Goal: Transaction & Acquisition: Purchase product/service

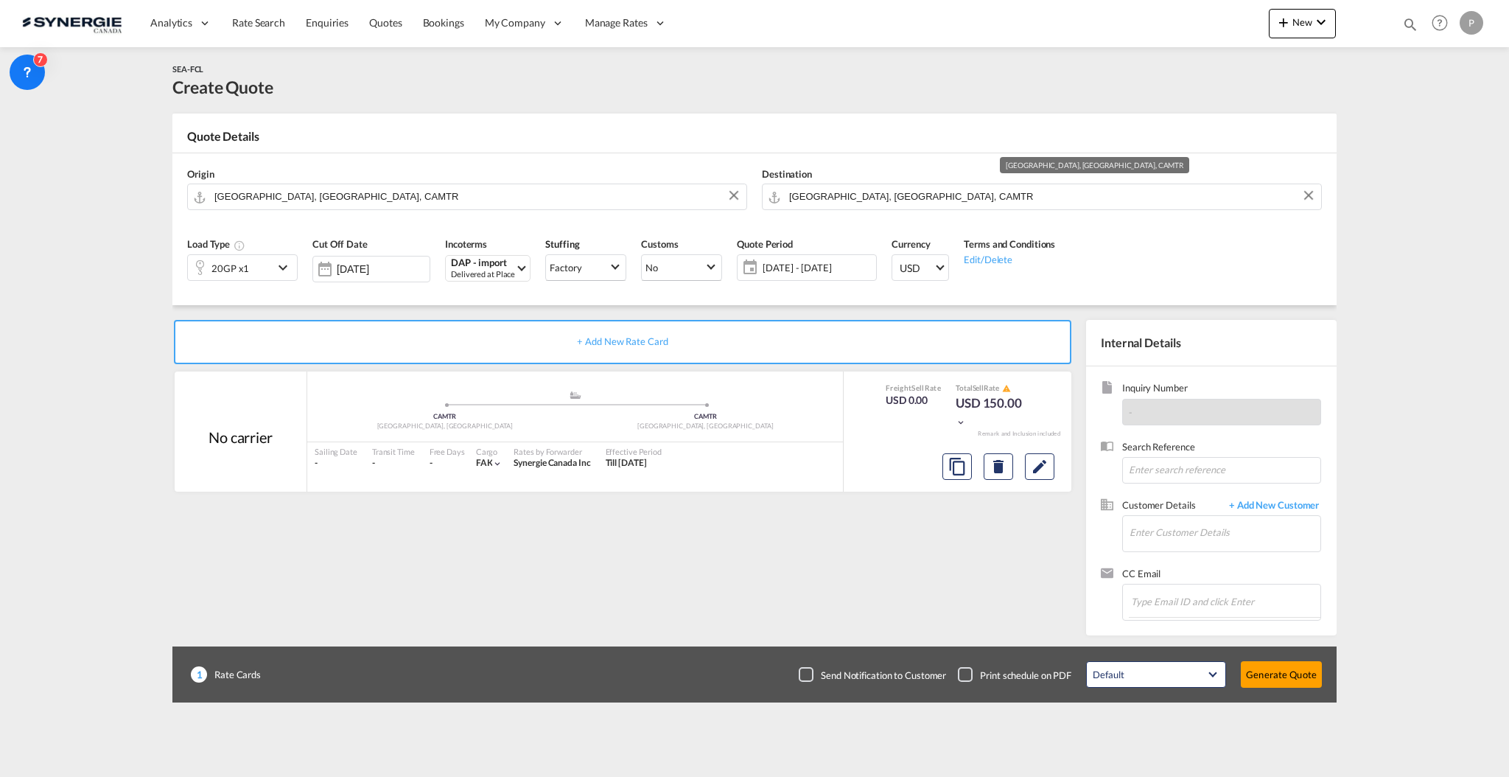
drag, startPoint x: 0, startPoint y: 0, endPoint x: 859, endPoint y: 197, distance: 881.7
click at [859, 197] on input "Montreal, QC, CAMTR" at bounding box center [1051, 197] width 525 height 26
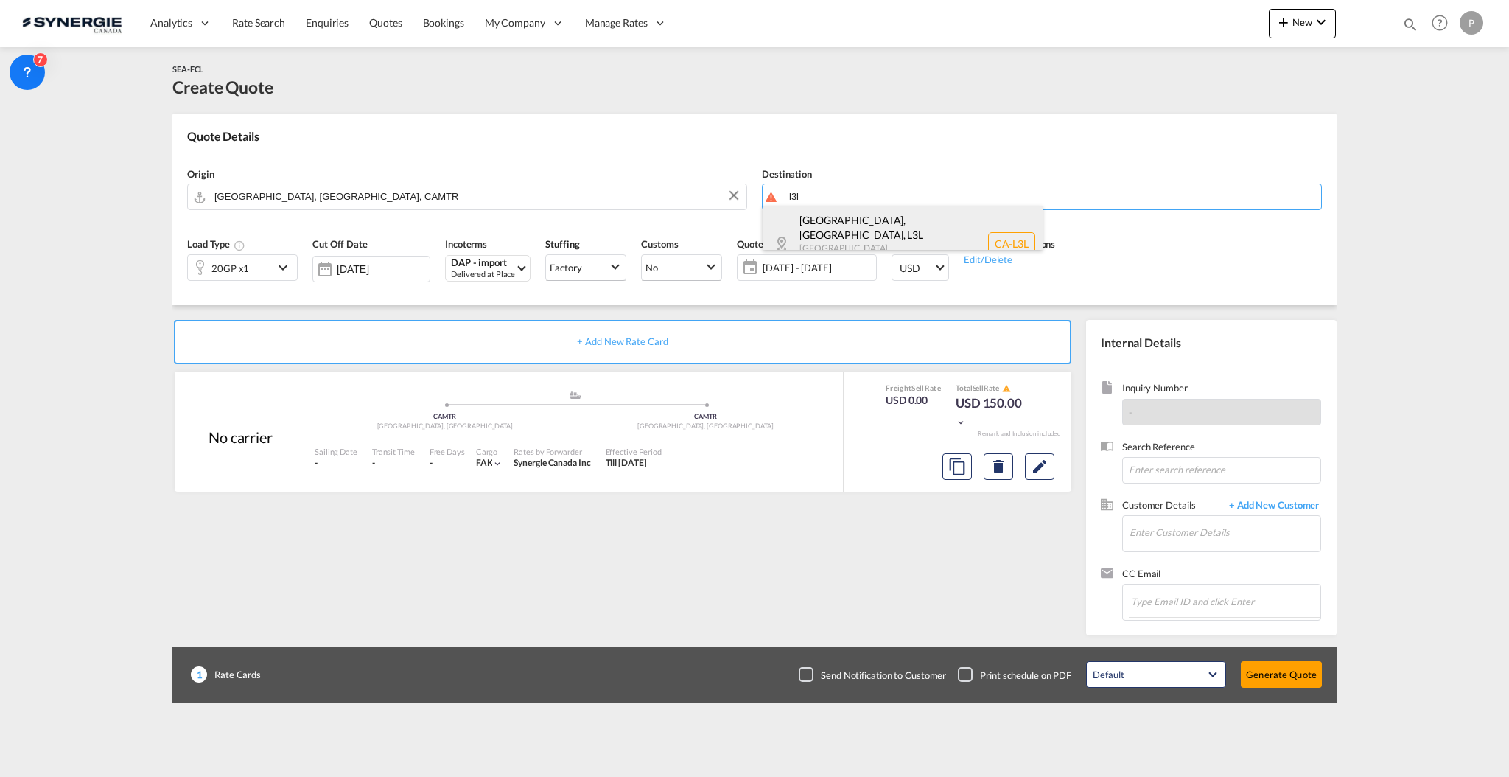
click at [864, 220] on div "Woodbridge, ON , L3L Ontario Canada CA-L3L" at bounding box center [903, 244] width 280 height 76
type input "CA-L3L, Woodbridge, ON, Ontario"
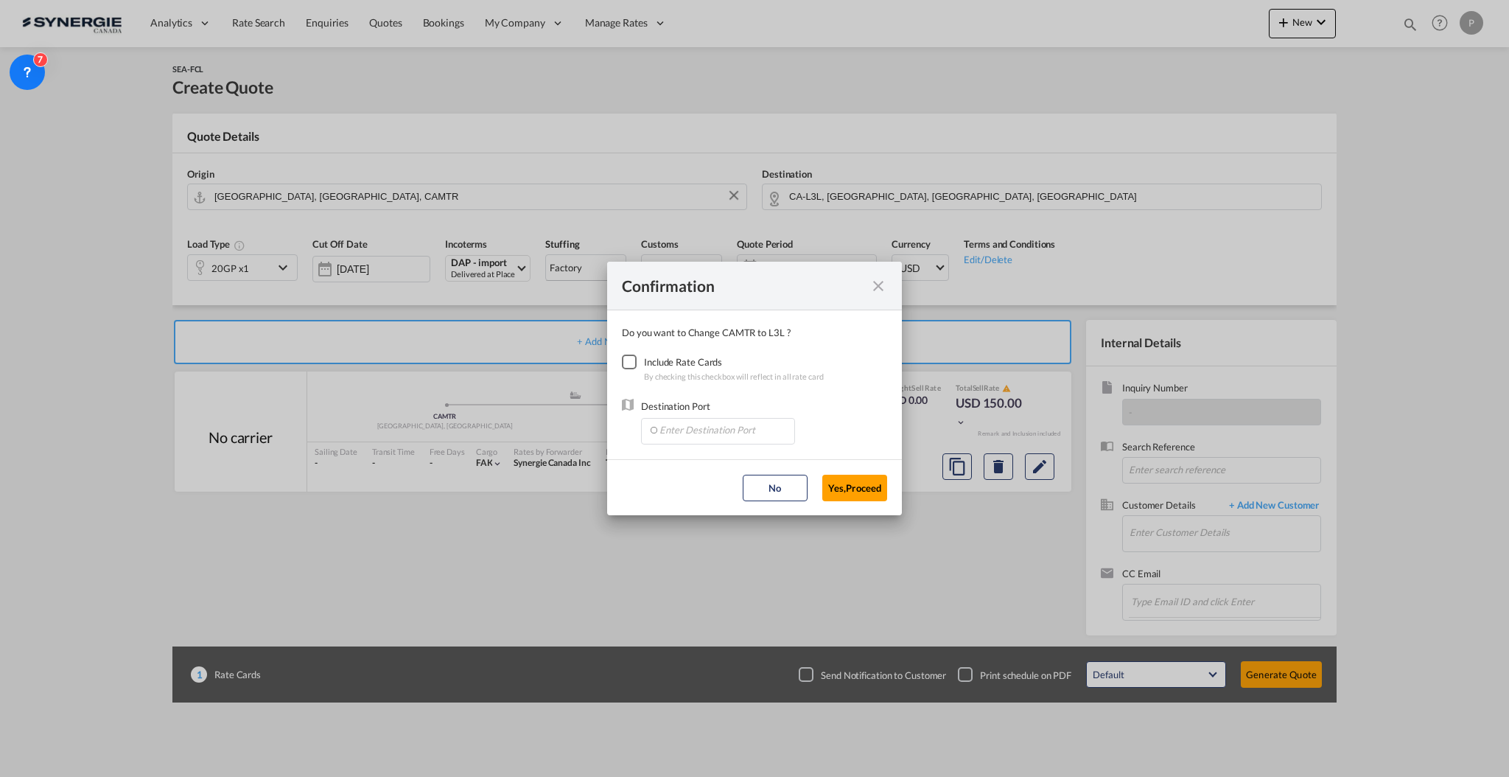
click at [632, 363] on div "Checkbox No Ink" at bounding box center [629, 362] width 15 height 15
click at [685, 419] on input "Enter Destination Port" at bounding box center [722, 430] width 146 height 22
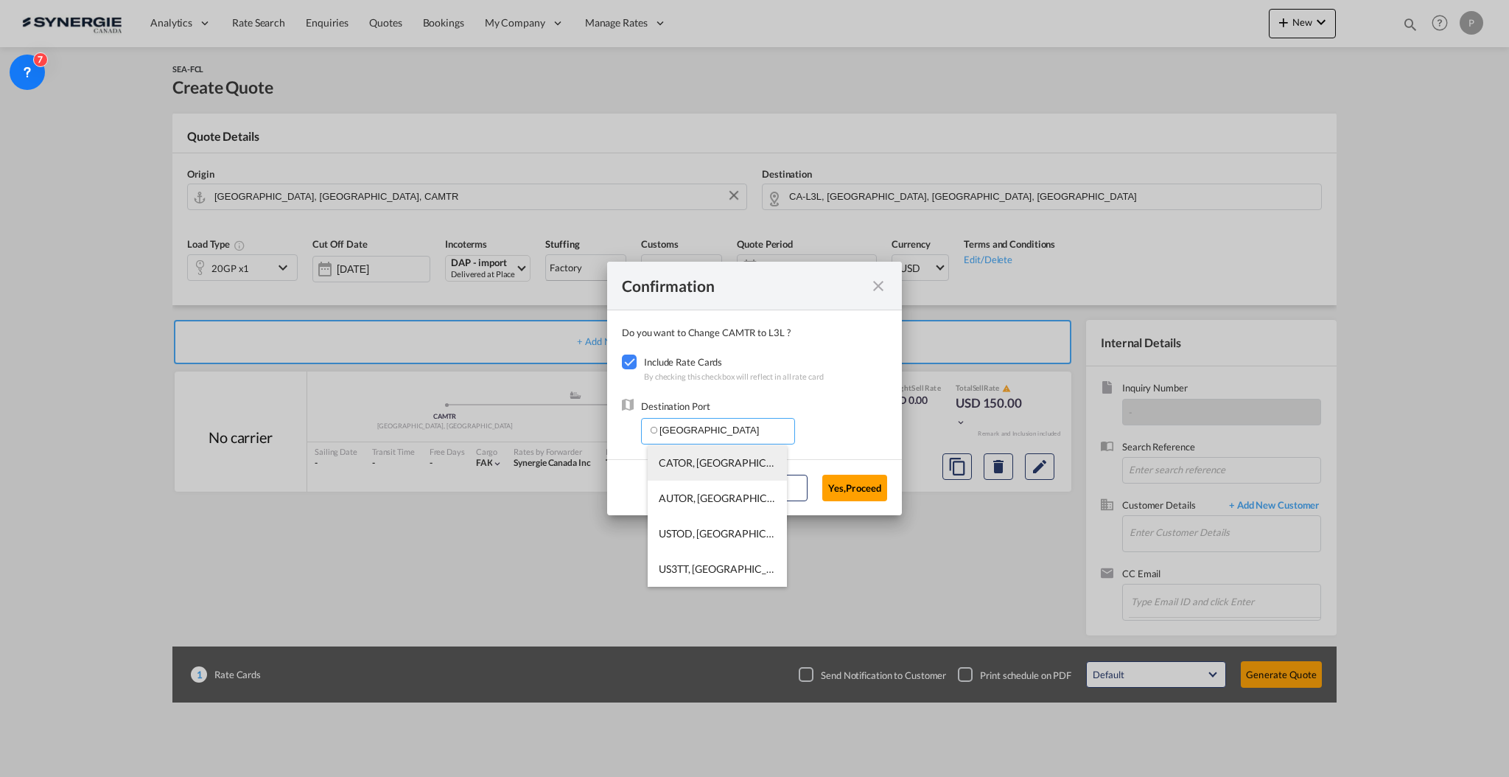
click at [691, 454] on li "CATOR, Toronto, ON, Canada, North America, Americas" at bounding box center [717, 462] width 139 height 35
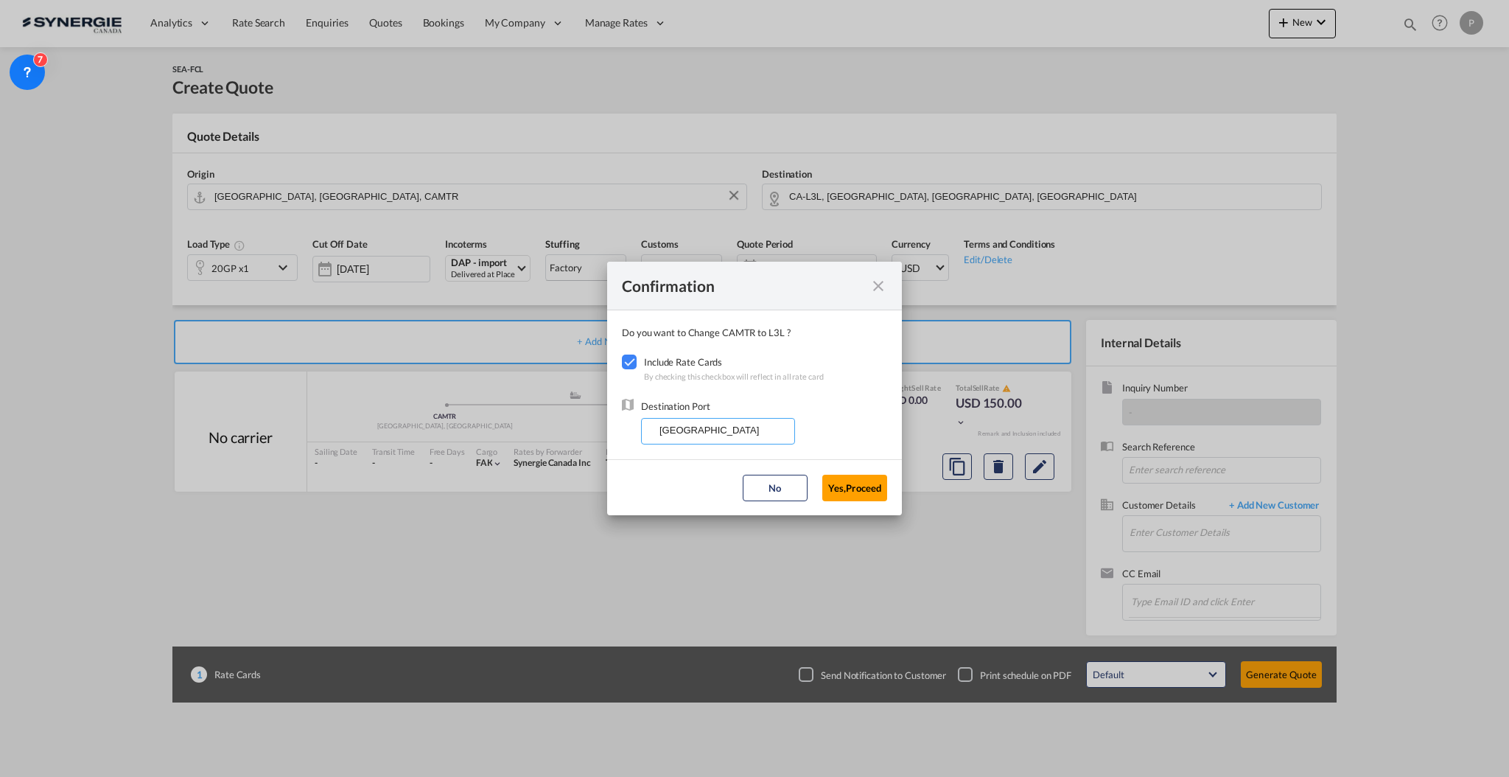
type input "CATOR, Toronto, ON, Canada, North America, Americas"
click at [817, 481] on md-dialog-actions "No Yes,Proceed" at bounding box center [754, 487] width 295 height 56
click at [833, 481] on button "Yes,Proceed" at bounding box center [855, 488] width 65 height 27
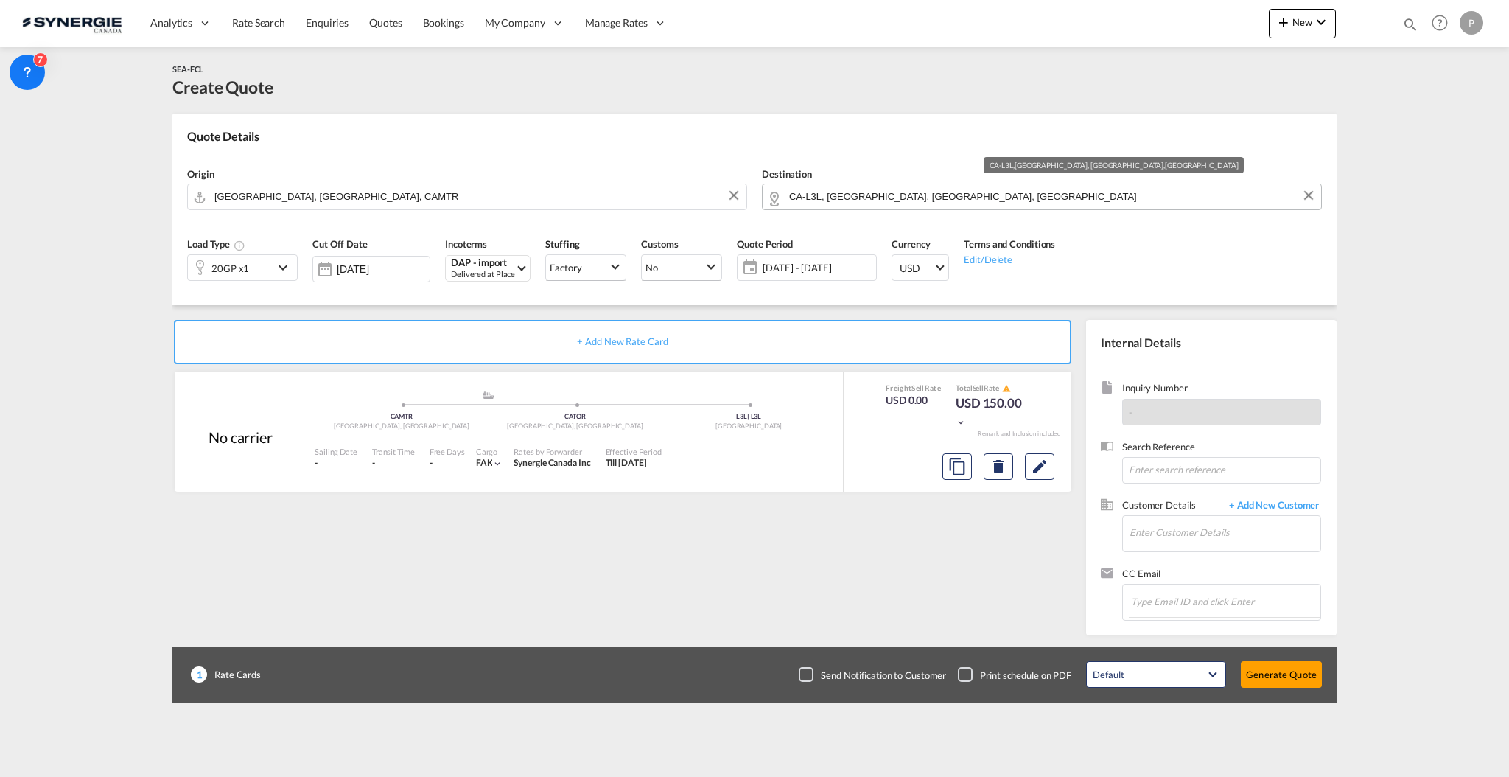
click at [898, 194] on input "CA-L3L, Woodbridge, ON, Ontario" at bounding box center [1051, 197] width 525 height 26
click at [898, 193] on input "CA-L3L, Woodbridge, ON, Ontario" at bounding box center [1051, 197] width 525 height 26
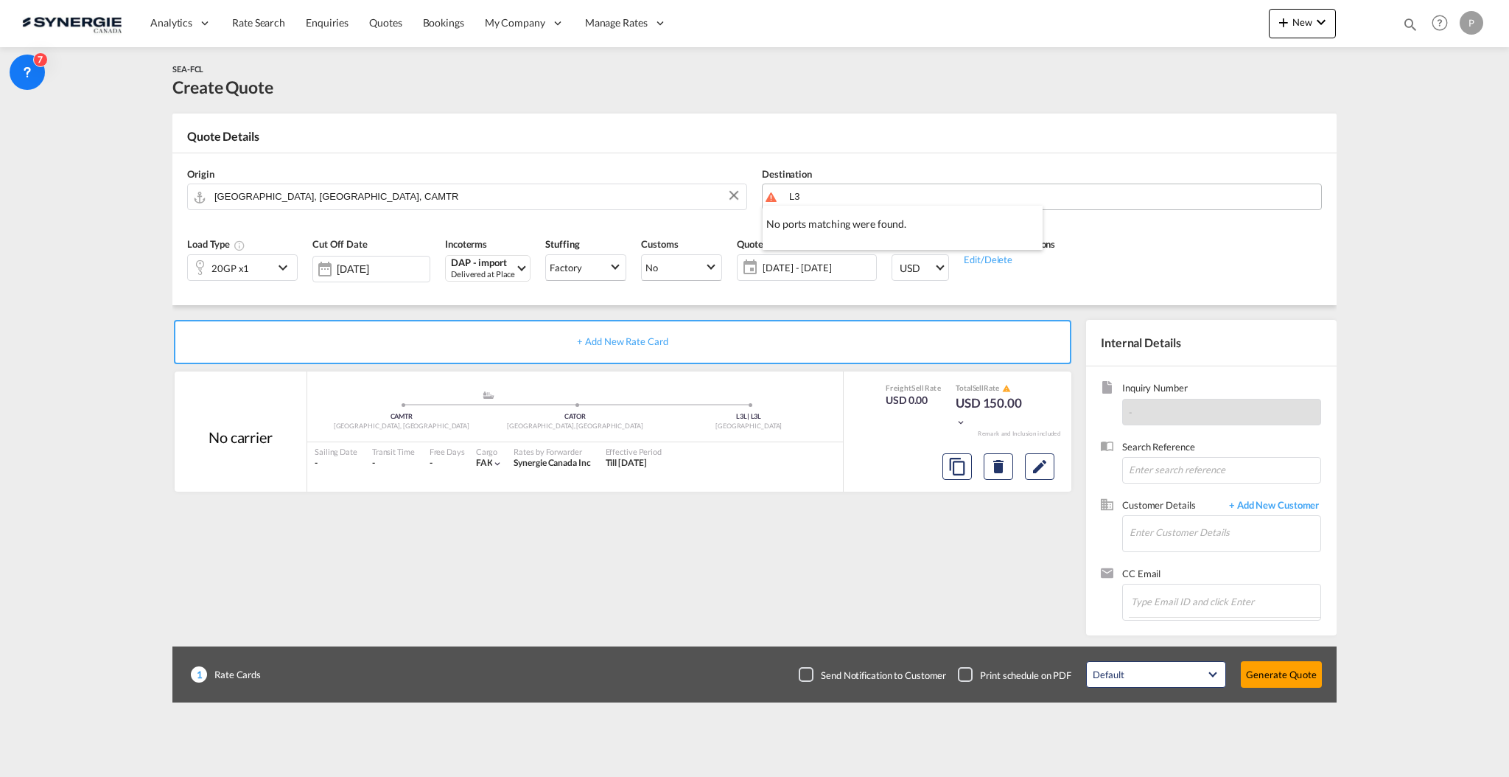
type input "L"
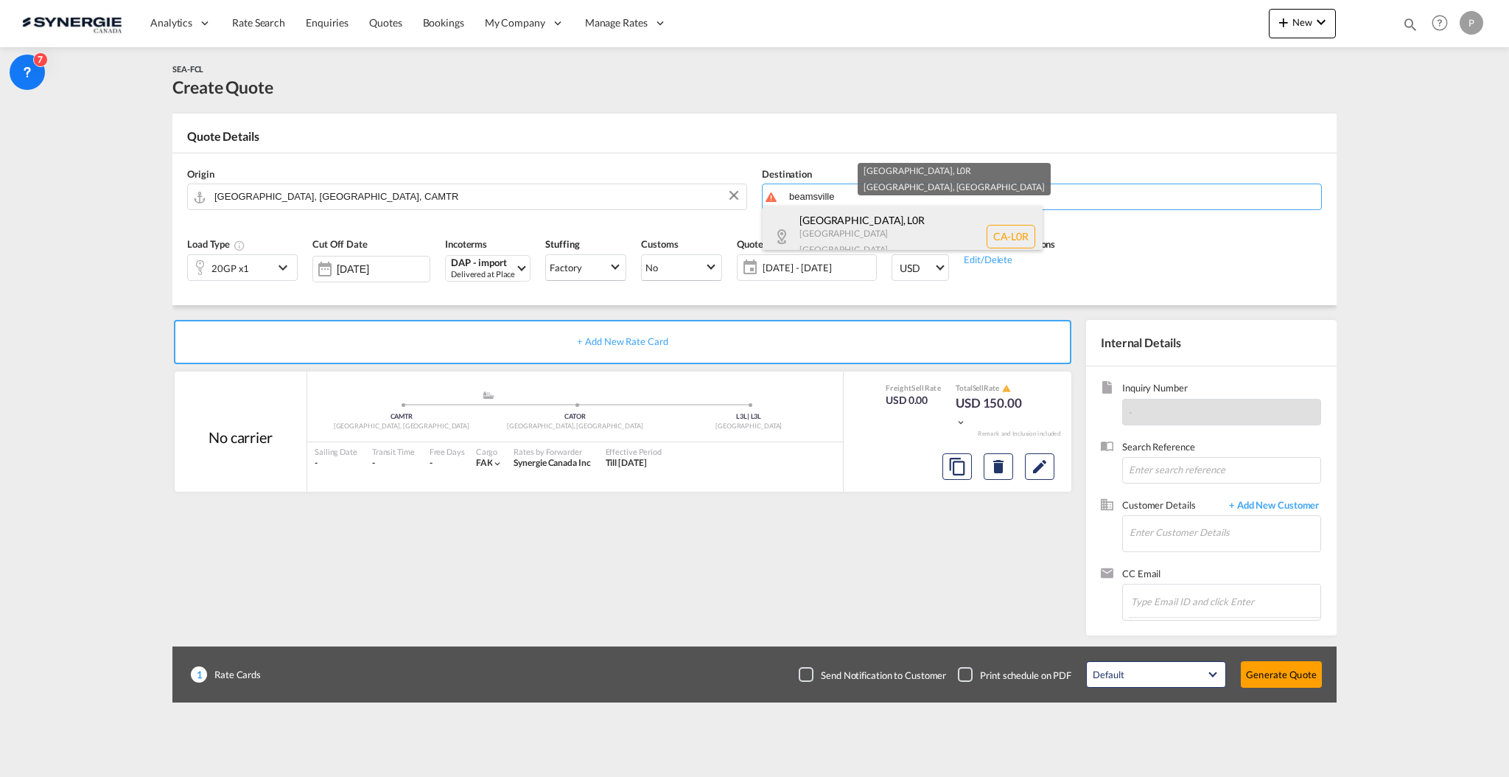
click at [884, 231] on div "Beamsville , L0R Ontario Canada CA-L0R" at bounding box center [903, 236] width 280 height 61
type input "CA-L0R, Beamsville, Ontario"
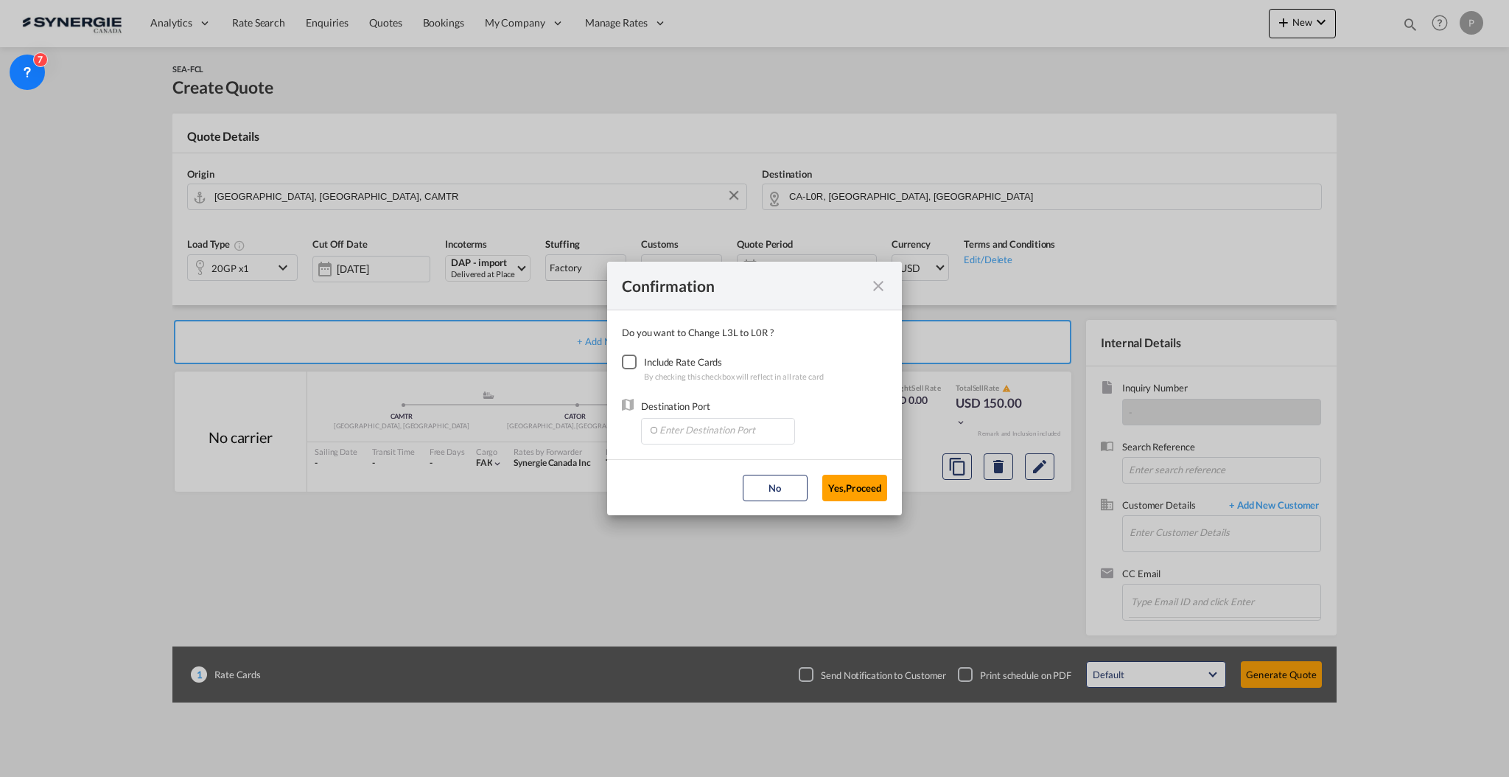
click at [637, 355] on div "Checkbox No Ink" at bounding box center [629, 362] width 15 height 15
click at [717, 422] on input "Enter Destination Port" at bounding box center [722, 430] width 146 height 22
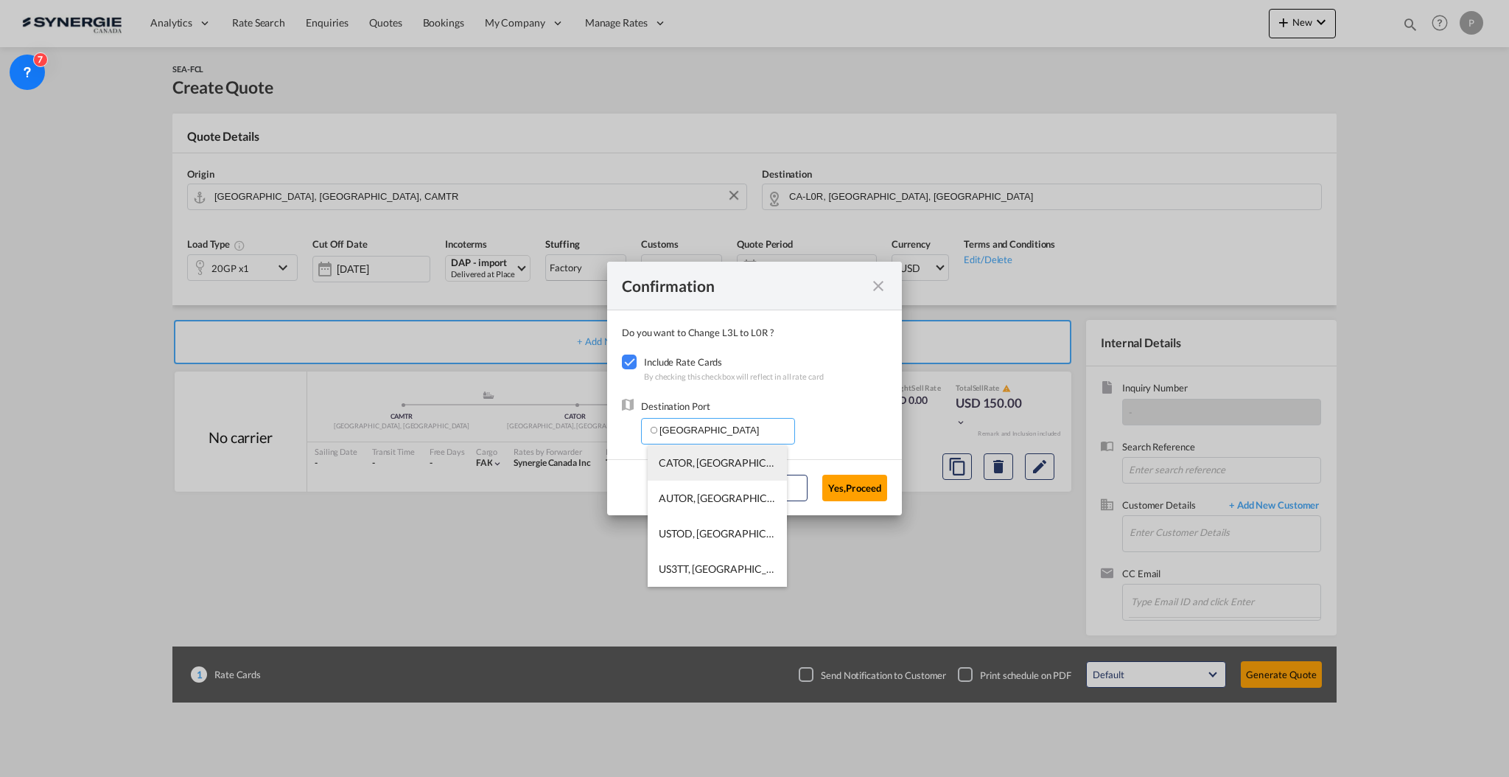
click at [729, 464] on span "CATOR, Toronto, ON, Canada, North America, Americas" at bounding box center [947, 462] width 576 height 13
type input "CATOR, Toronto, ON, Canada, North America, Americas"
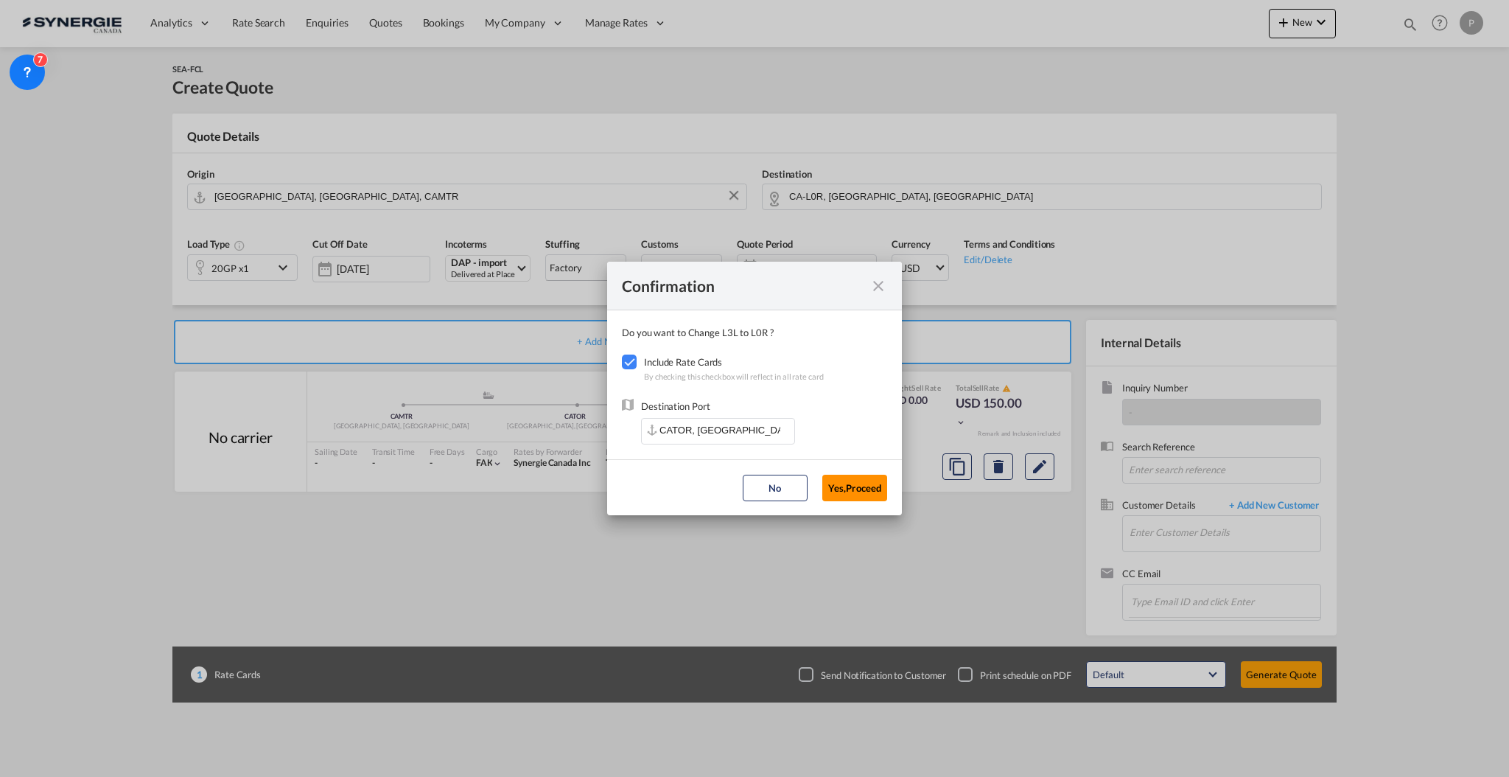
click at [845, 485] on button "Yes,Proceed" at bounding box center [855, 488] width 65 height 27
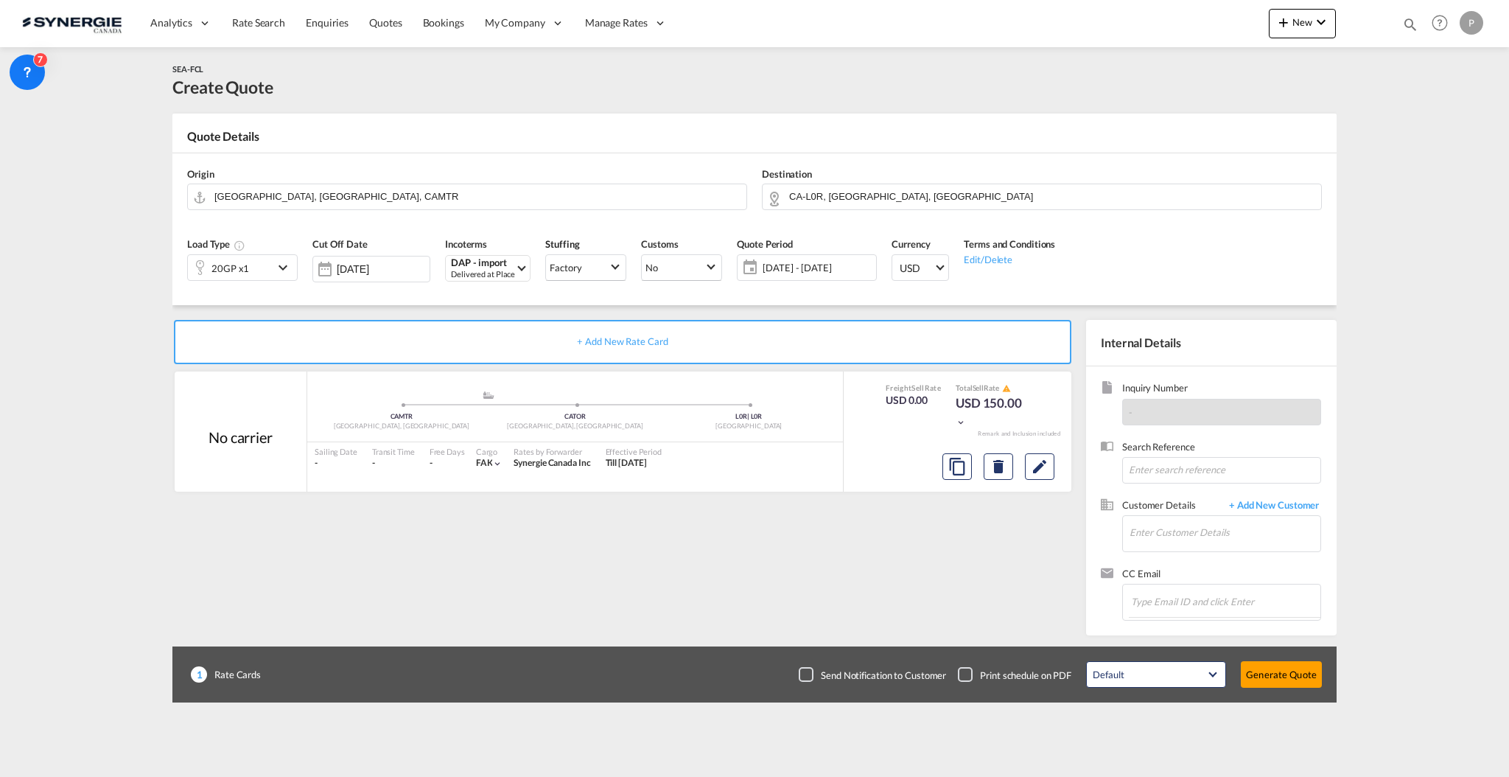
click at [764, 268] on span "08 Oct - 07 Nov 2025" at bounding box center [817, 267] width 117 height 21
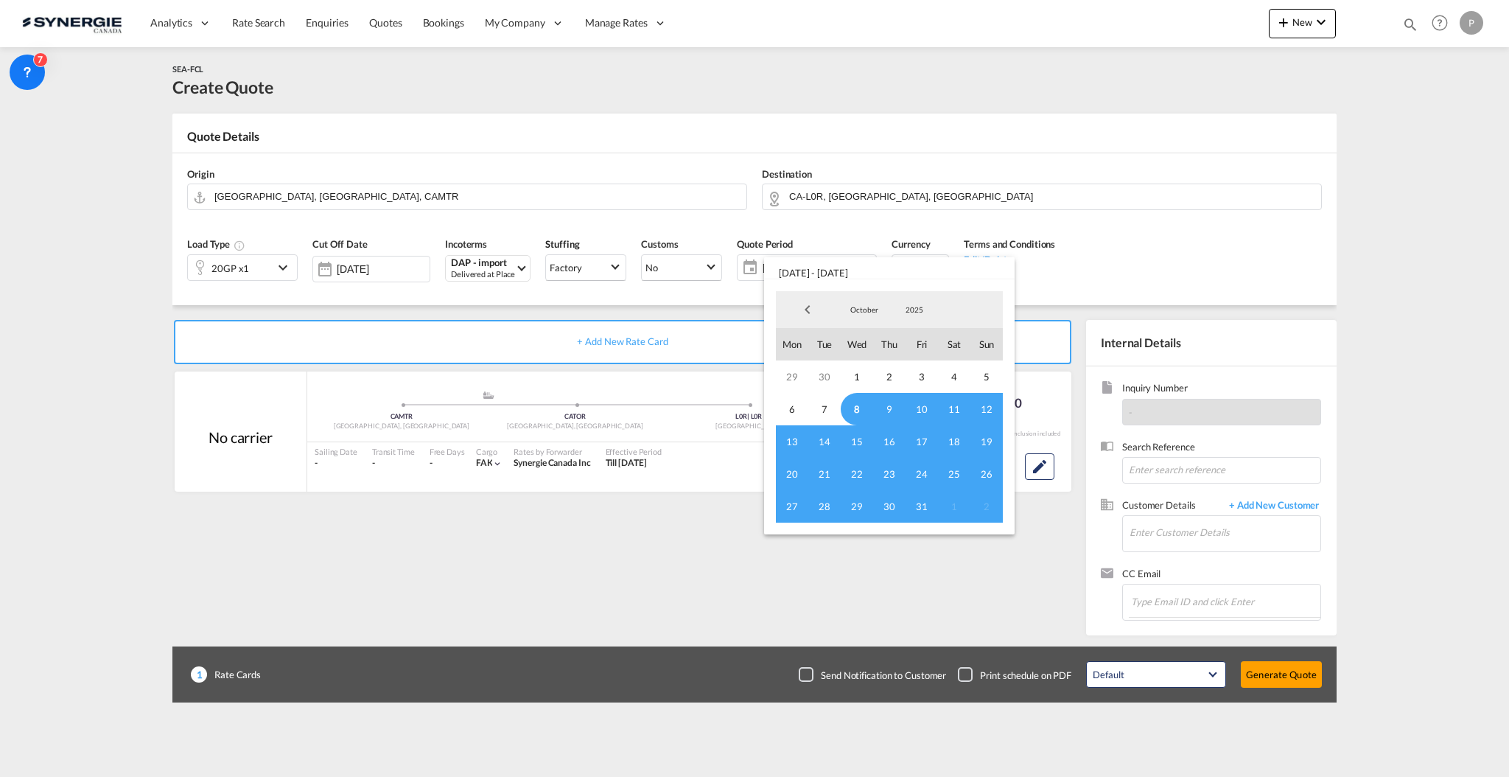
click at [57, 528] on md-backdrop at bounding box center [754, 388] width 1509 height 777
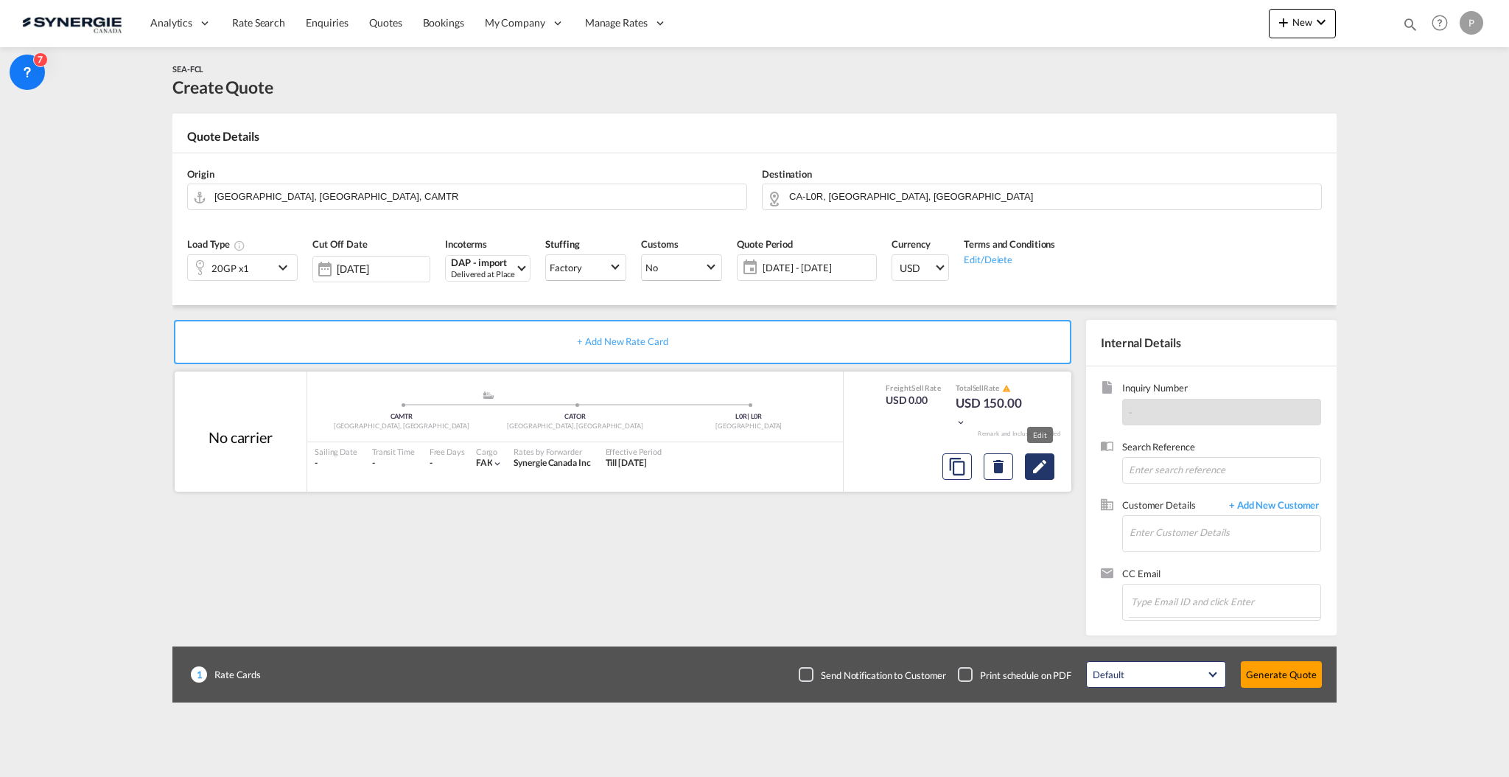
click at [1033, 472] on md-icon "Edit" at bounding box center [1040, 467] width 18 height 18
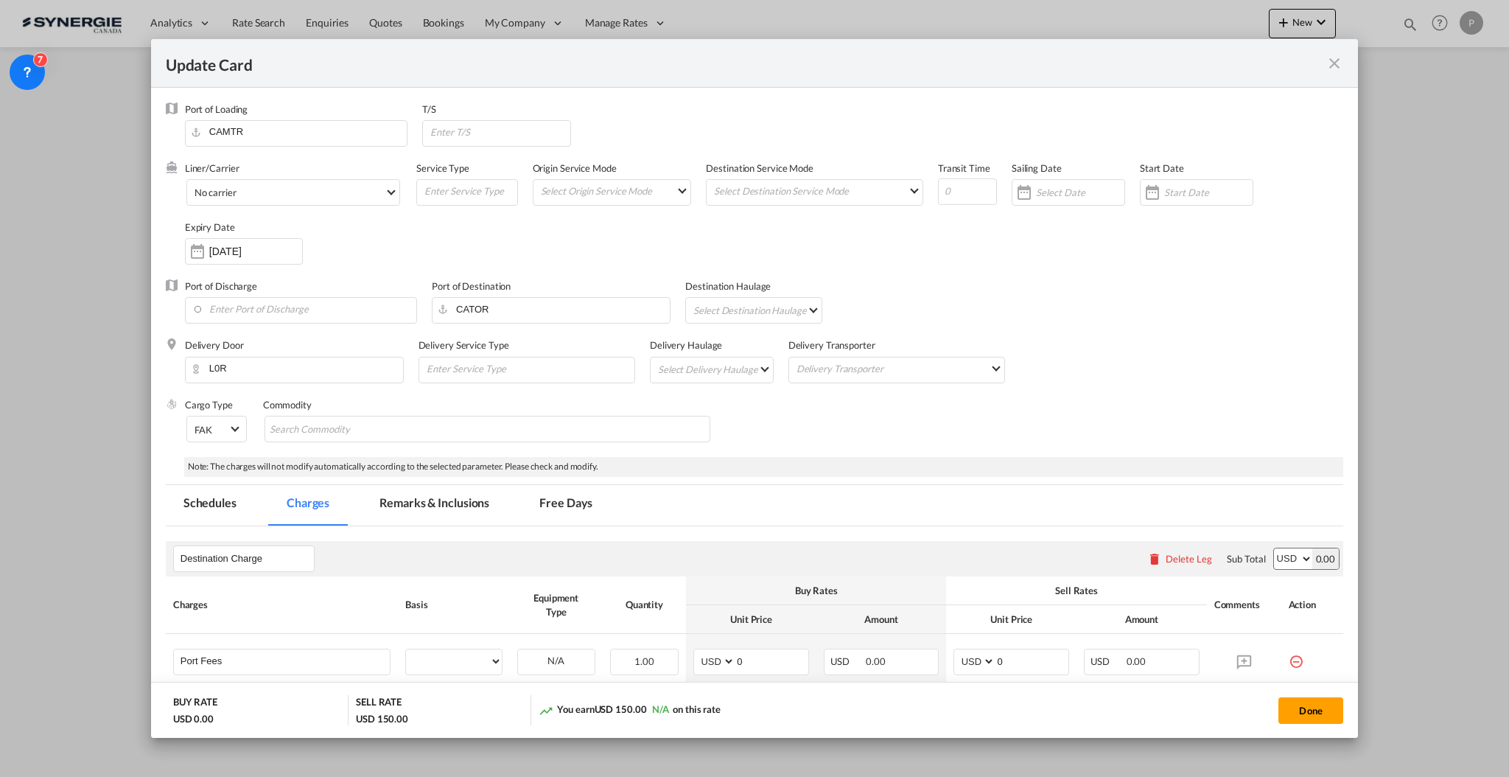
select select "per container"
select select "per B/L"
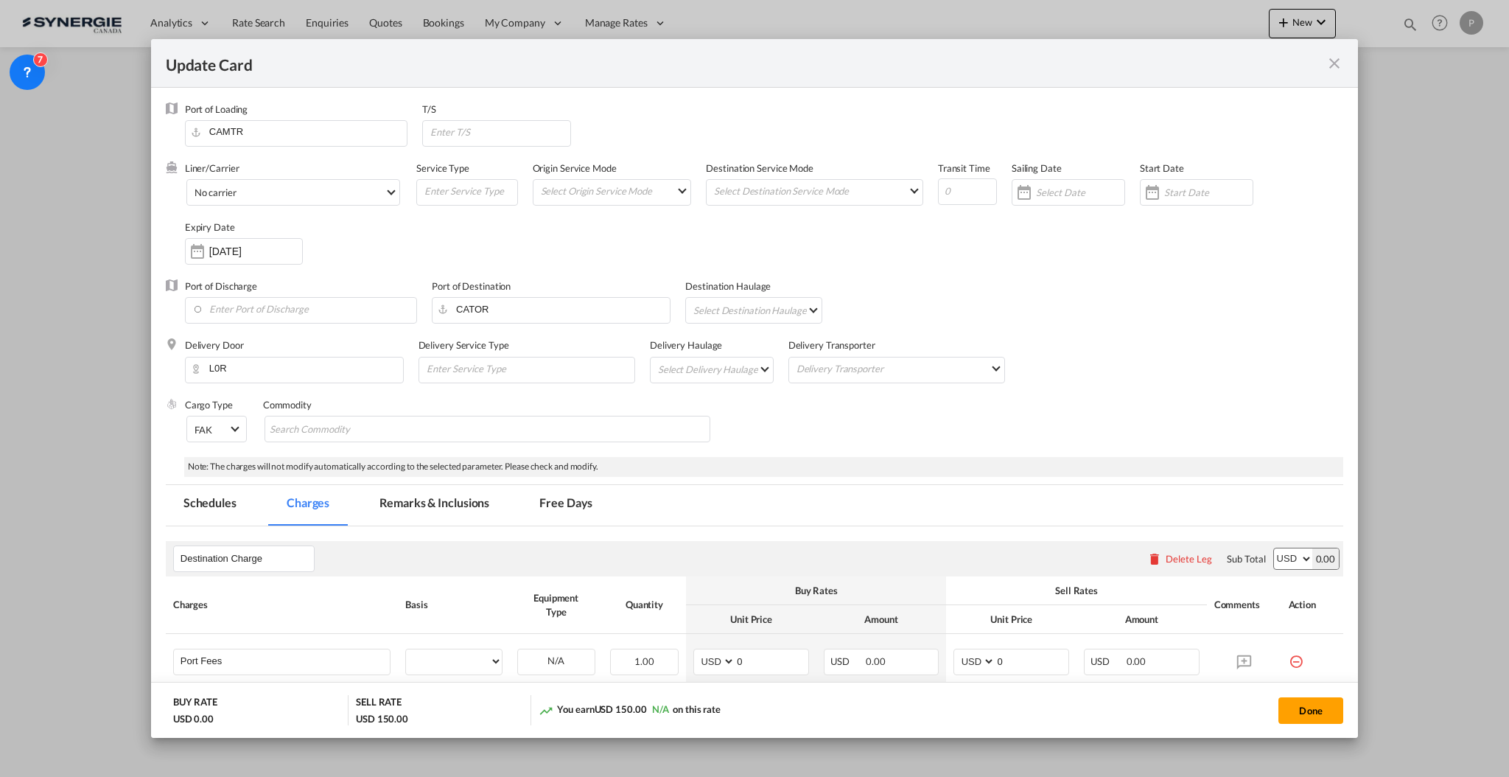
select select "per B/L"
select select "per shipment"
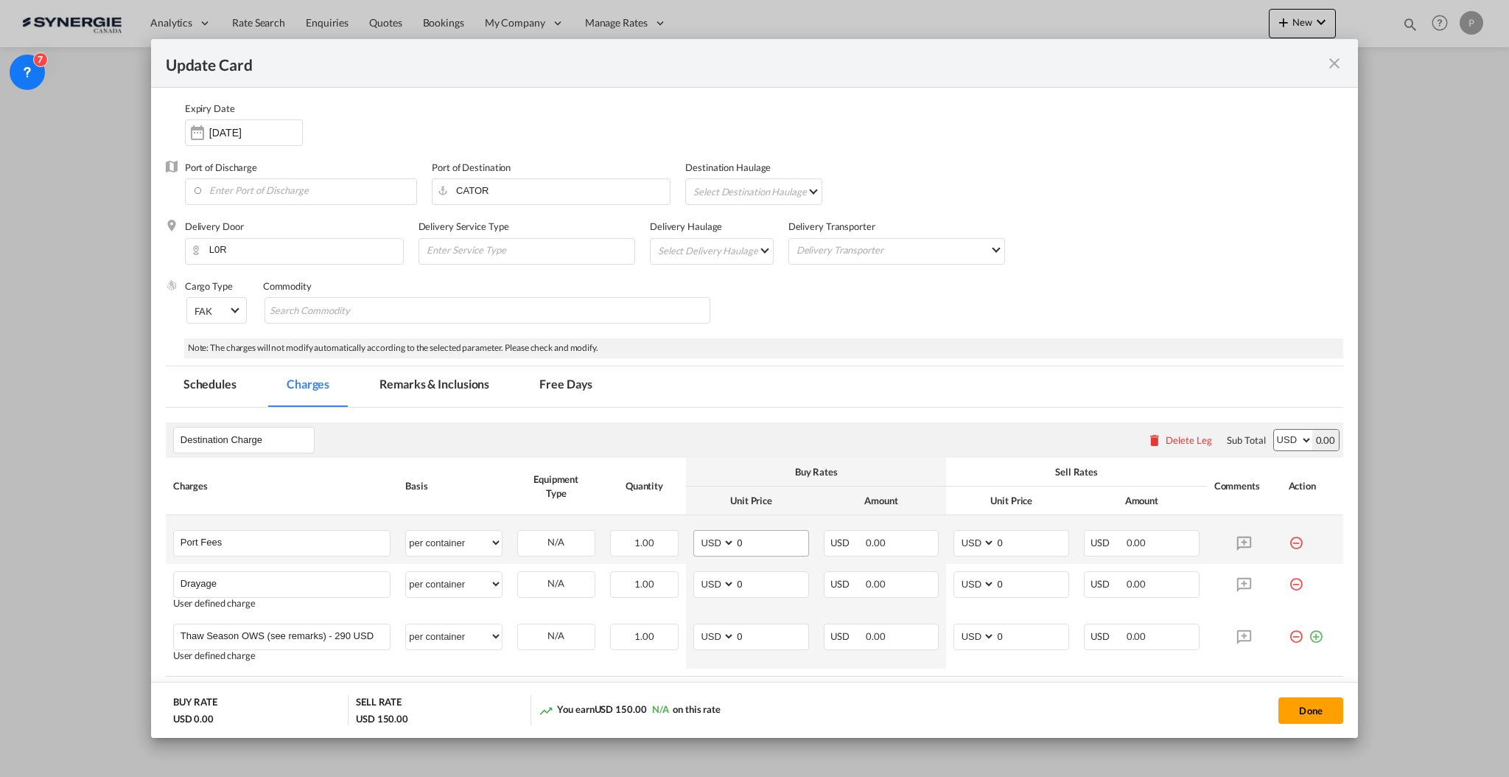
scroll to position [196, 0]
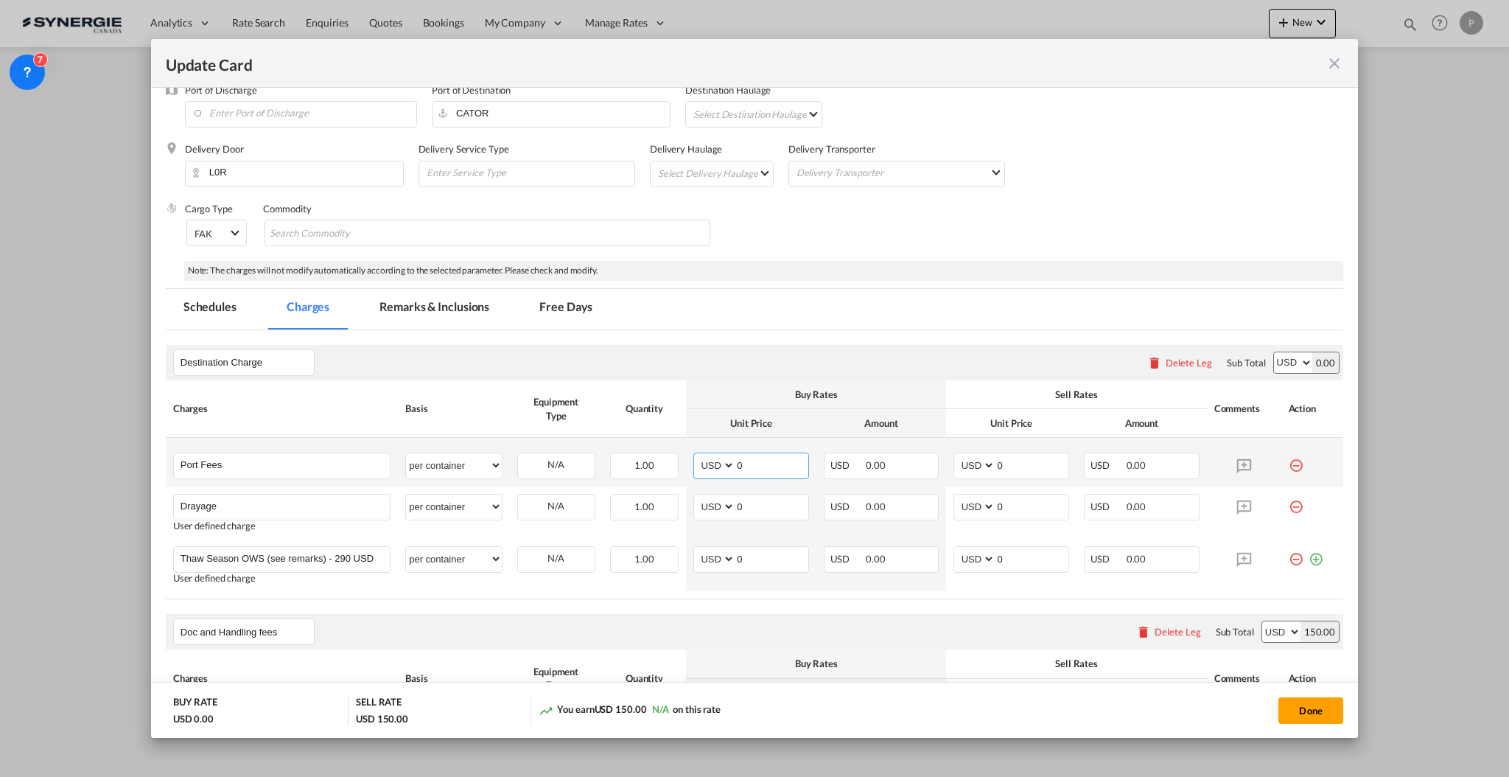
click at [761, 455] on input "0" at bounding box center [772, 464] width 73 height 22
type input "2022"
type input "2170"
click at [747, 465] on input "2022" at bounding box center [772, 464] width 73 height 22
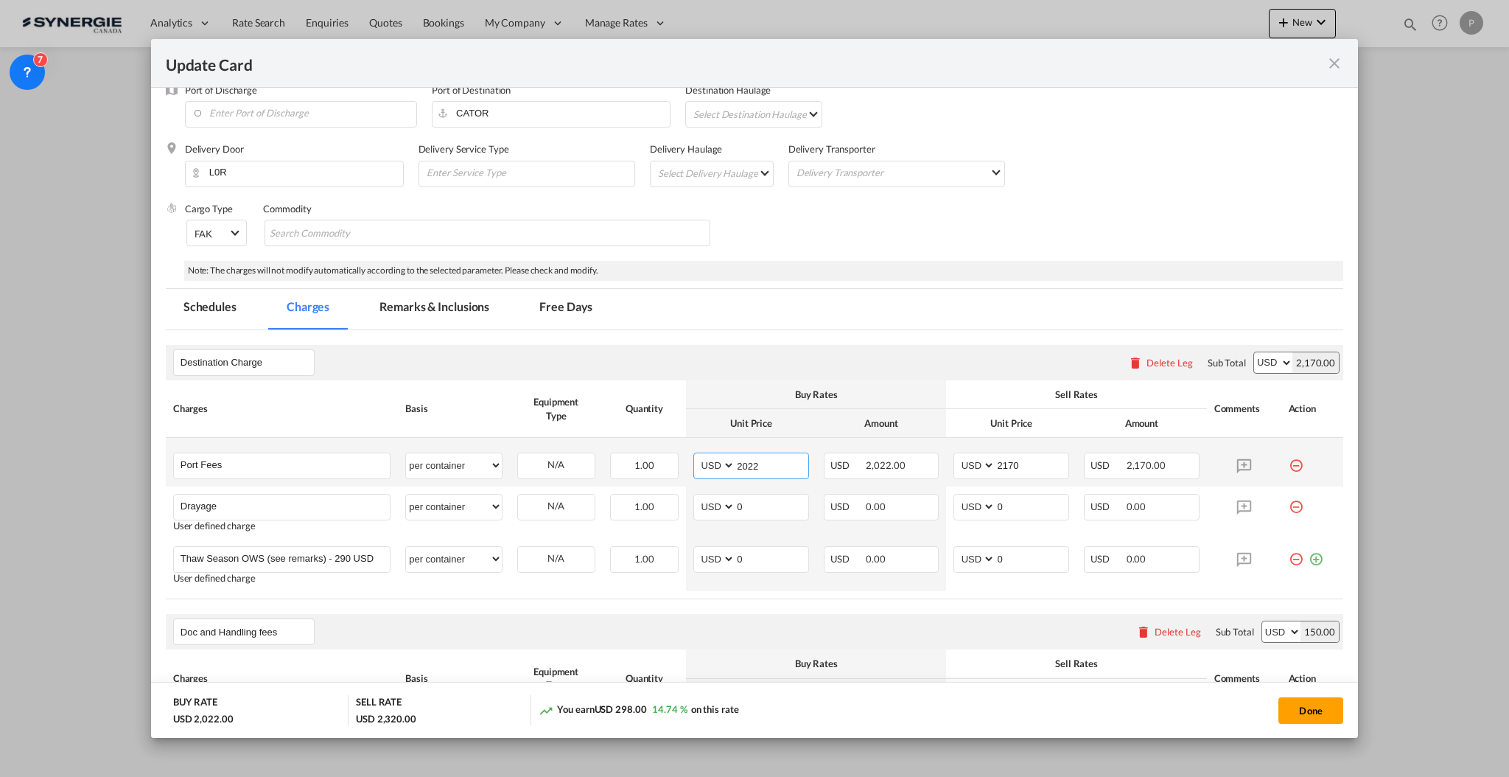
click at [747, 465] on input "2022" at bounding box center [772, 464] width 73 height 22
click at [757, 503] on input "0" at bounding box center [772, 506] width 73 height 22
click at [758, 503] on input "0" at bounding box center [772, 506] width 73 height 22
paste input "2022"
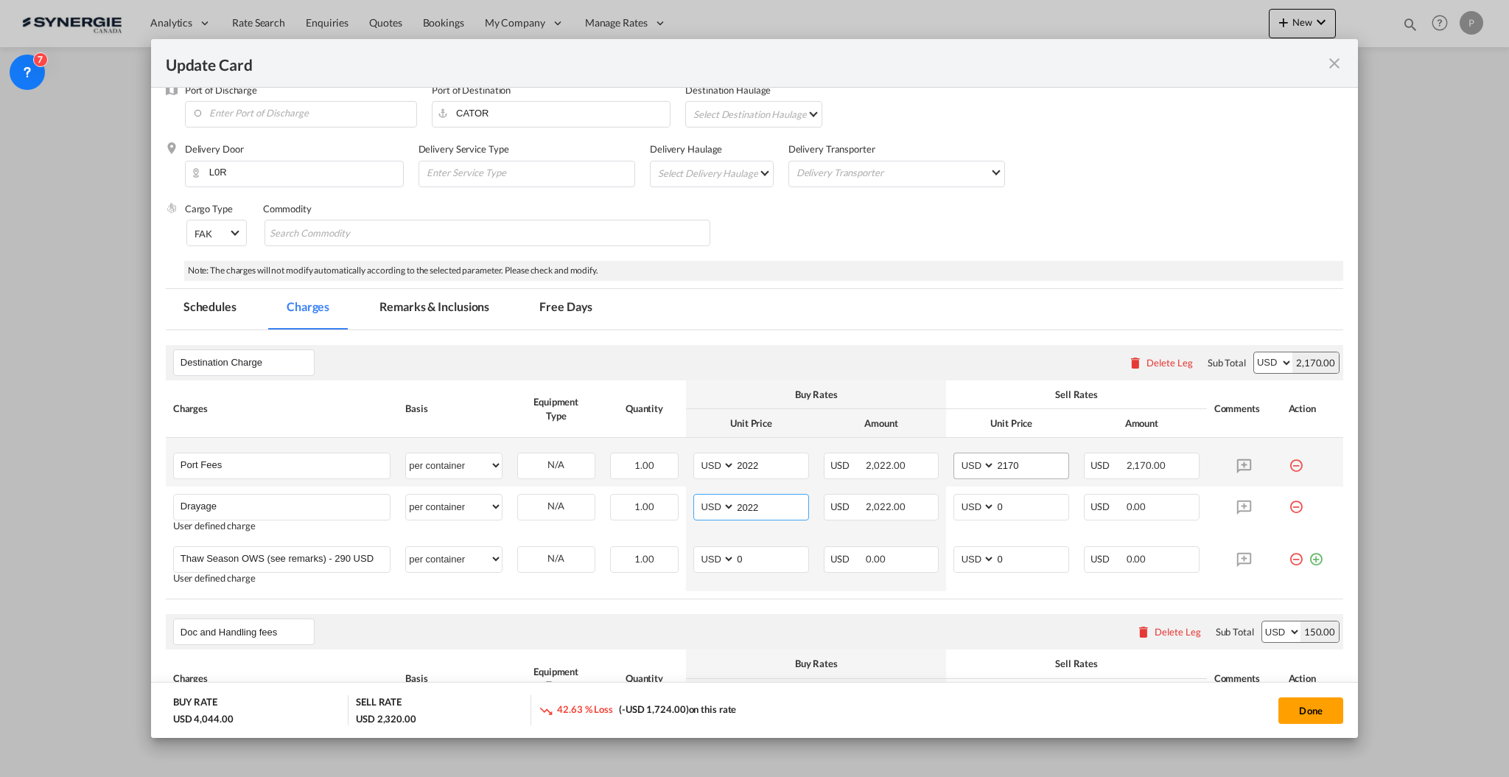
type input "2022"
click at [1009, 461] on input "2170" at bounding box center [1032, 464] width 73 height 22
click at [1007, 503] on input "0" at bounding box center [1032, 506] width 73 height 22
paste input "2170"
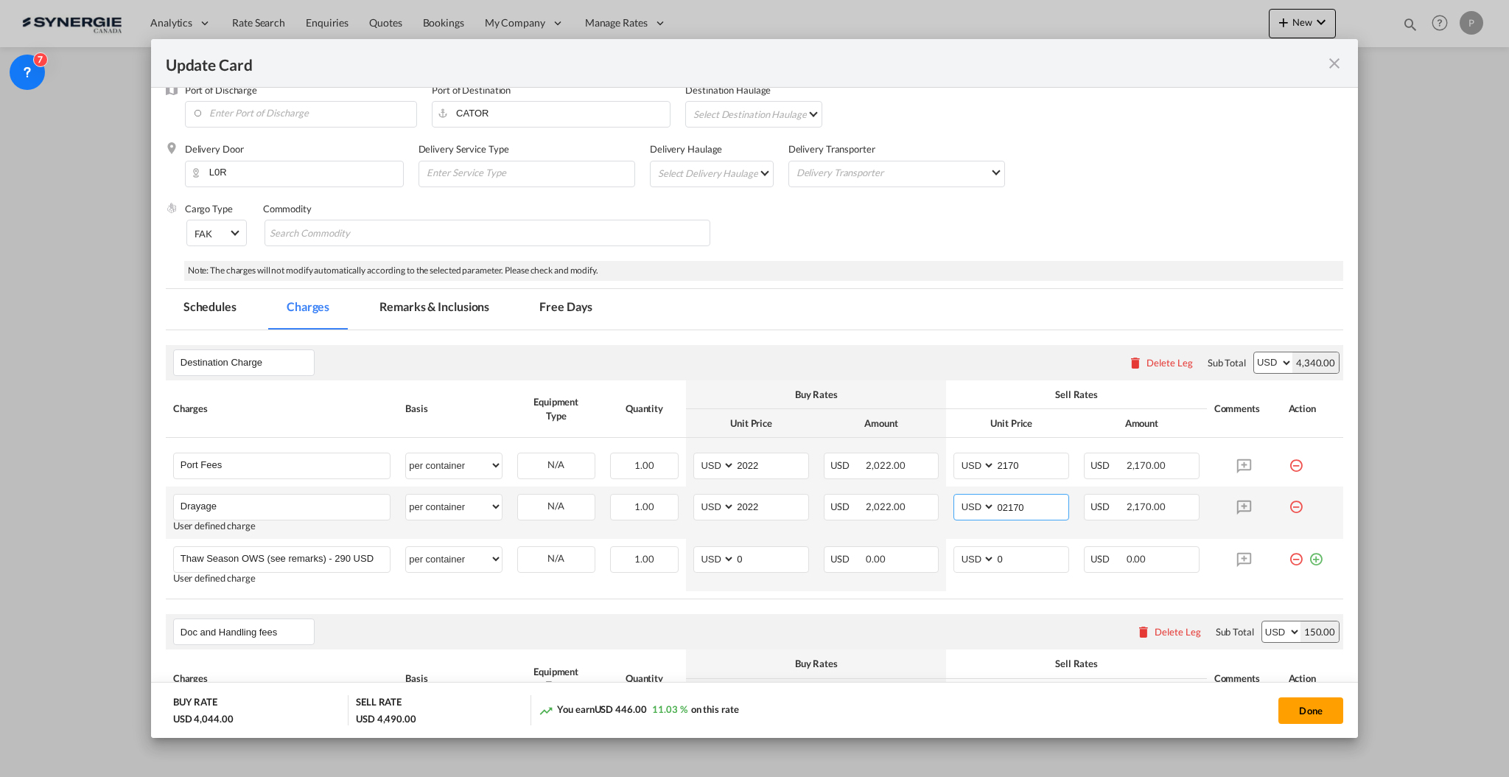
click at [1007, 503] on input "02170" at bounding box center [1032, 506] width 73 height 22
paste input "Update CardPort of ..."
type input "2170"
click at [777, 456] on input "2022" at bounding box center [772, 464] width 73 height 22
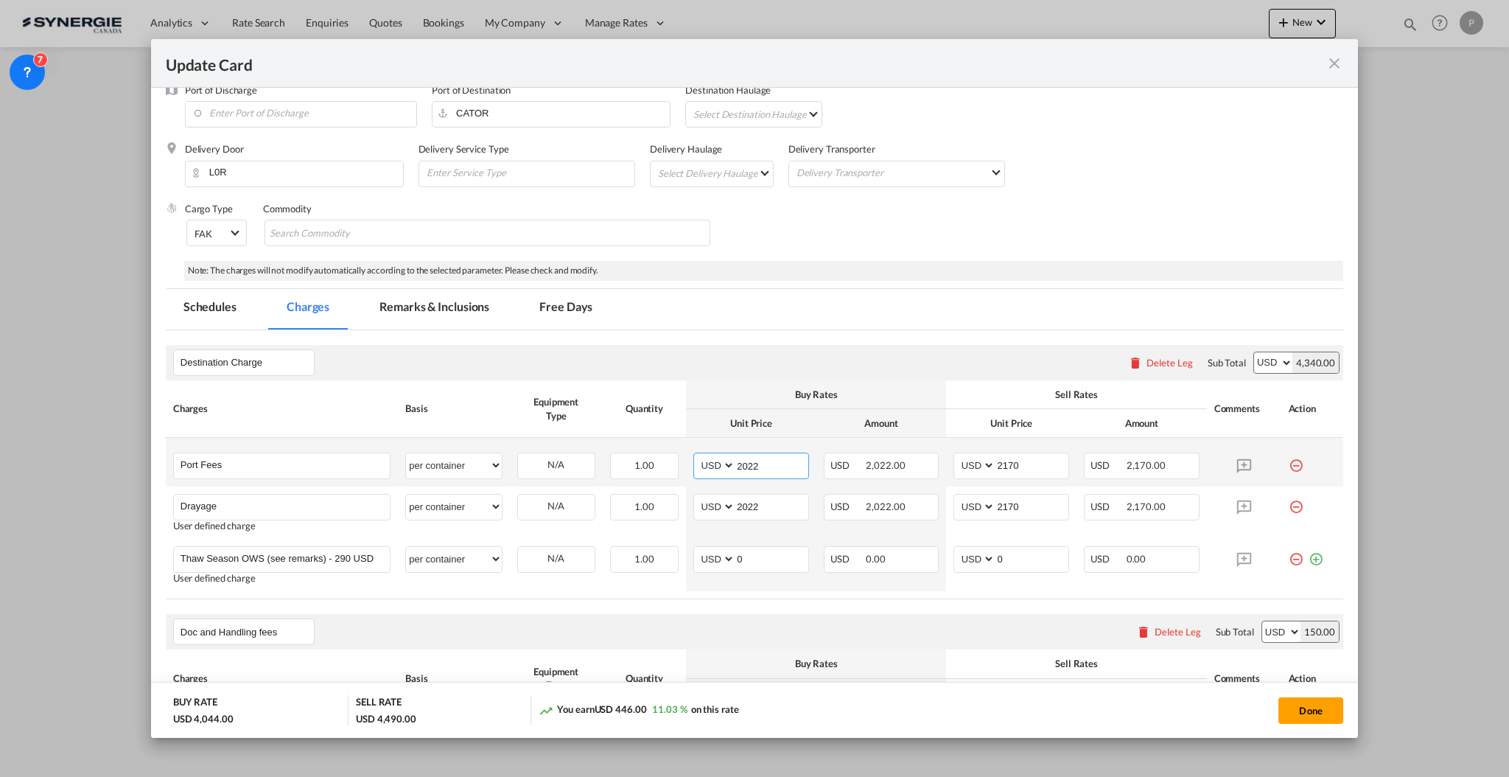
click at [777, 456] on input "2022" at bounding box center [772, 464] width 73 height 22
type input "50"
type input "65"
click at [1289, 561] on md-icon "icon-minus-circle-outline red-400-fg" at bounding box center [1296, 553] width 15 height 15
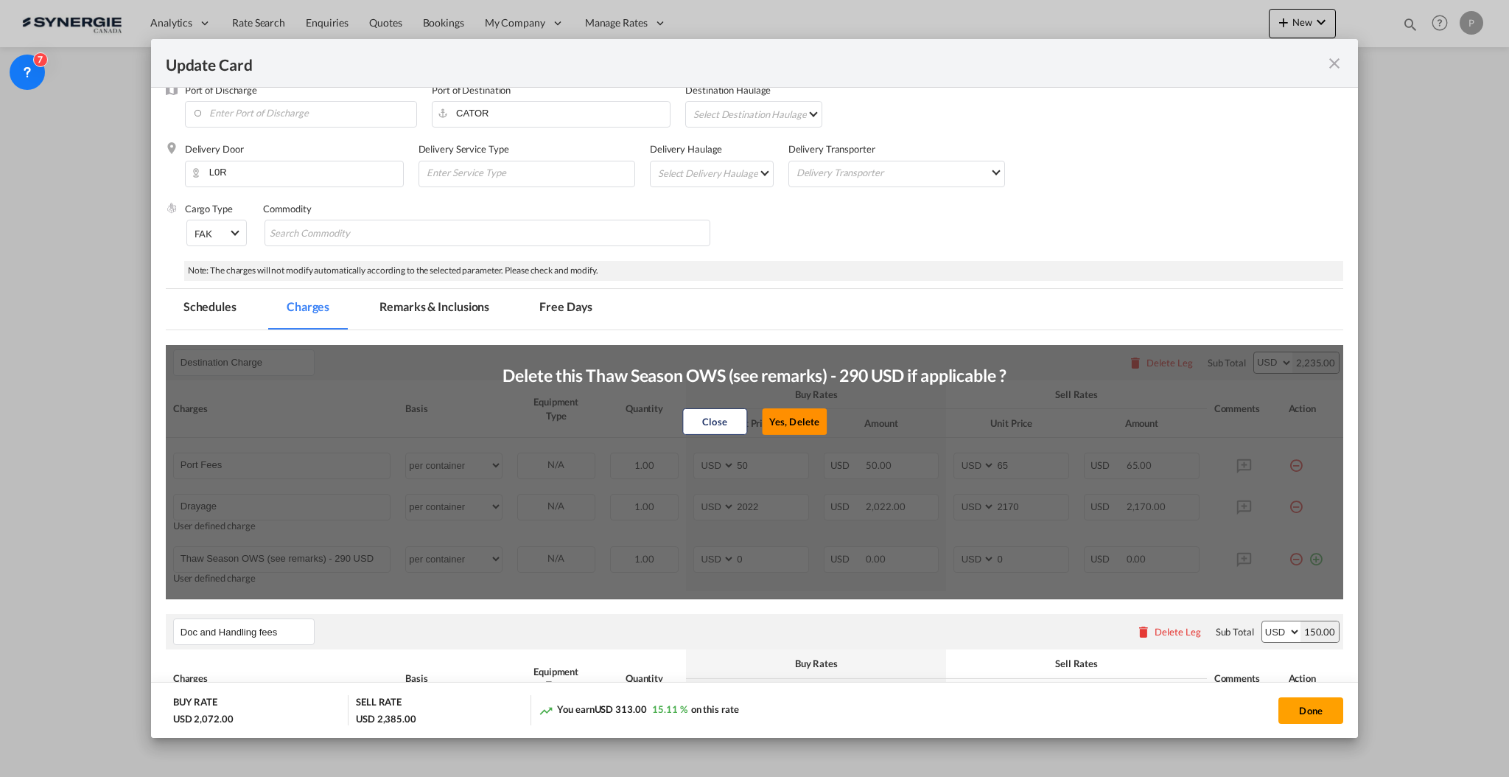
click at [794, 424] on button "Yes, Delete" at bounding box center [794, 421] width 65 height 27
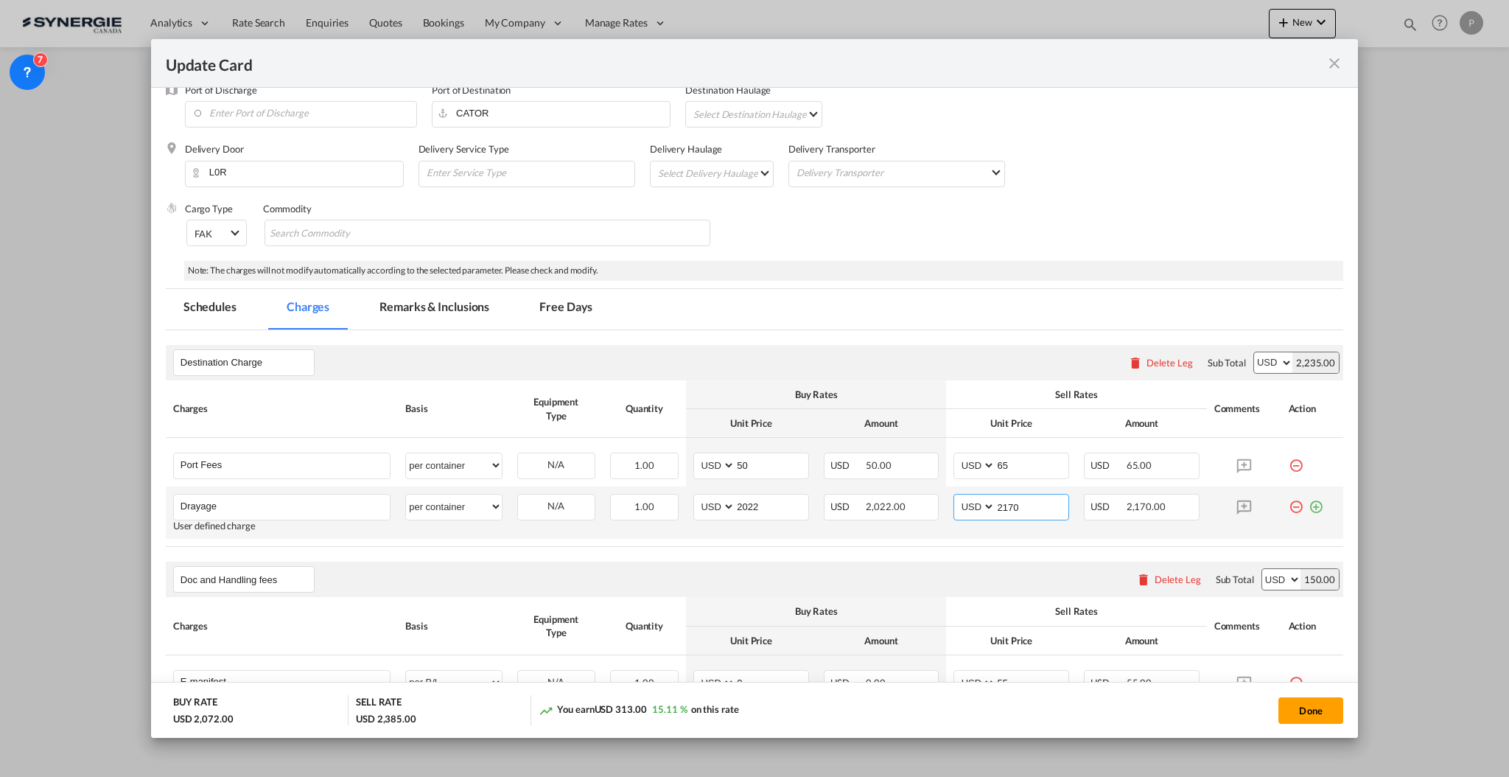
click at [1001, 502] on input "2170" at bounding box center [1032, 506] width 73 height 22
type input "2125"
click at [985, 336] on rate-modification "Destination Charge Please enter leg name Leg Name Already Exists Delete Leg Sub…" at bounding box center [755, 687] width 1178 height 715
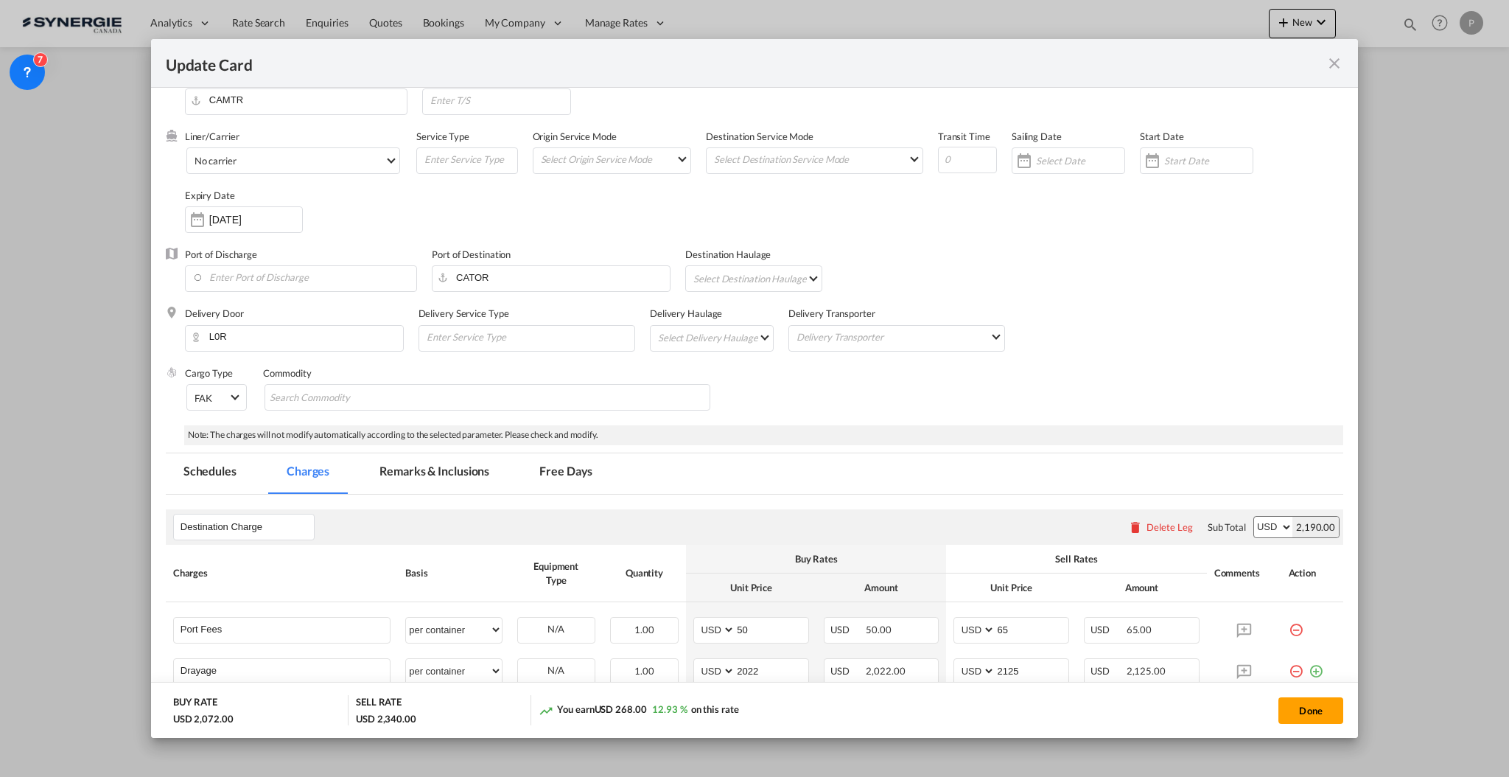
scroll to position [0, 0]
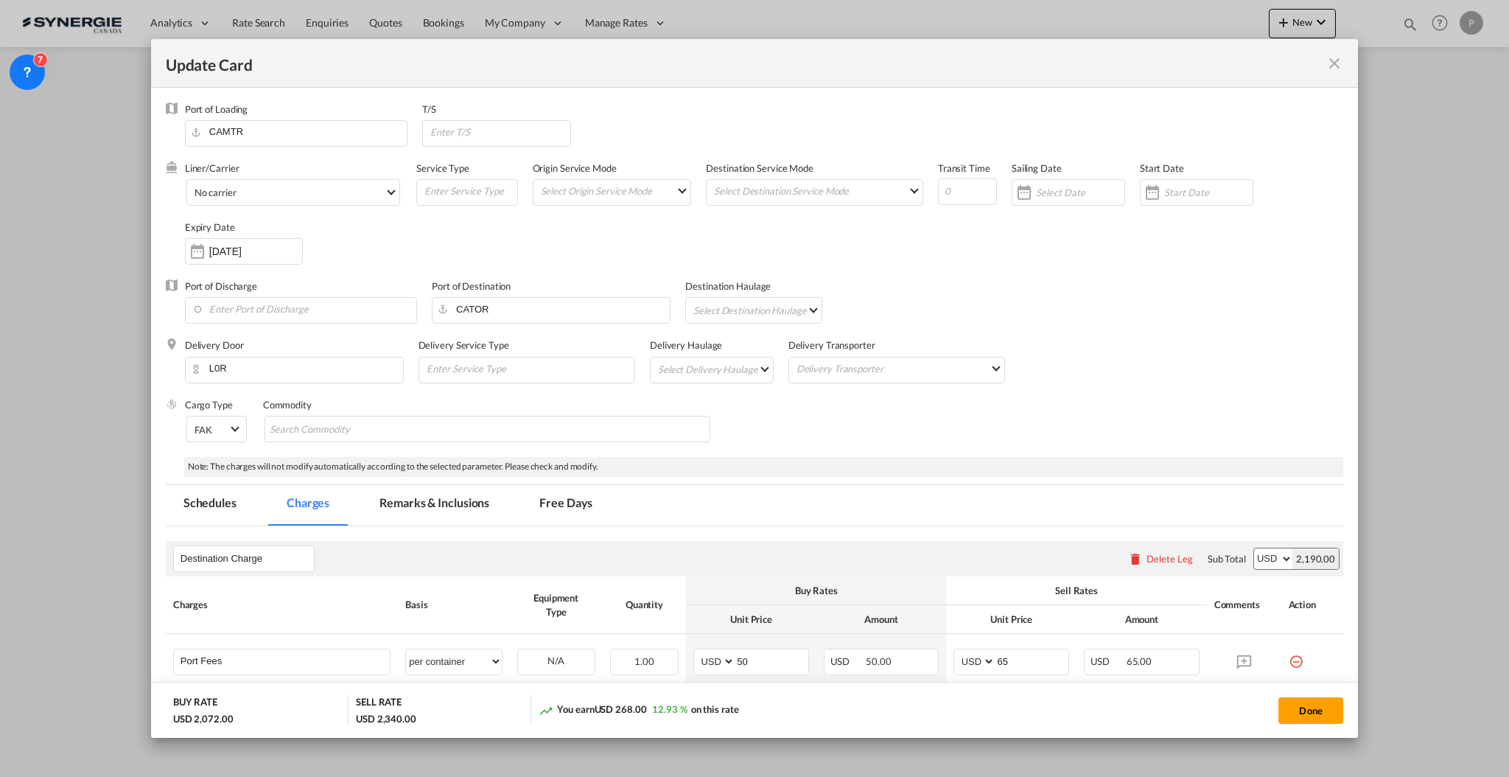
click at [444, 496] on md-tab-item "Remarks & Inclusions" at bounding box center [434, 505] width 145 height 41
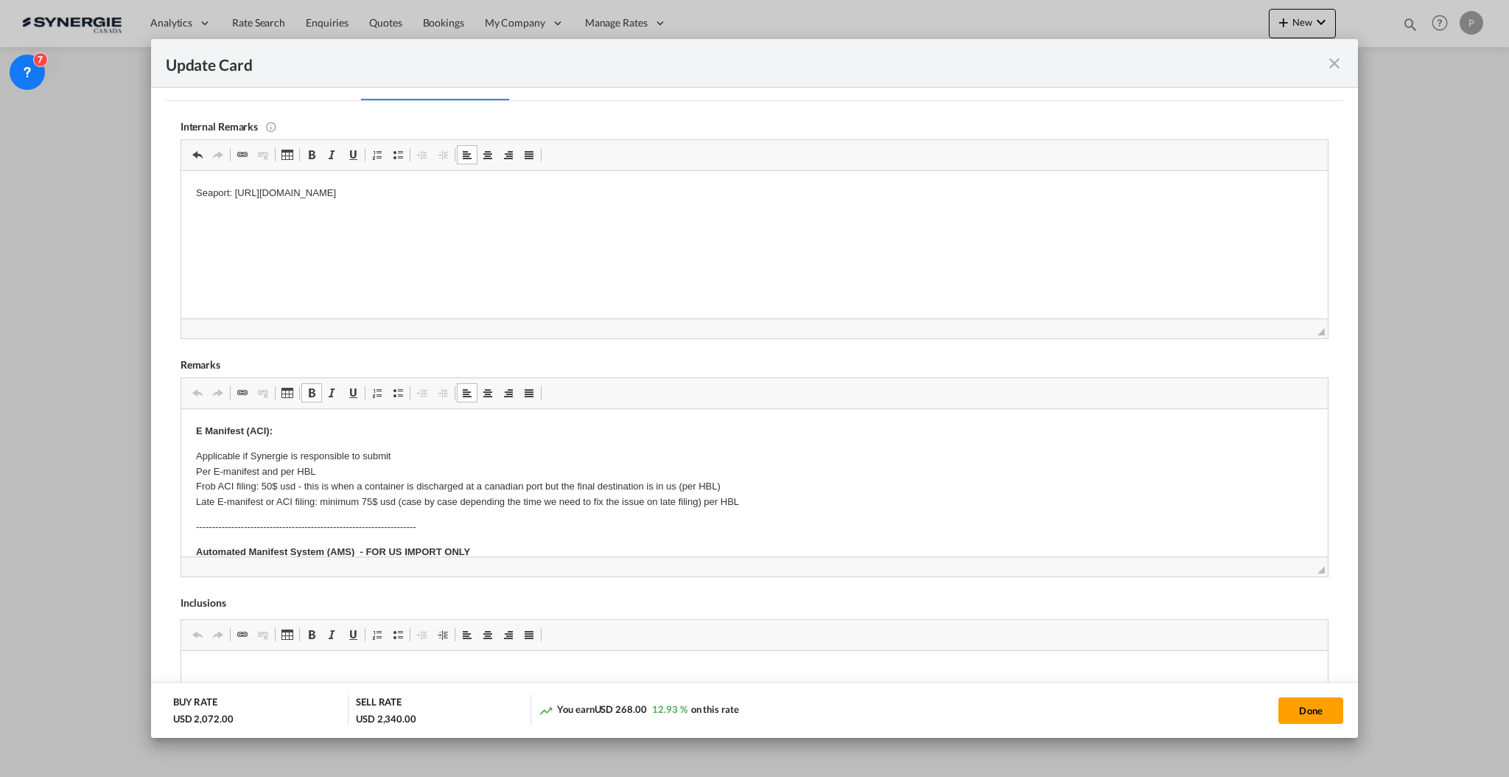
drag, startPoint x: 193, startPoint y: 451, endPoint x: 296, endPoint y: 466, distance: 104.2
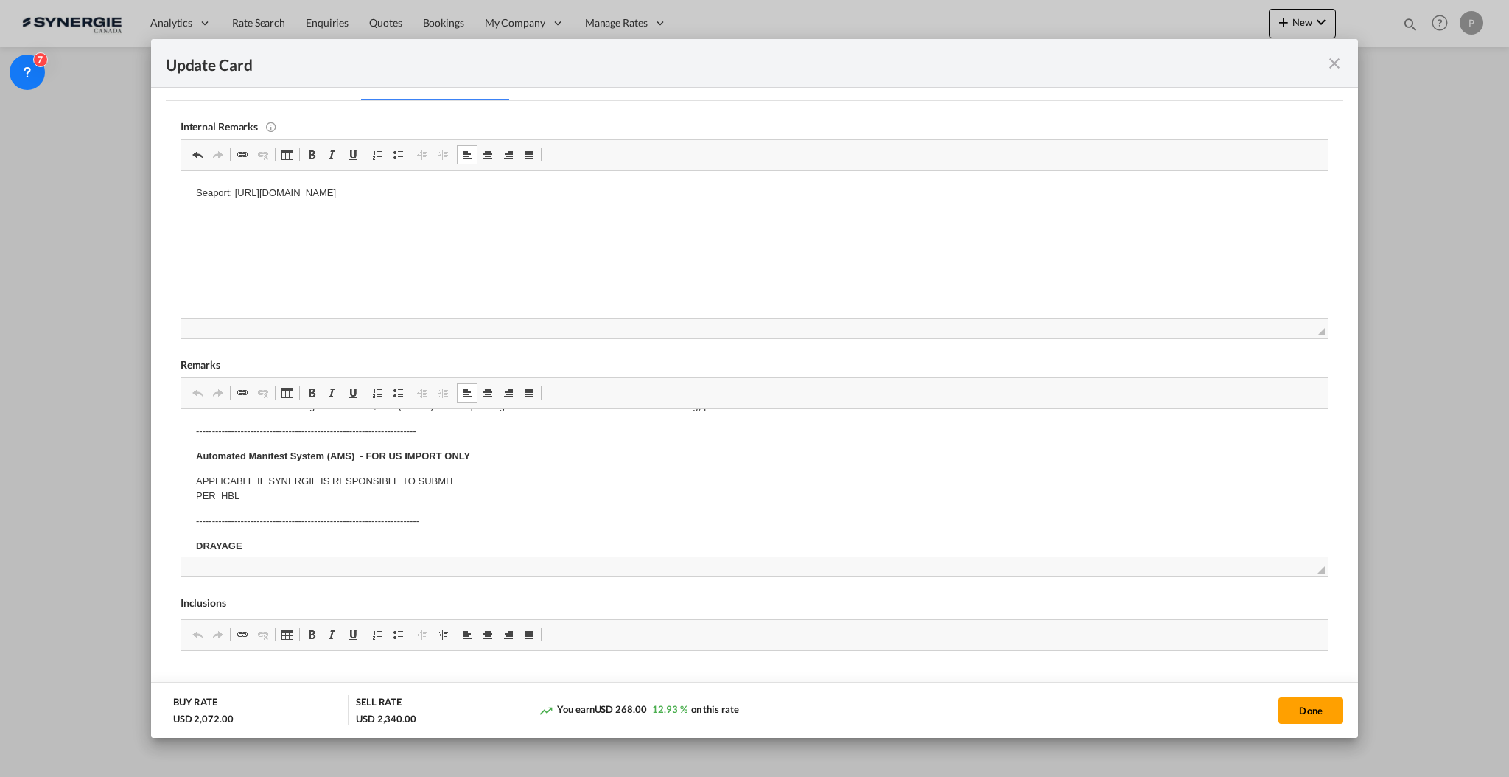
scroll to position [98, 0]
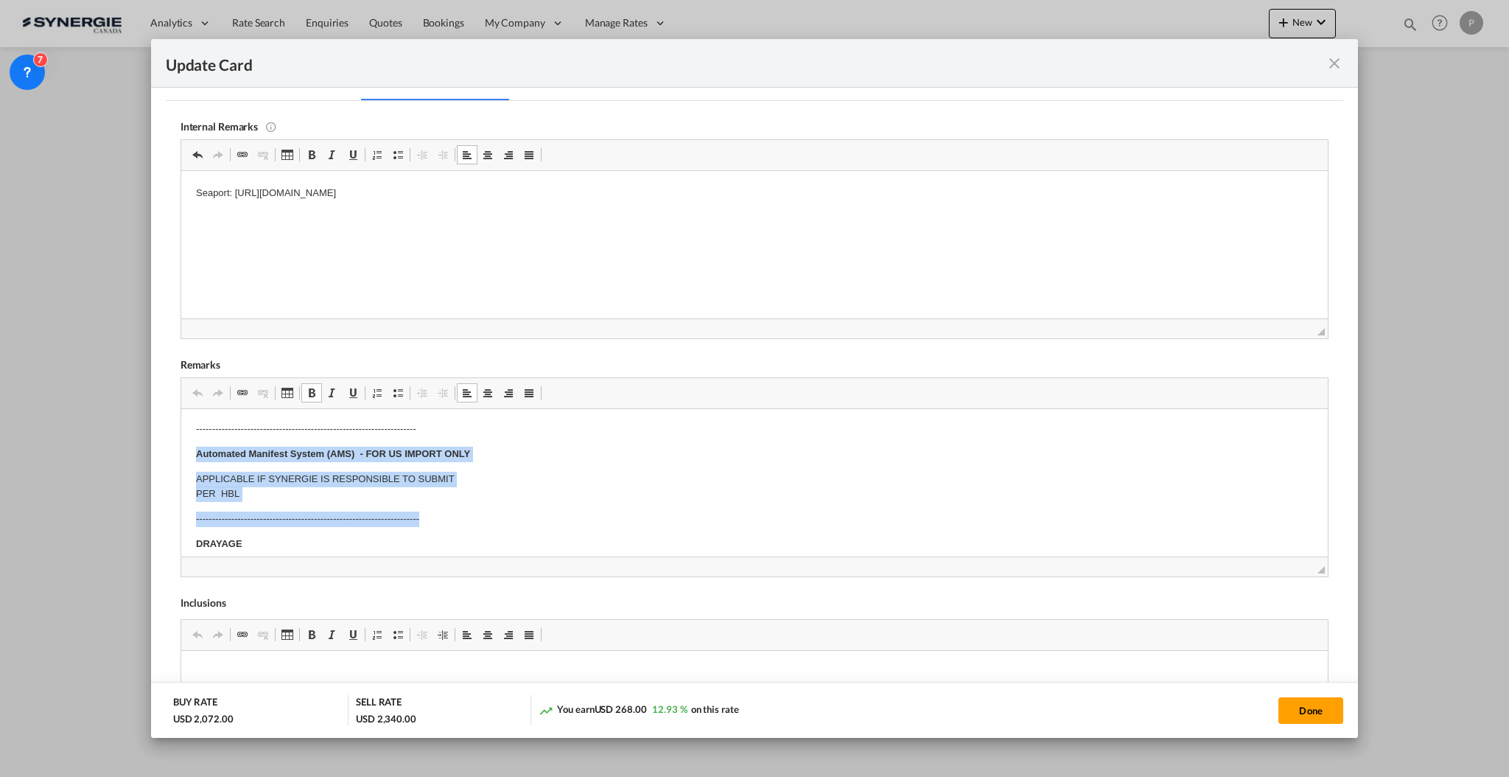
drag, startPoint x: 192, startPoint y: 449, endPoint x: 485, endPoint y: 513, distance: 299.6
click at [485, 513] on html "E Manifest (ACI): Applicable if Synergie is responsible to submit Per E-manifes…" at bounding box center [754, 707] width 1147 height 794
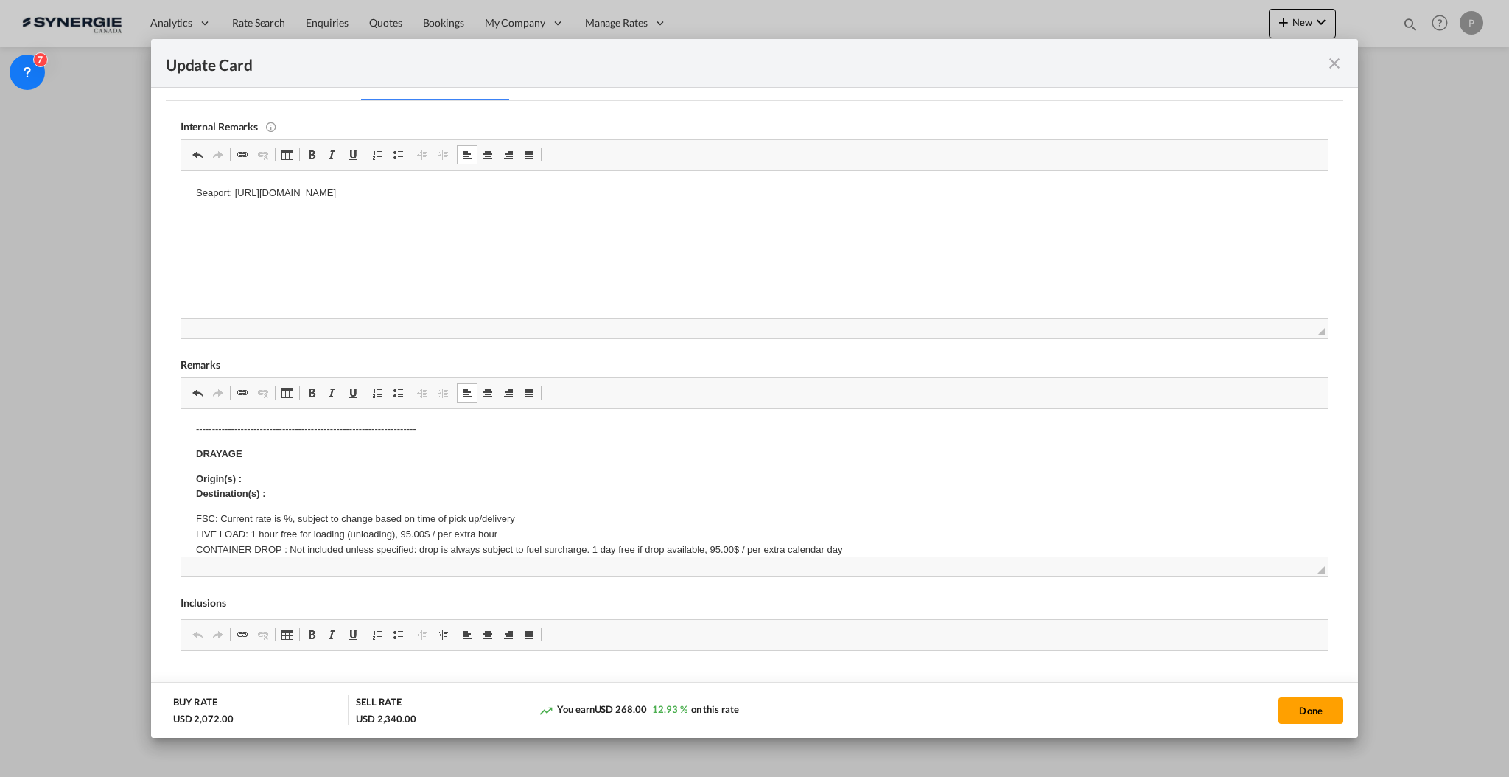
click at [337, 480] on p "Origin(s) : Destination(s) :" at bounding box center [753, 486] width 1117 height 31
click at [283, 506] on body "E Manifest (ACI): Applicable if Synergie is responsible to submit Per E-manifes…" at bounding box center [753, 662] width 1117 height 674
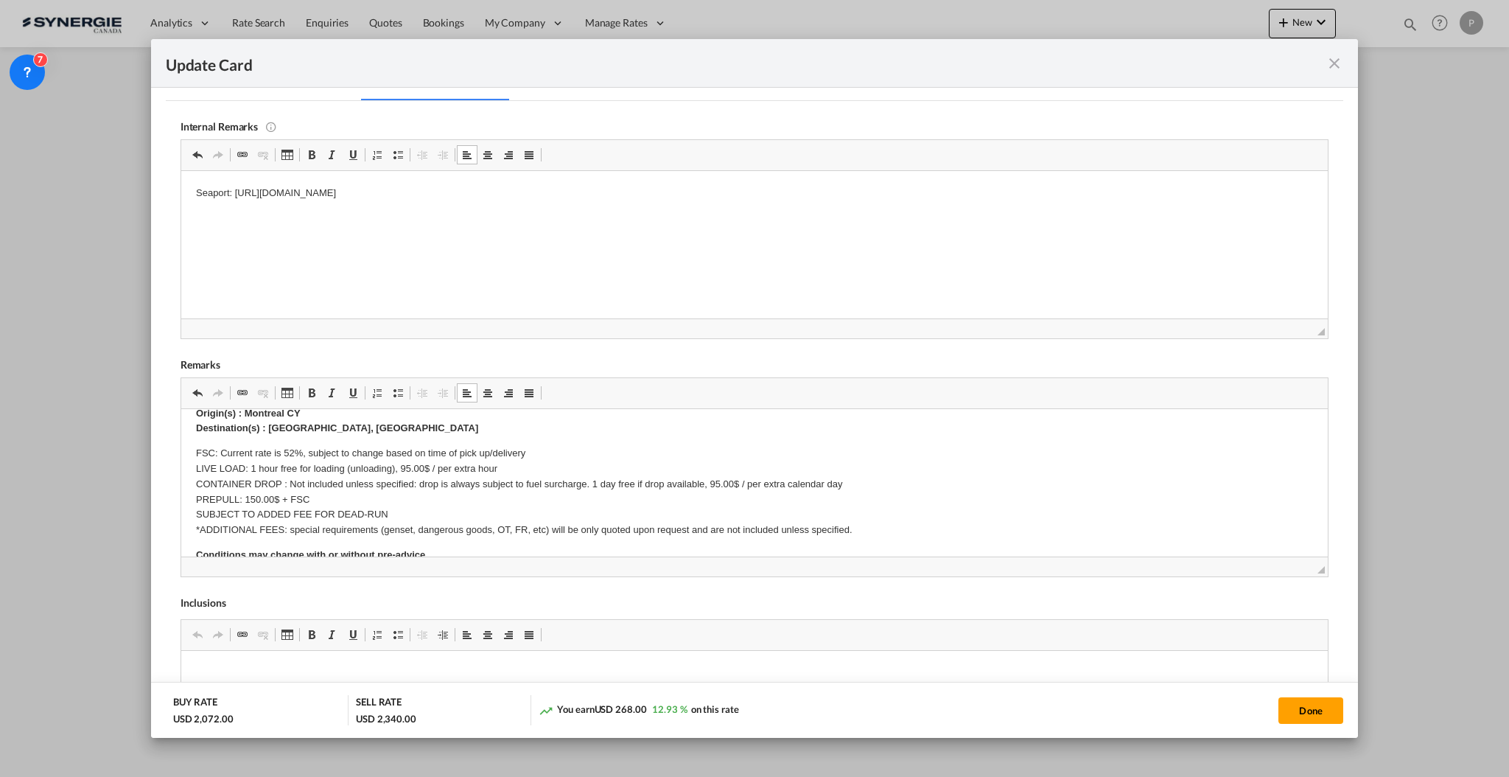
scroll to position [196, 0]
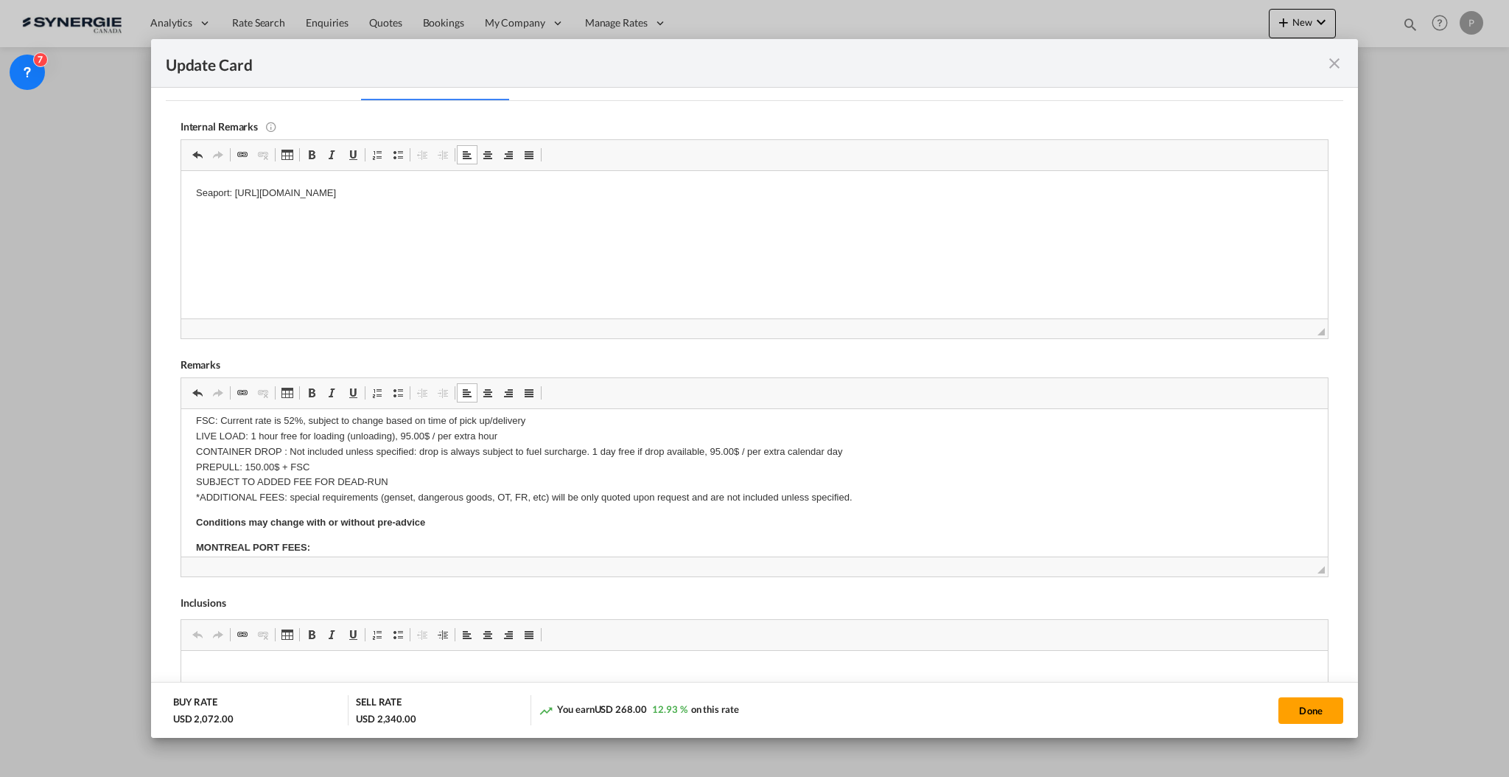
click at [263, 445] on p "FSC: Current rate is 52%, subject to change based on time of pick up/delivery L…" at bounding box center [753, 459] width 1117 height 92
click at [263, 444] on p "FSC: Current rate is 52%, subject to change based on time of pick up/delivery L…" at bounding box center [753, 459] width 1117 height 92
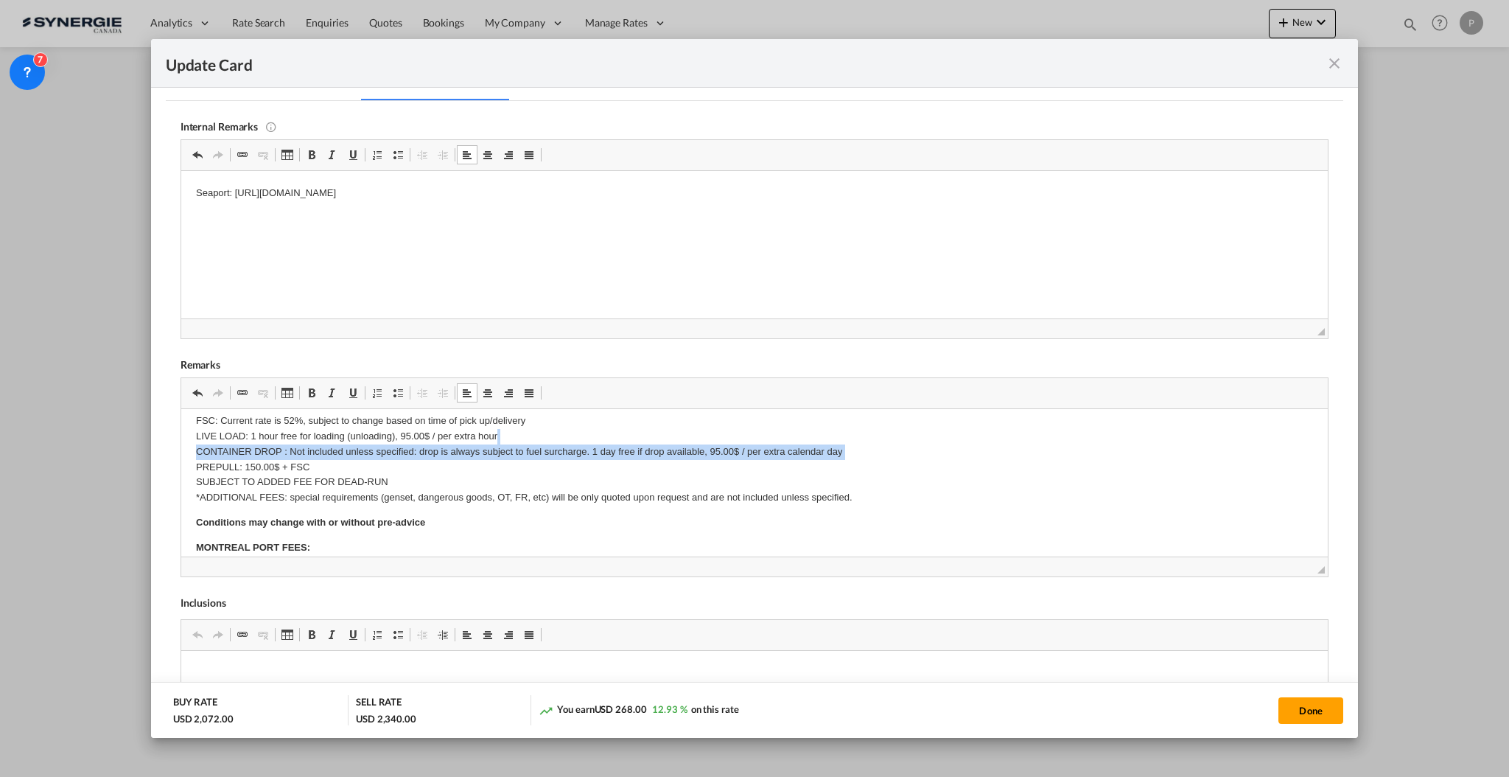
click at [263, 444] on p "FSC: Current rate is 52%, subject to change based on time of pick up/delivery L…" at bounding box center [753, 459] width 1117 height 92
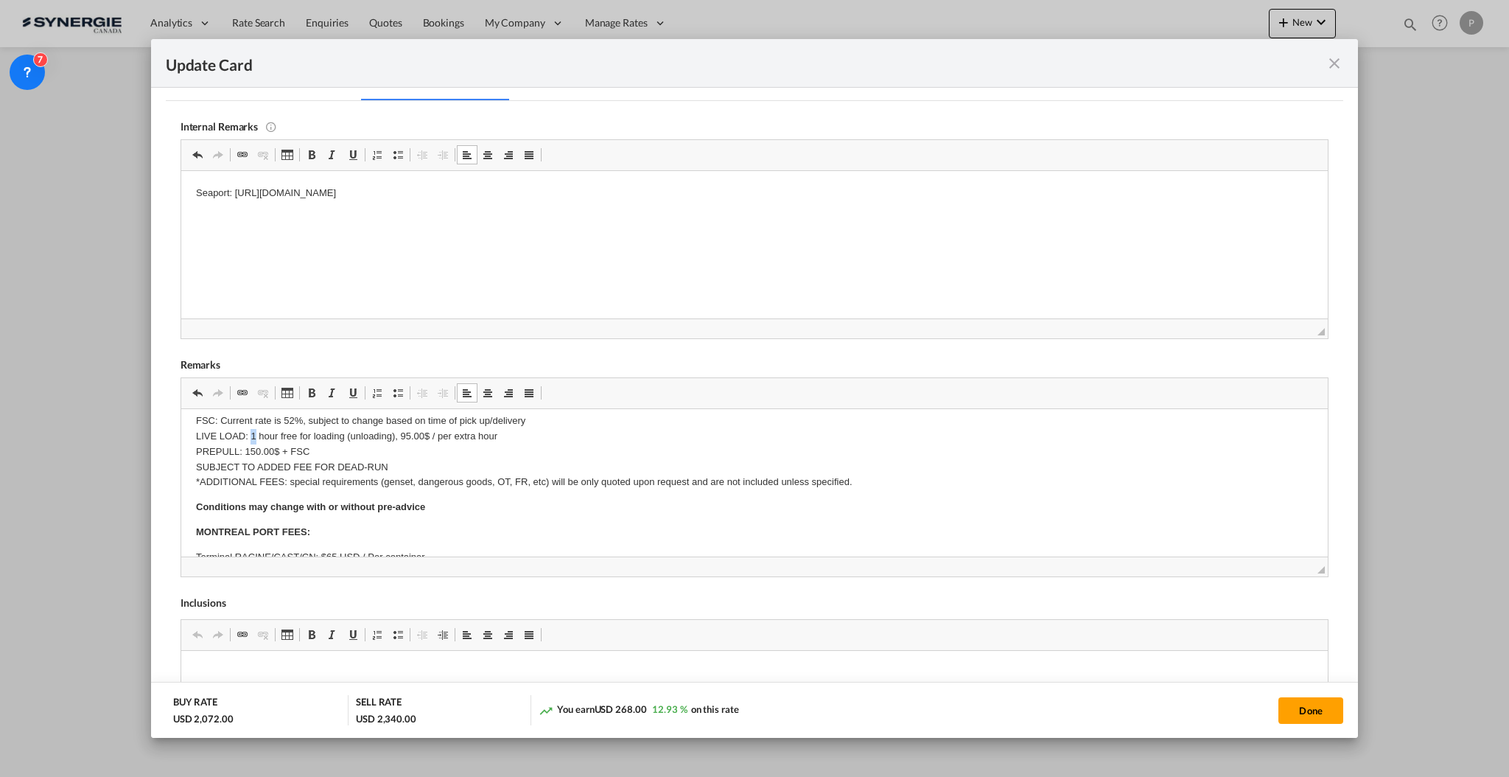
click at [252, 432] on p "FSC: Current rate is 52%, subject to change based on time of pick up/delivery L…" at bounding box center [753, 451] width 1117 height 77
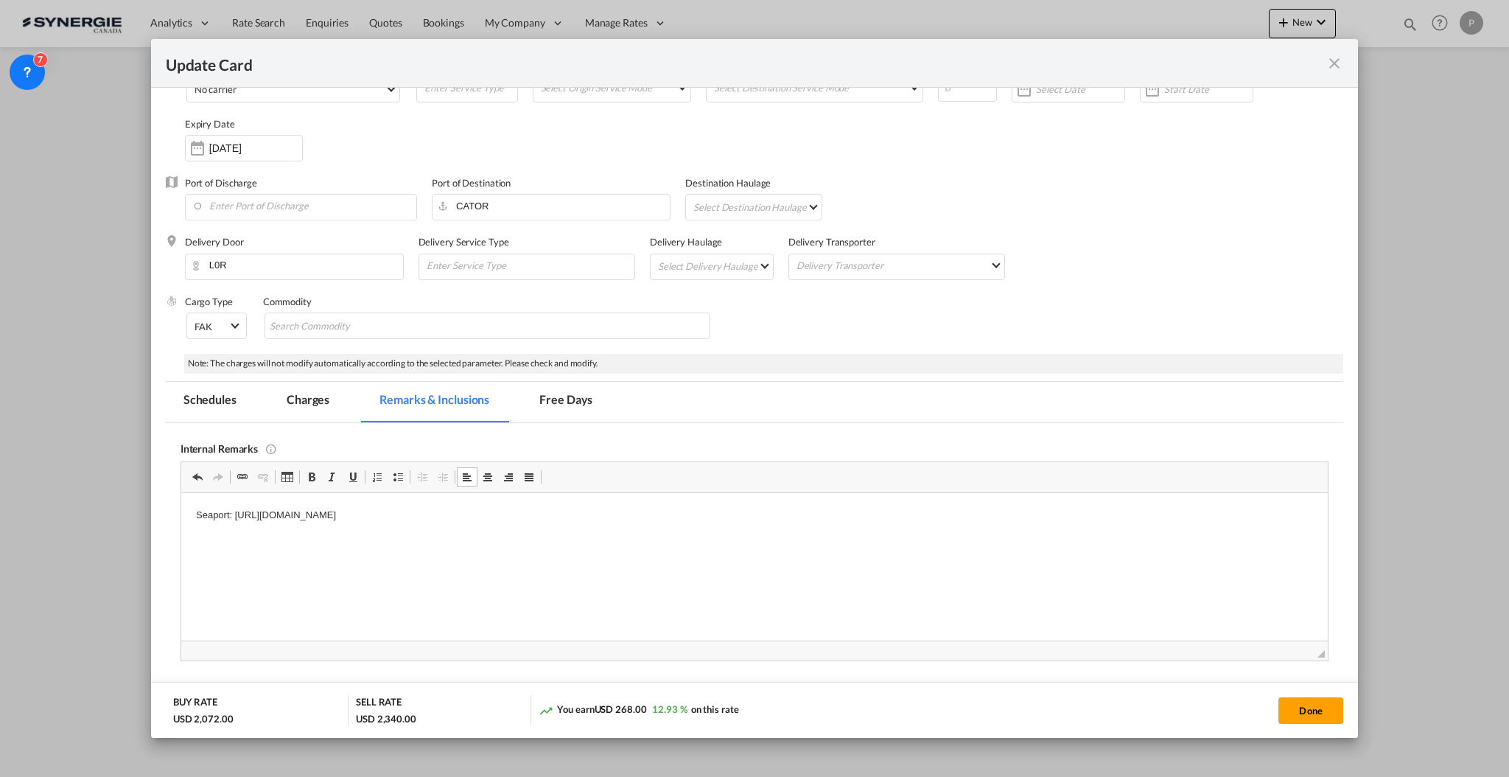
scroll to position [32, 0]
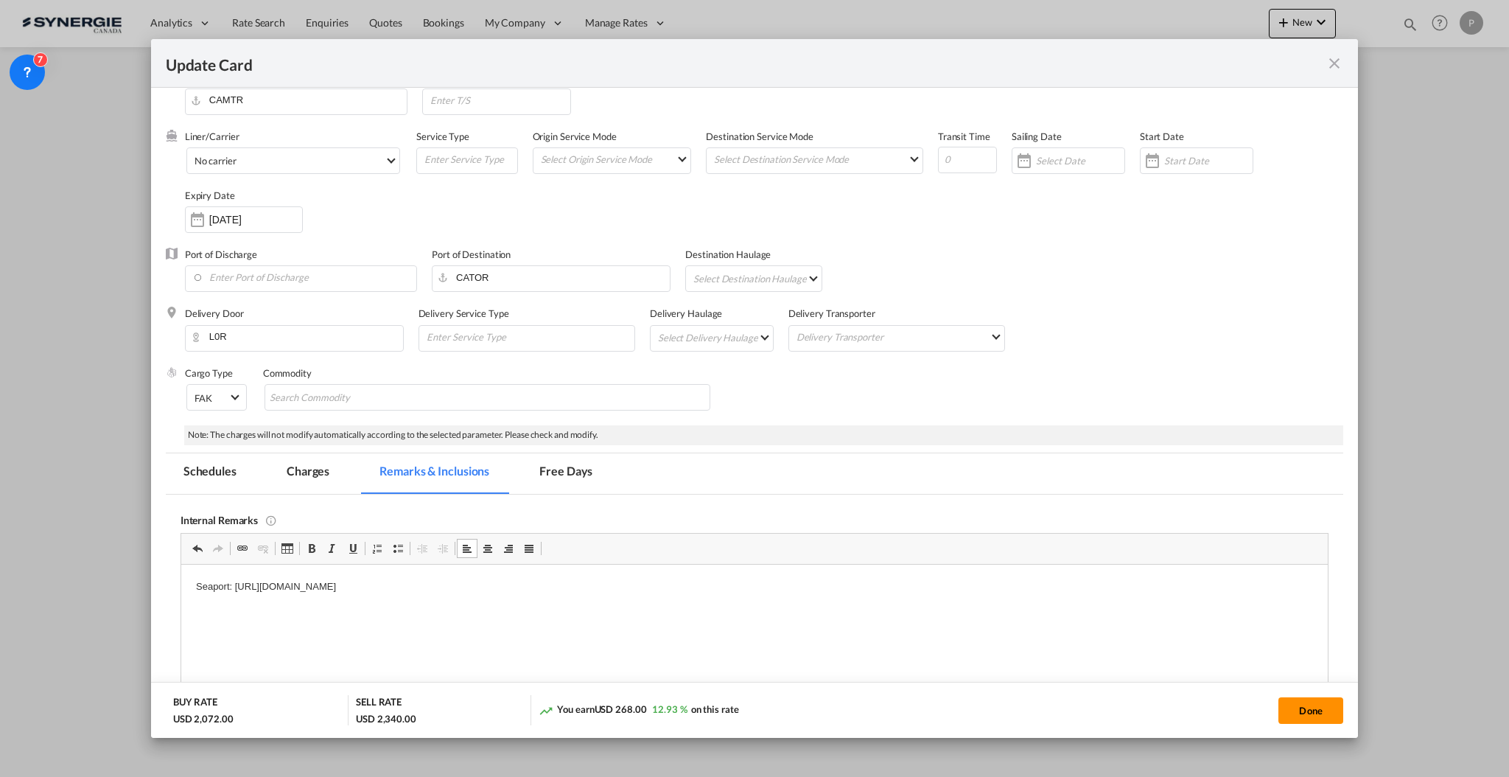
click at [1310, 705] on button "Done" at bounding box center [1311, 710] width 65 height 27
type input "06 Nov 2025"
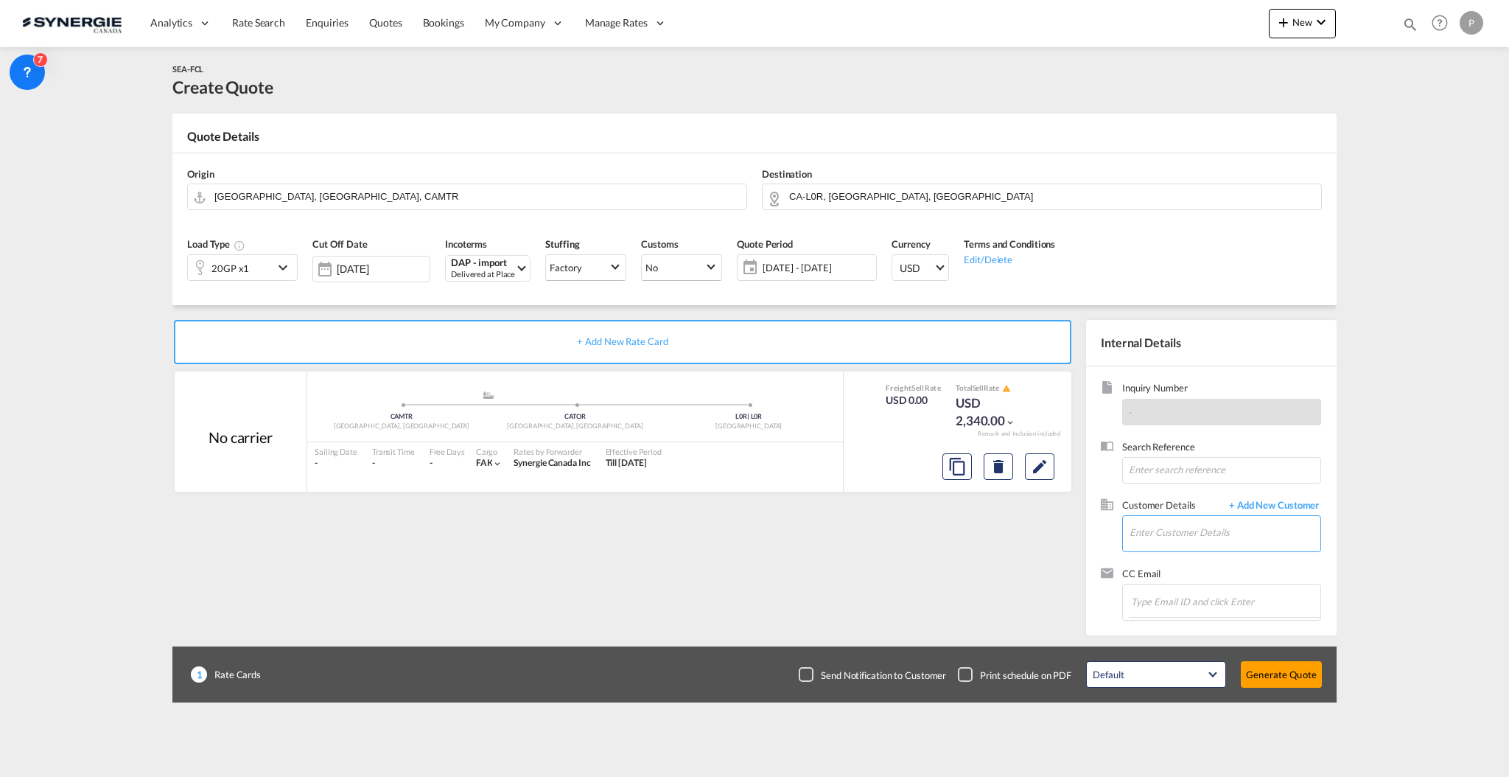
click at [1227, 535] on input "Enter Customer Details" at bounding box center [1225, 532] width 191 height 33
click at [1274, 543] on input "Enter Customer Details" at bounding box center [1225, 532] width 191 height 33
paste input "giulia.martini@sisam.it"
type input "giulia.martini@sisam.it"
click at [1301, 506] on span "+ Add New Customer" at bounding box center [1272, 506] width 100 height 17
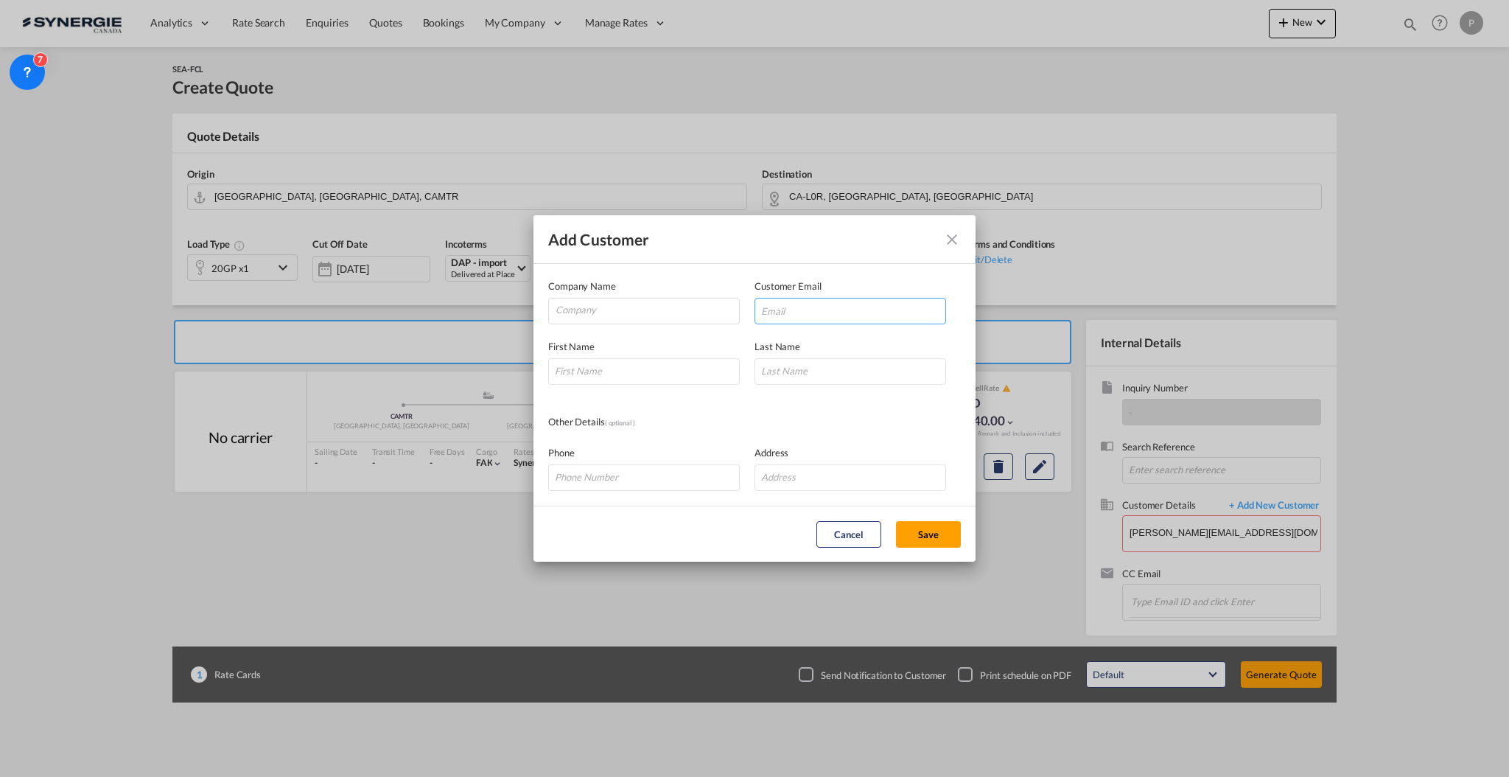
click at [873, 301] on input "Add Customer Company ..." at bounding box center [851, 311] width 192 height 27
paste input "giulia.martini@sisam.it"
type input "giulia.martini@sisam.it"
click at [705, 315] on input "Company" at bounding box center [648, 310] width 184 height 22
type input "SISAM"
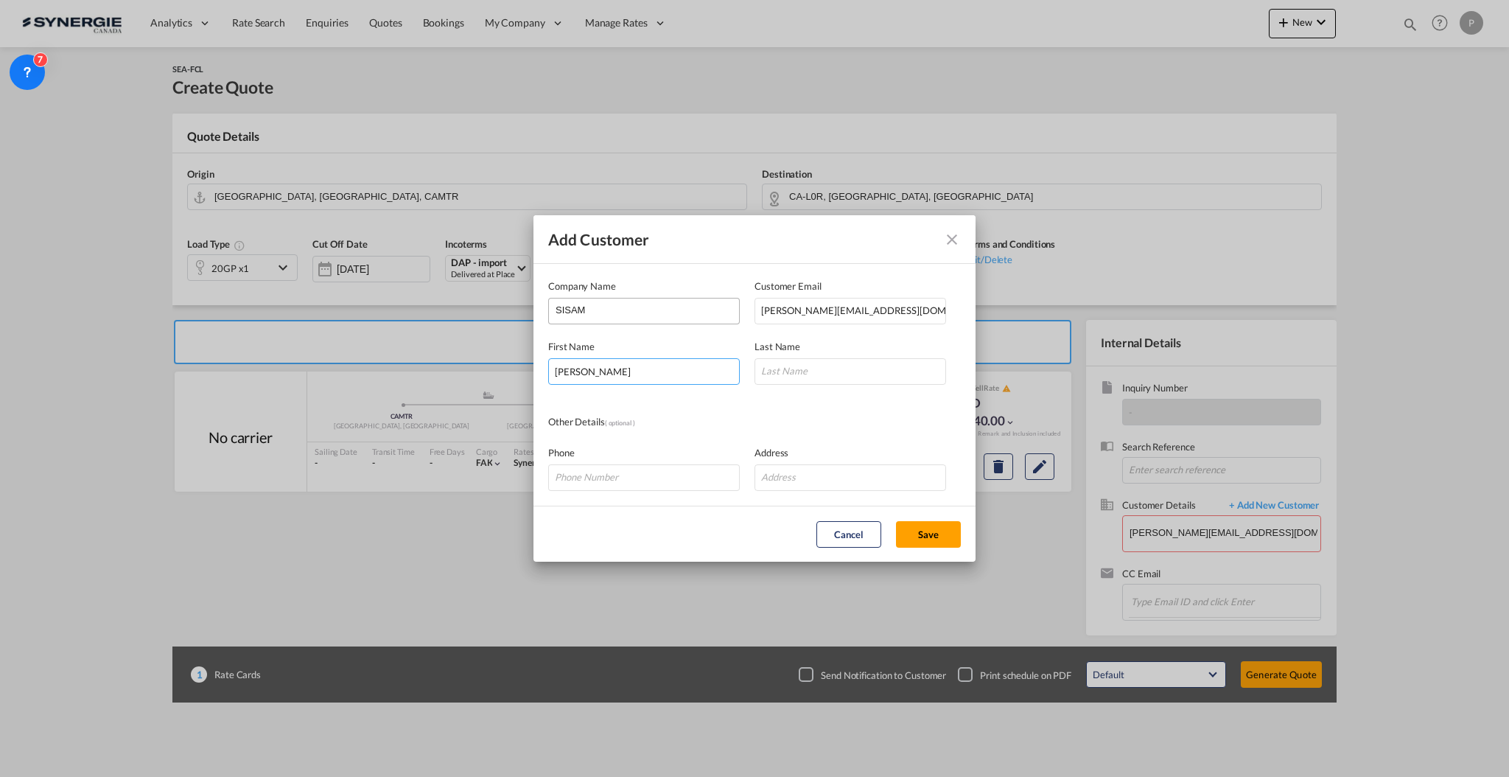
type input "Giulia"
type input "Martini"
click at [941, 541] on button "Save" at bounding box center [928, 534] width 65 height 27
type input "SISAM, Giulia Martini, giulia.martini@sisam.it"
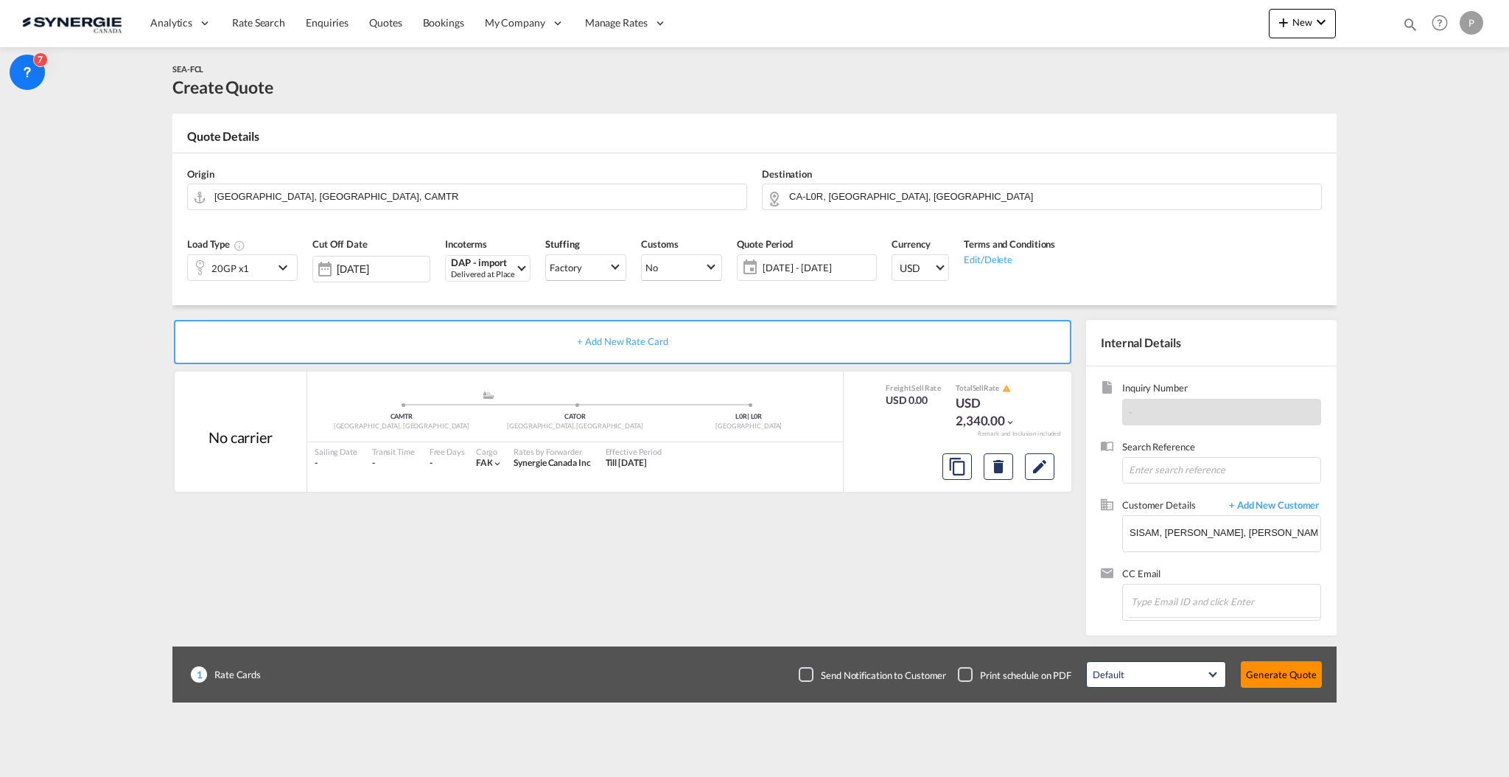
click at [1288, 669] on button "Generate Quote" at bounding box center [1281, 674] width 81 height 27
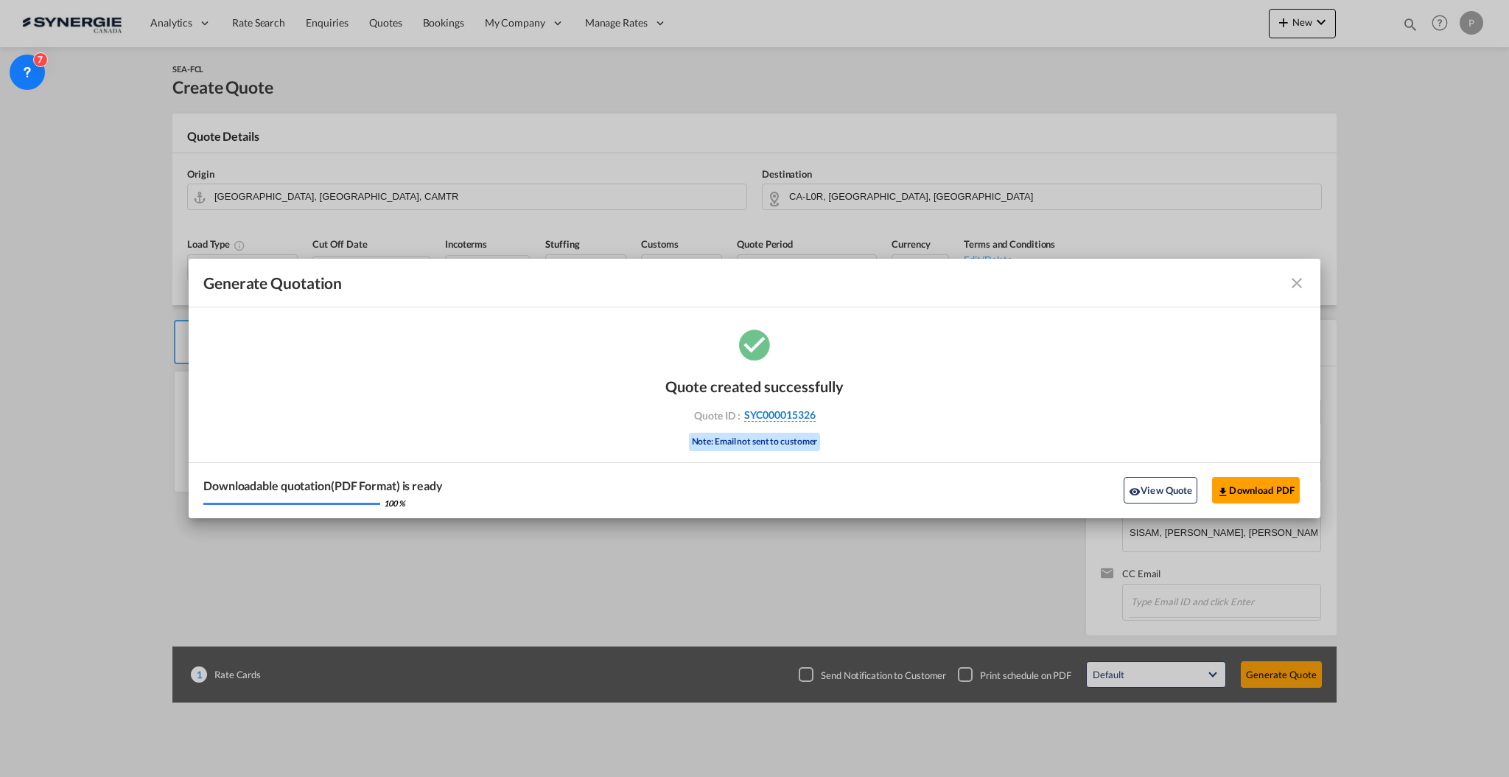
drag, startPoint x: 831, startPoint y: 416, endPoint x: 816, endPoint y: 417, distance: 15.5
click at [816, 417] on div "Quote ID : SYC000015326" at bounding box center [754, 414] width 171 height 13
copy div "SYC000015326"
click at [1241, 490] on button "Download PDF" at bounding box center [1256, 490] width 88 height 27
click at [1294, 280] on md-icon "icon-close fg-AAA8AD cursor m-0" at bounding box center [1297, 283] width 18 height 18
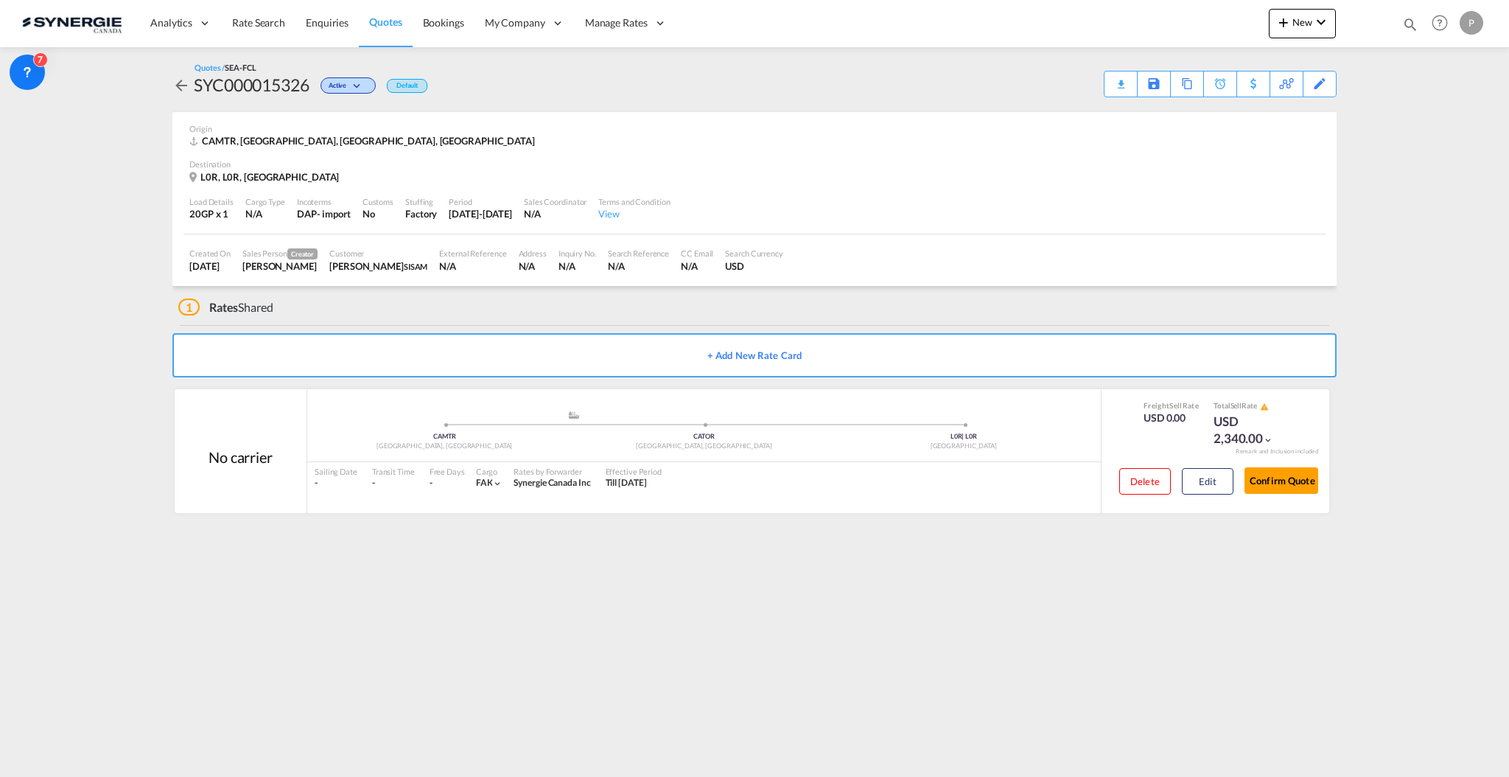
click at [380, 16] on span "Quotes" at bounding box center [385, 21] width 32 height 13
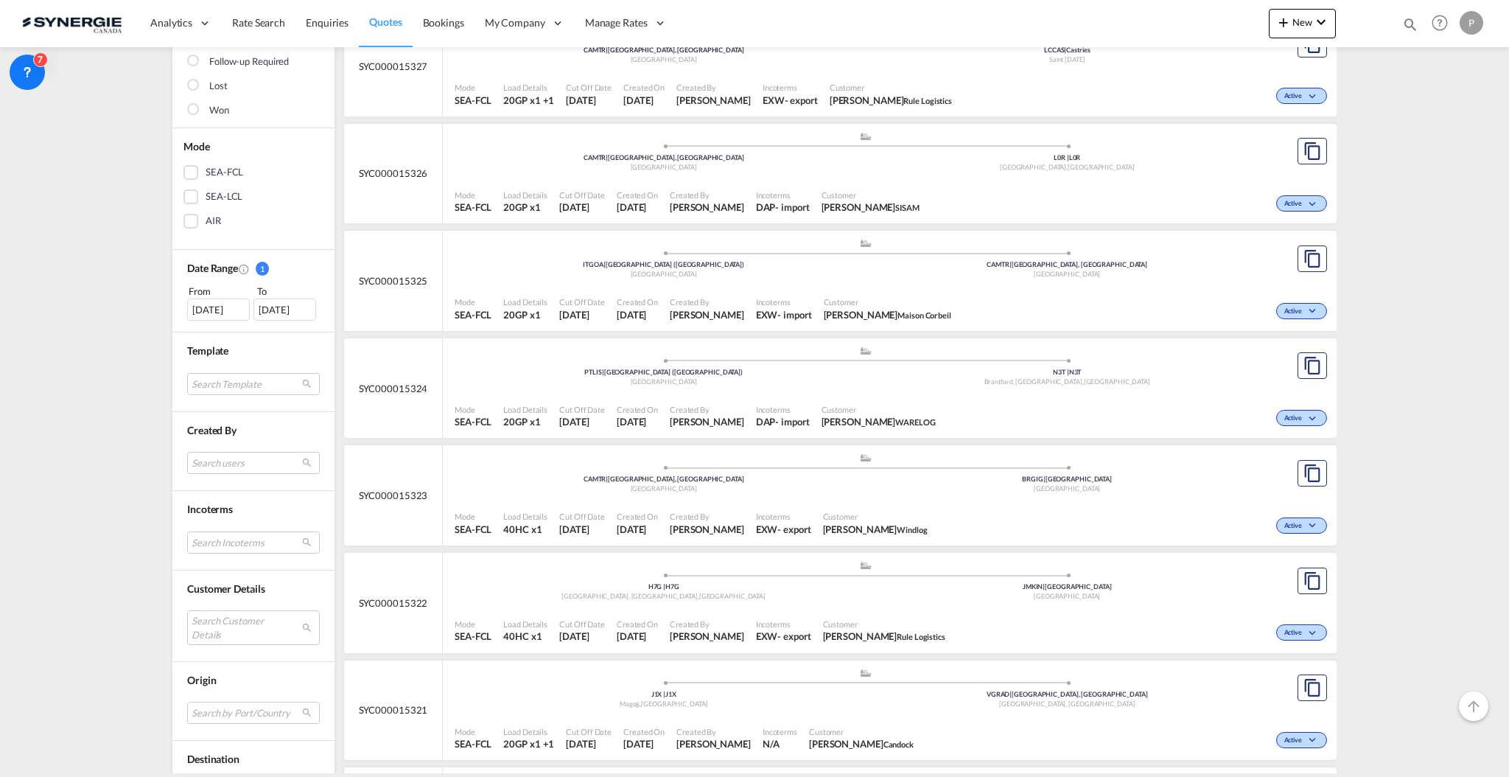
scroll to position [393, 0]
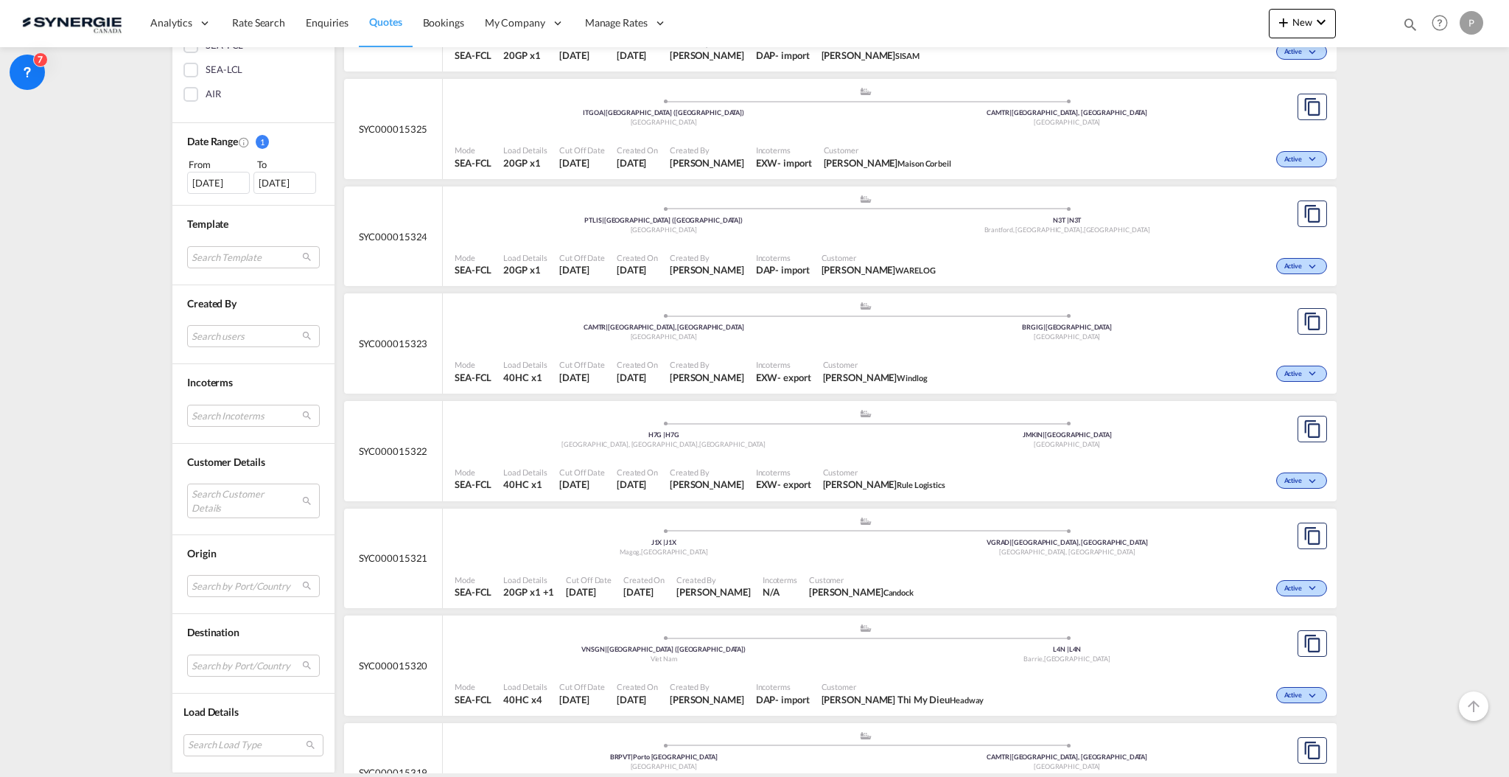
click at [230, 497] on md-select "Search Customer Details user name user giulia Martini giulia.martini@sisam.it |…" at bounding box center [253, 501] width 133 height 34
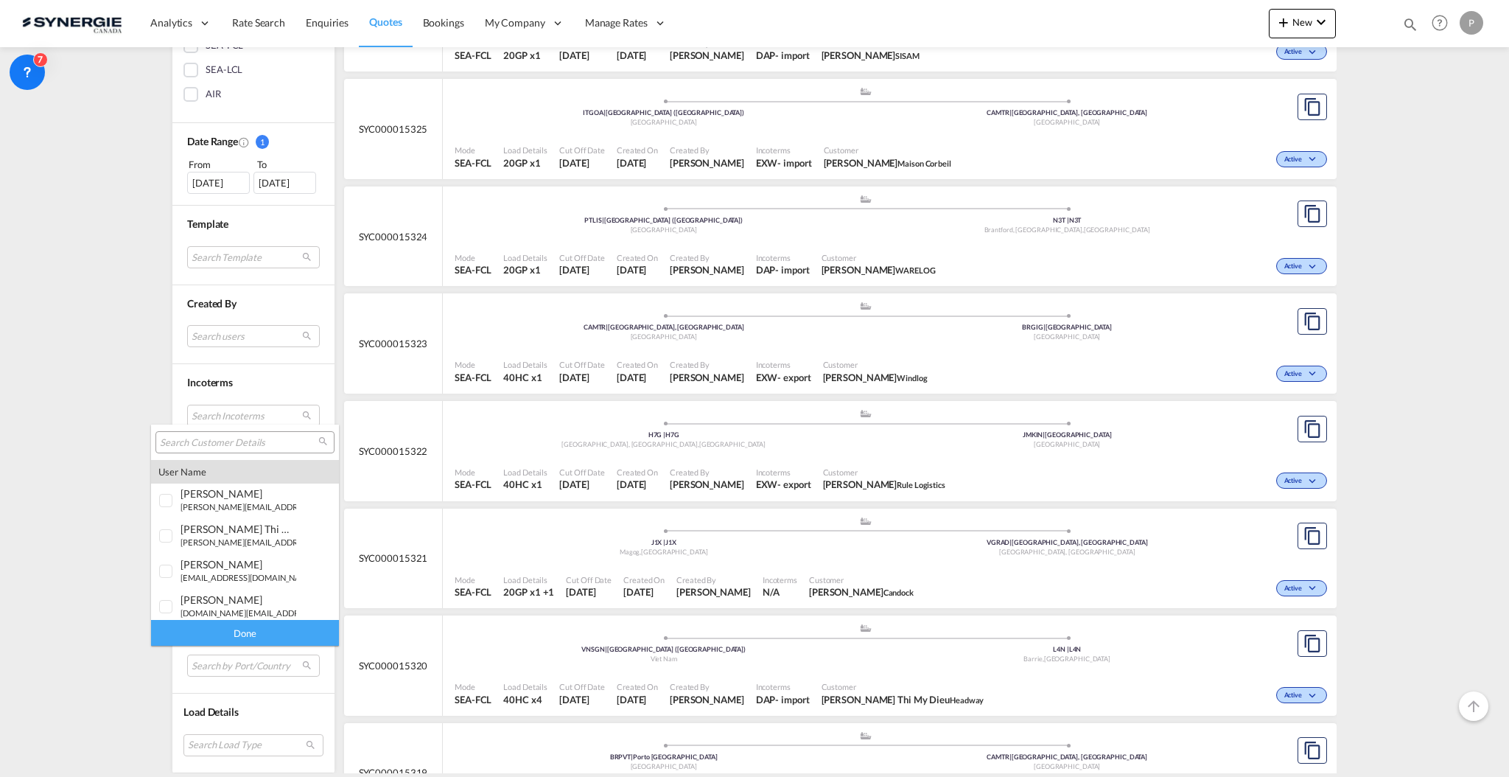
click at [231, 447] on input "search" at bounding box center [239, 442] width 158 height 13
type input "aebi"
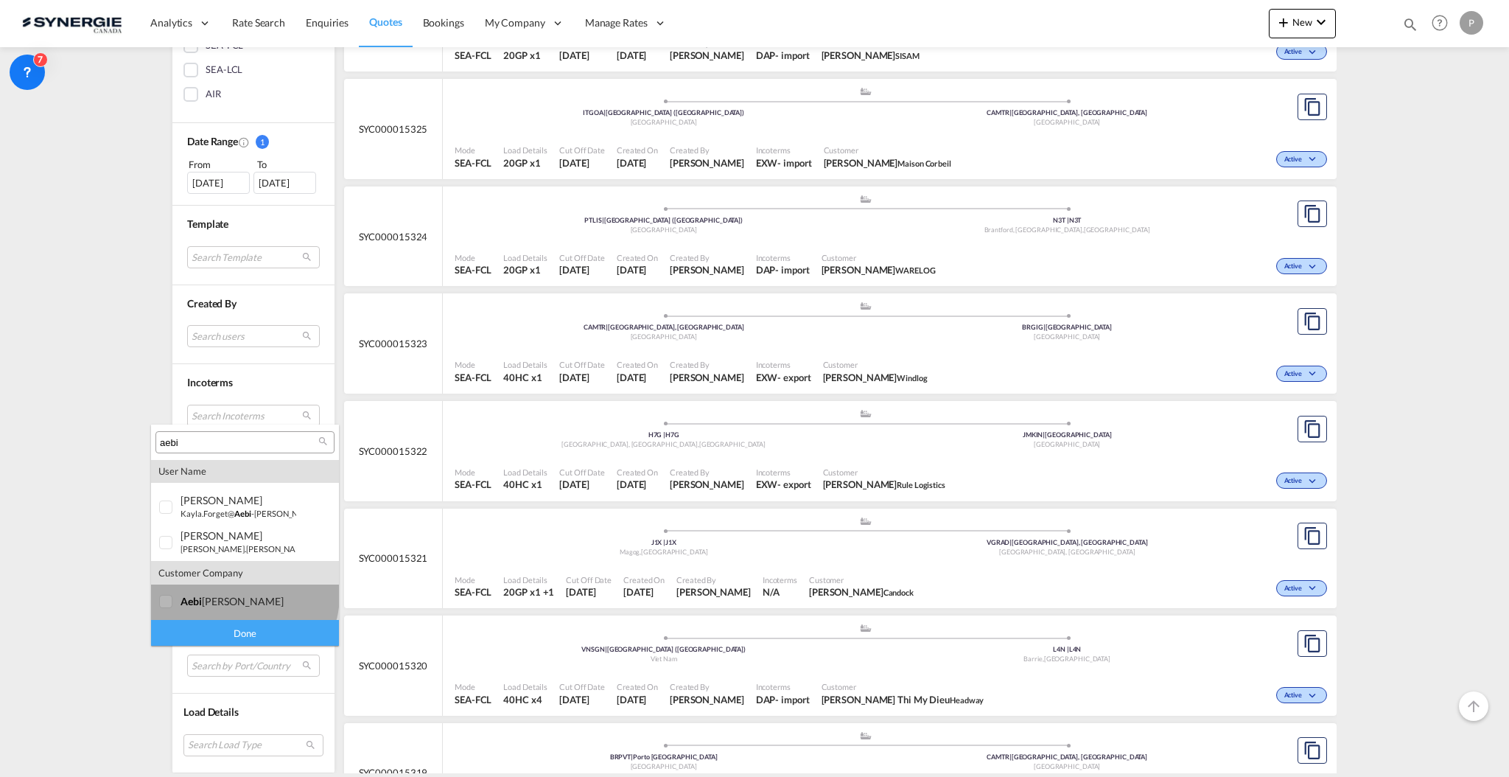
click at [244, 595] on div "aebi schmidt" at bounding box center [239, 601] width 116 height 13
click at [256, 626] on div "Done" at bounding box center [245, 633] width 188 height 26
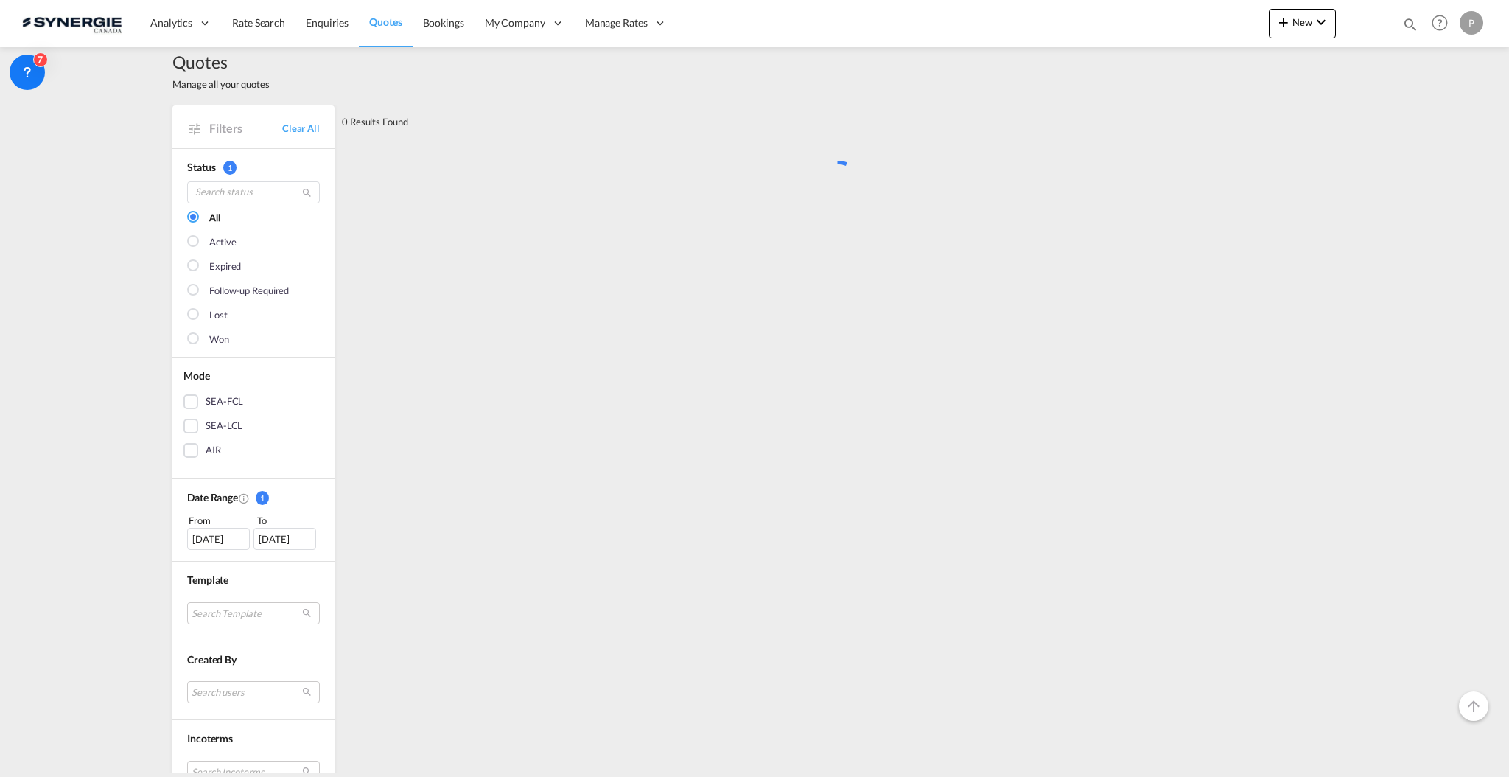
scroll to position [0, 0]
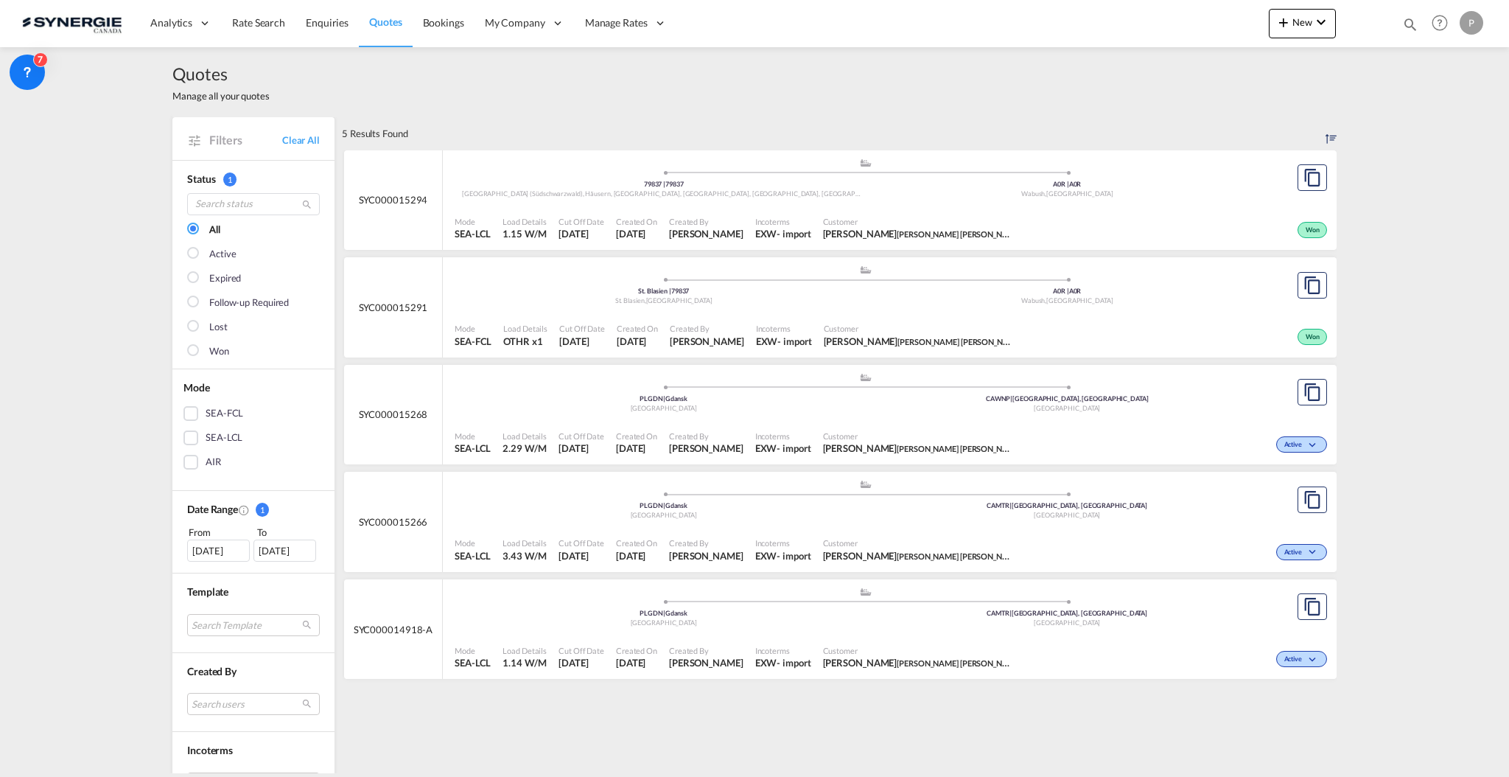
click at [204, 555] on div "08 Sep 2025" at bounding box center [218, 551] width 63 height 22
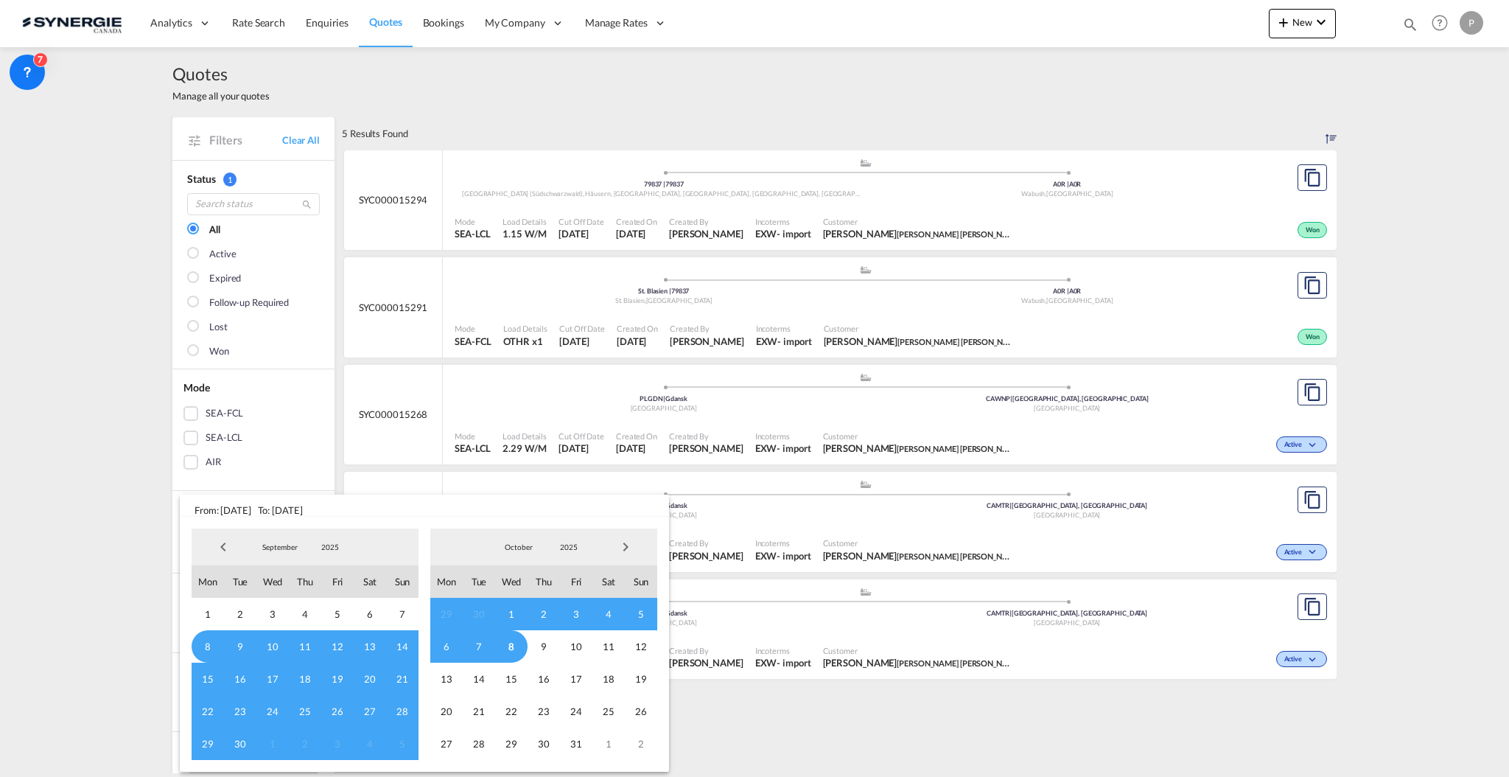
click at [221, 544] on span "Previous Month" at bounding box center [223, 546] width 29 height 29
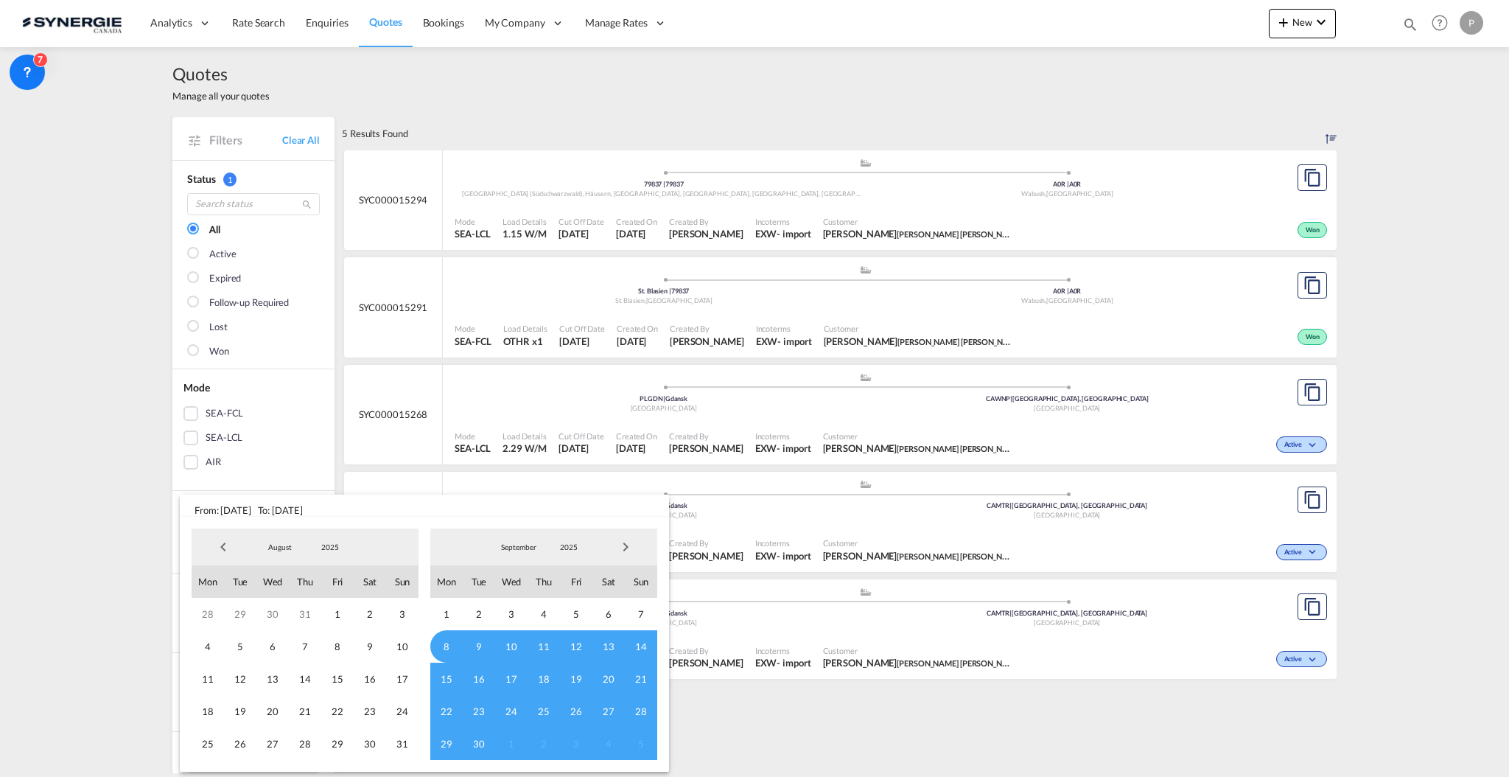
click at [221, 544] on span "Previous Month" at bounding box center [223, 546] width 29 height 29
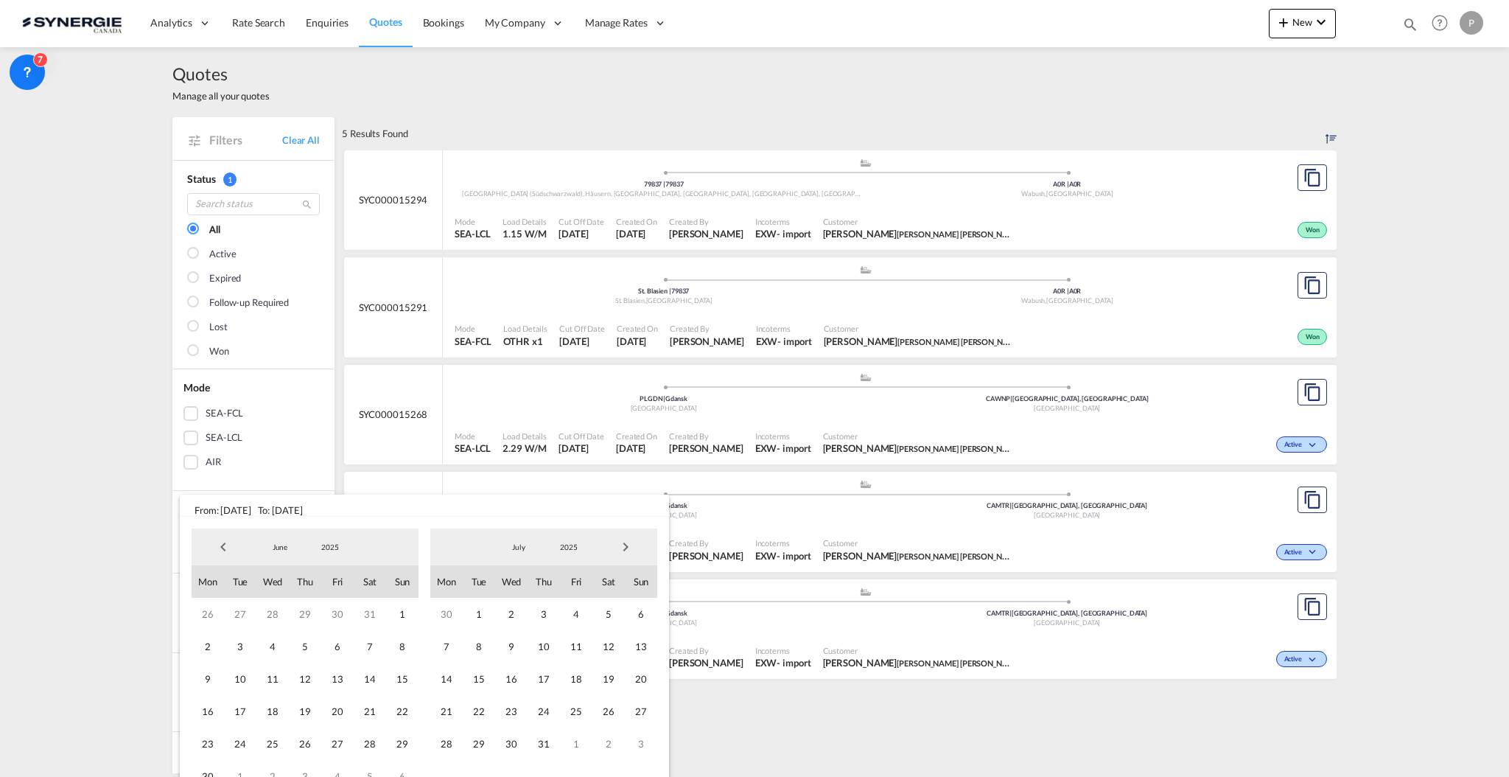
click at [221, 544] on span "Previous Month" at bounding box center [223, 546] width 29 height 29
click at [480, 611] on span "1" at bounding box center [479, 614] width 32 height 32
click at [625, 550] on span "Next Month" at bounding box center [625, 546] width 29 height 29
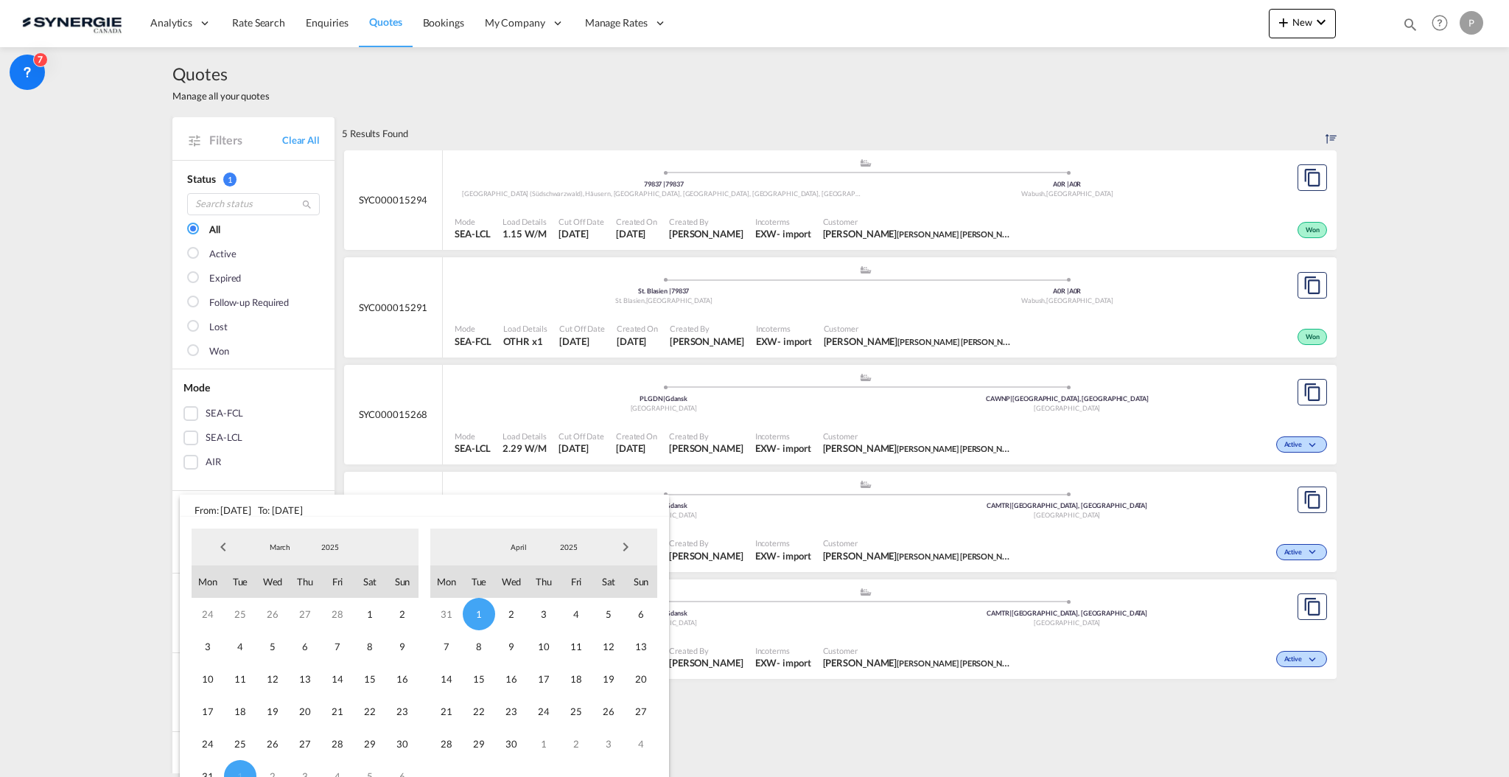
click at [625, 550] on span "Next Month" at bounding box center [625, 546] width 29 height 29
click at [487, 742] on span "30" at bounding box center [479, 743] width 32 height 32
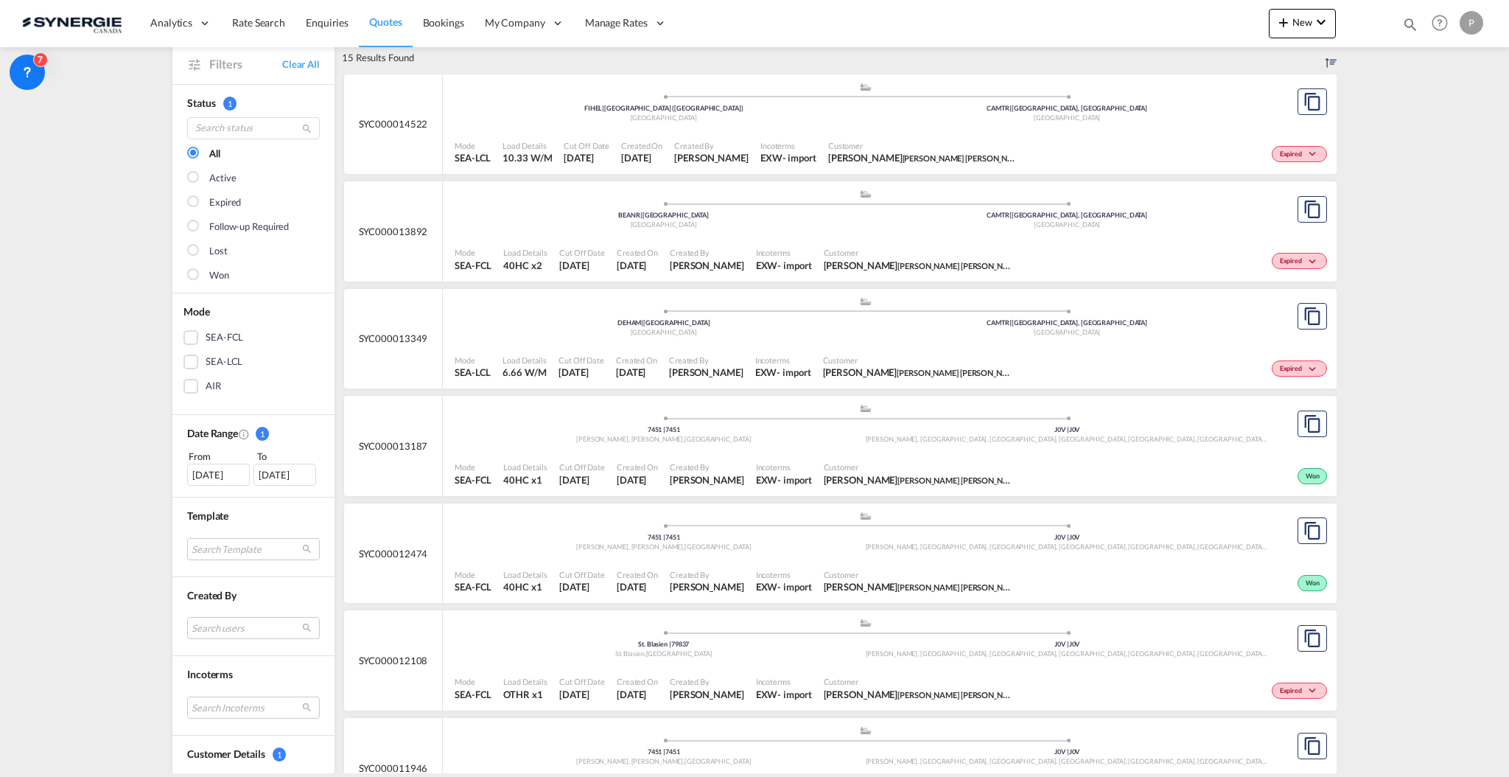
scroll to position [196, 0]
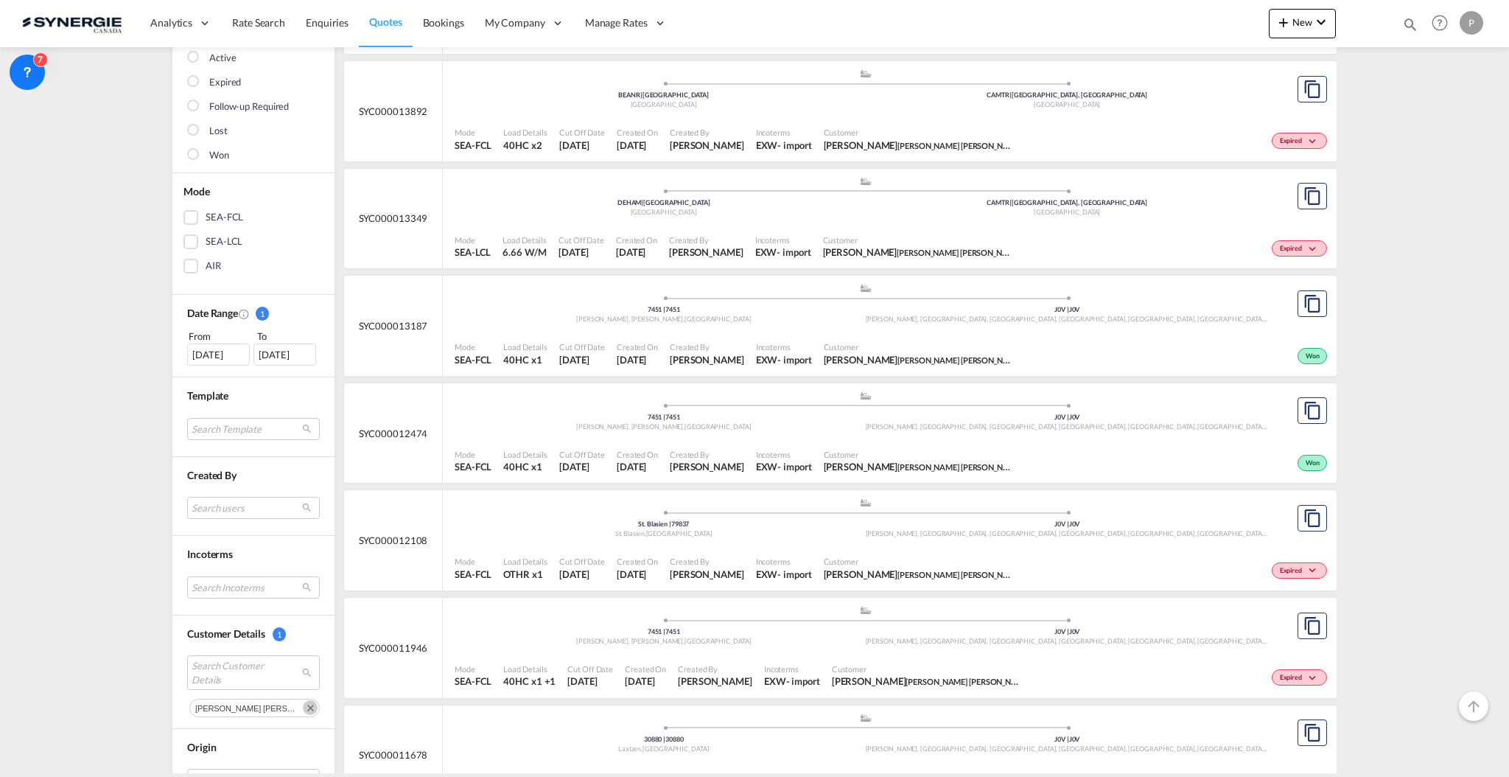
click at [942, 346] on span "Customer" at bounding box center [920, 346] width 192 height 11
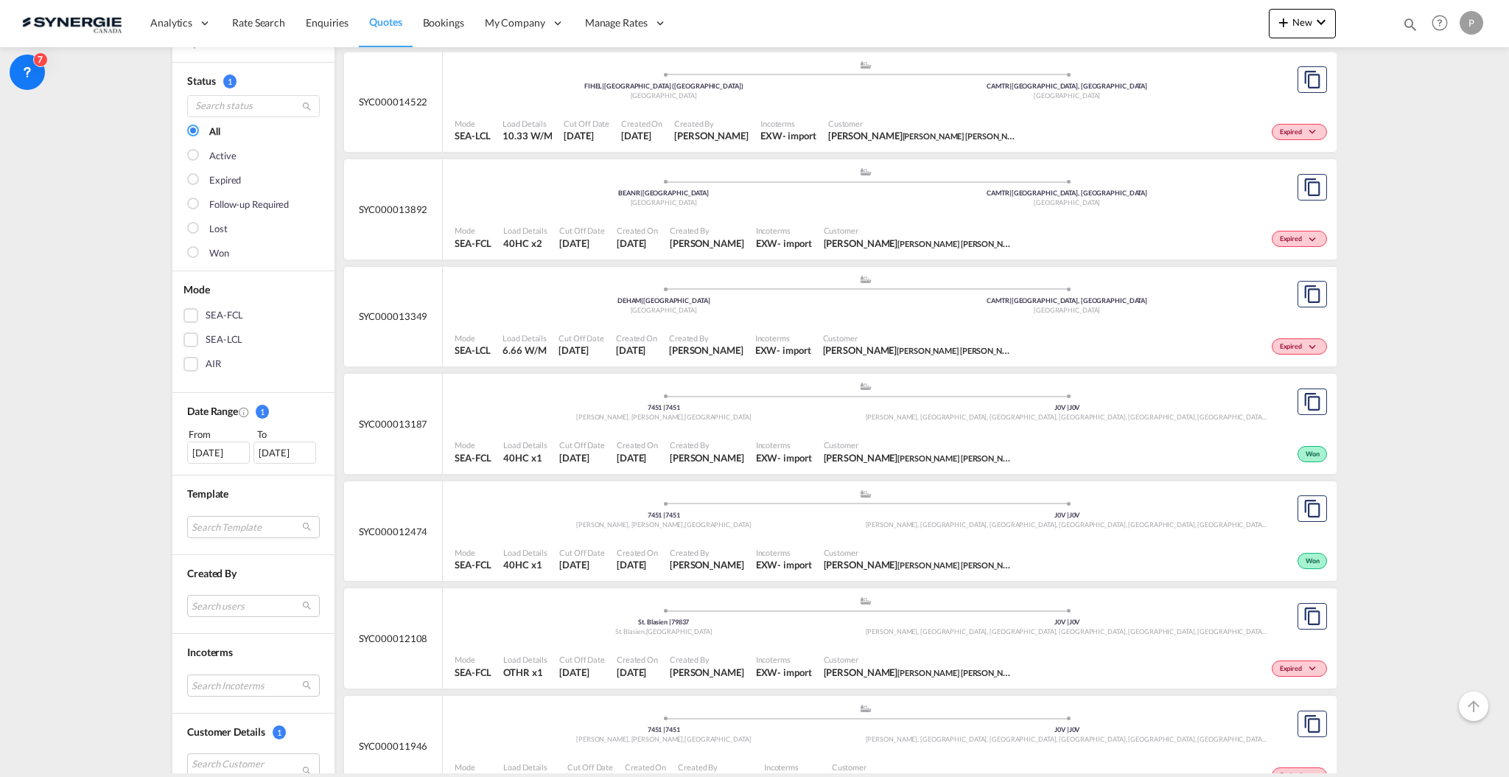
click at [818, 219] on div "Incoterms EXW - import" at bounding box center [784, 237] width 68 height 37
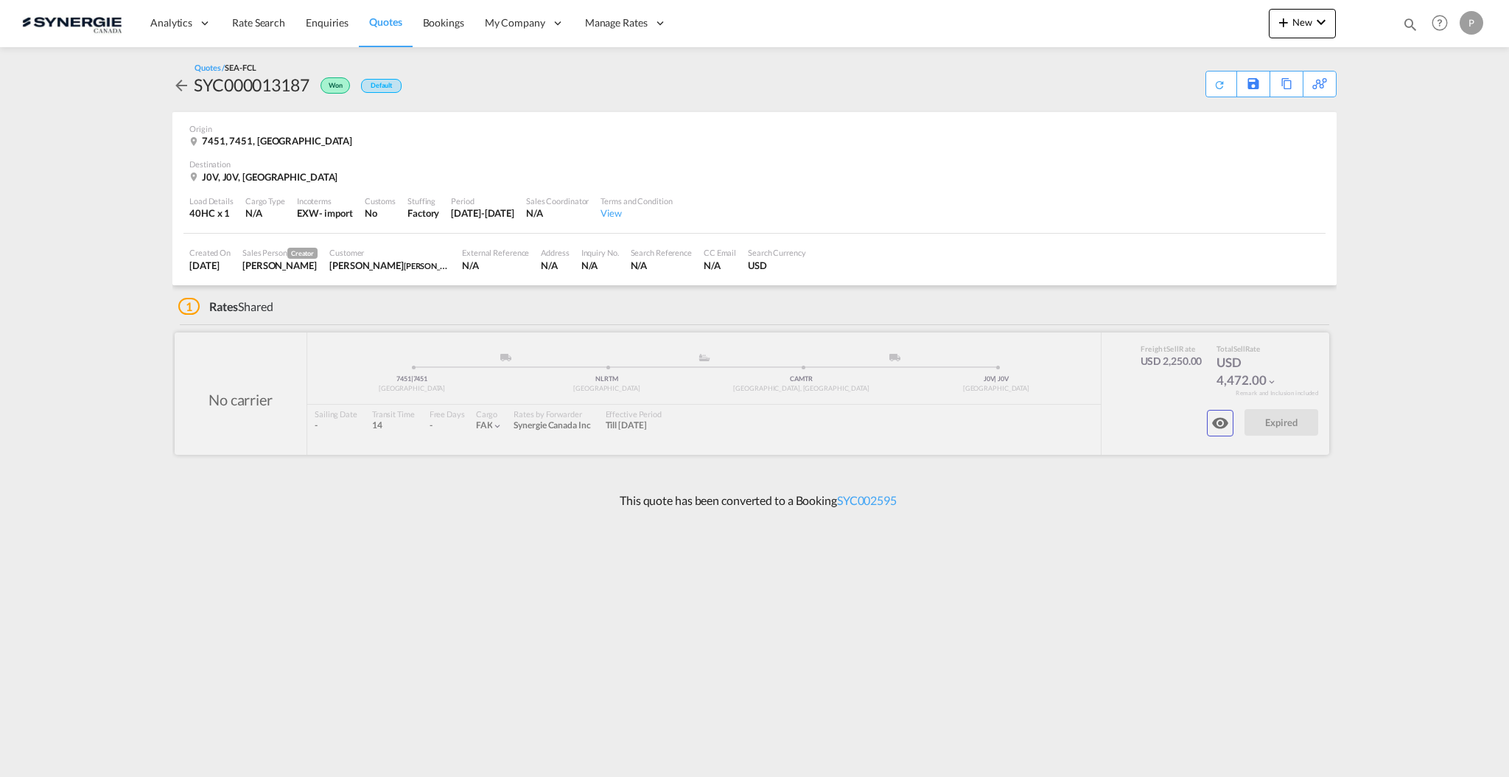
click at [1227, 426] on md-icon "icon-eye" at bounding box center [1221, 423] width 18 height 18
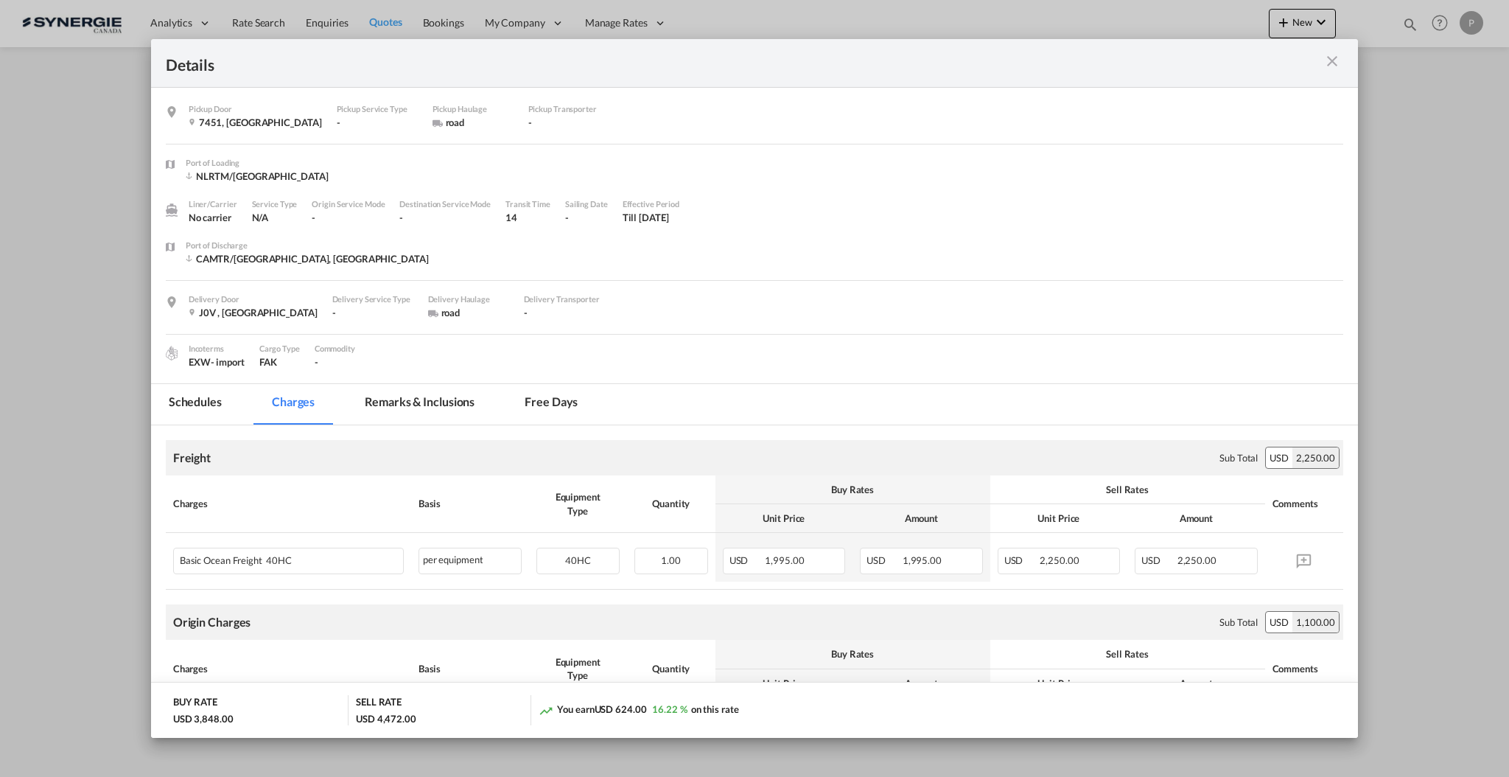
click at [461, 402] on md-tab-item "Remarks & Inclusions" at bounding box center [419, 404] width 145 height 41
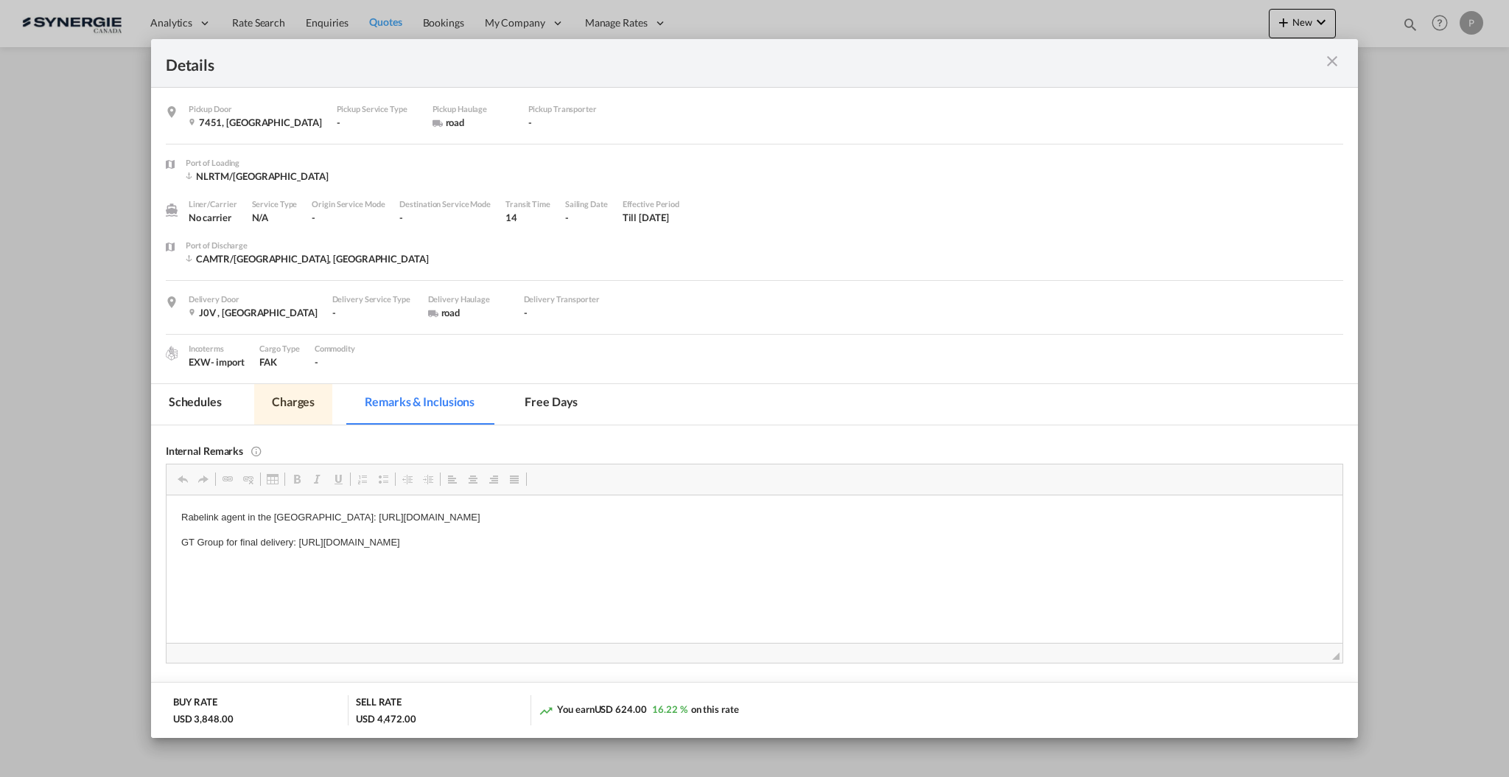
click at [304, 404] on md-tab-item "Charges" at bounding box center [293, 404] width 78 height 41
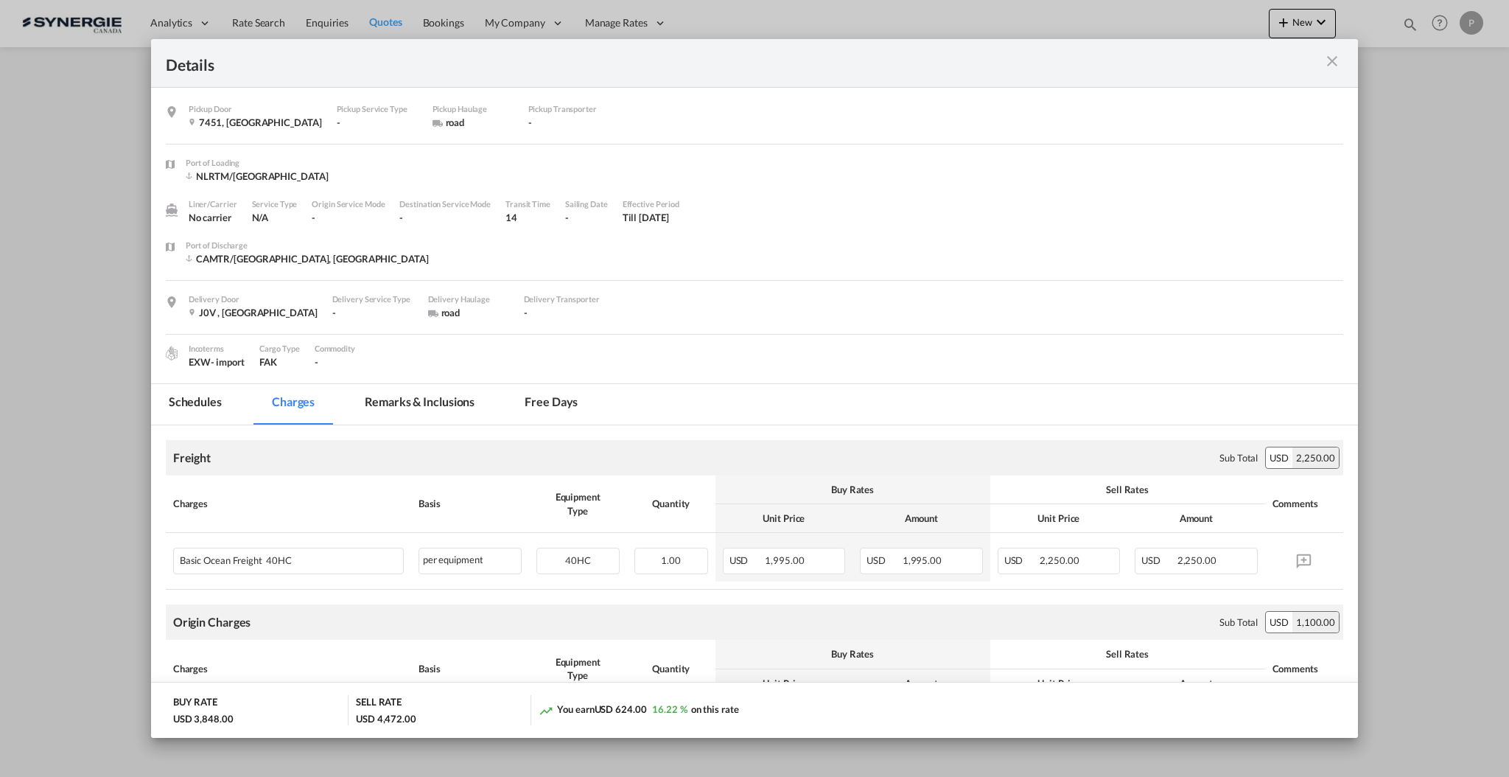
scroll to position [295, 0]
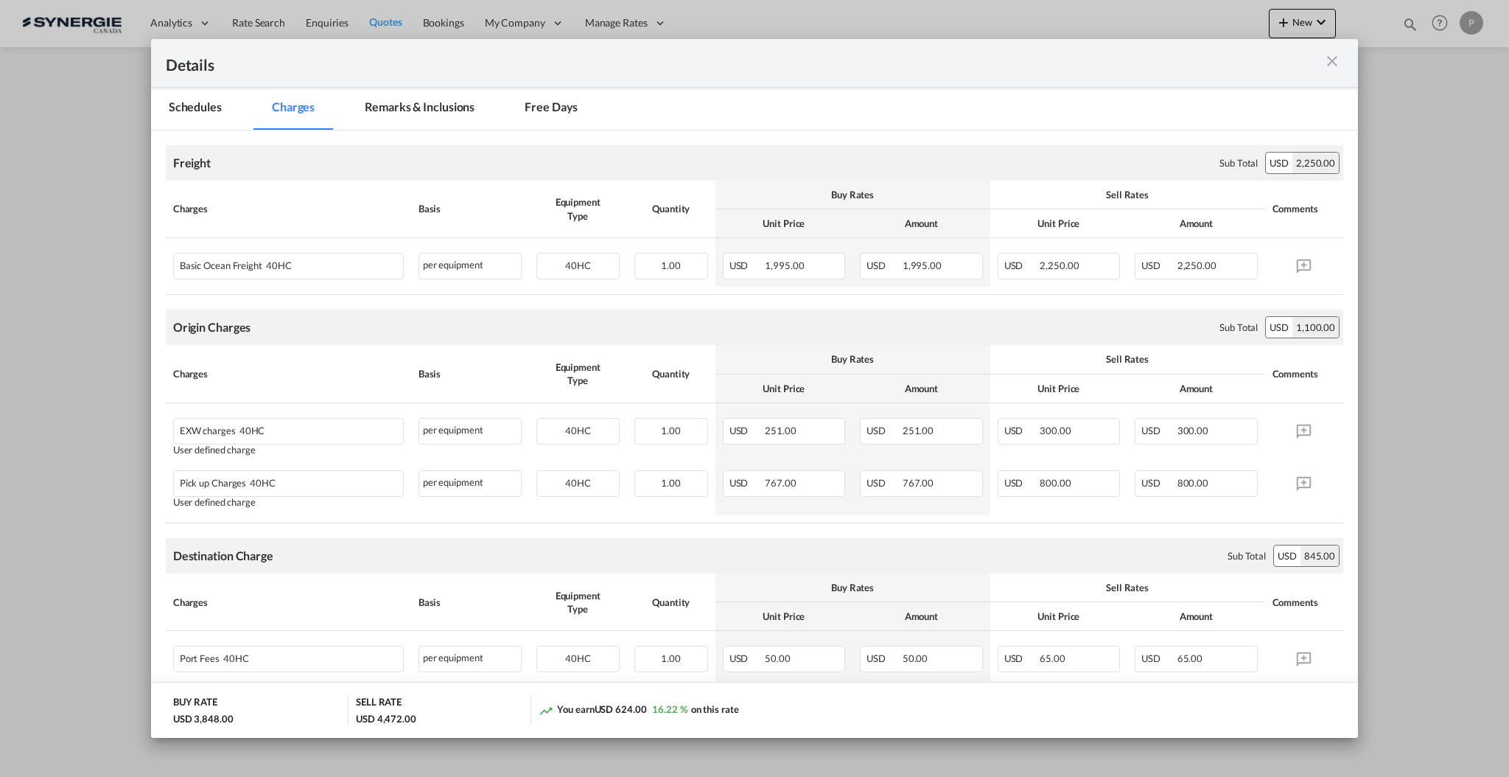
click at [433, 125] on md-tab-item "Remarks & Inclusions" at bounding box center [419, 109] width 145 height 41
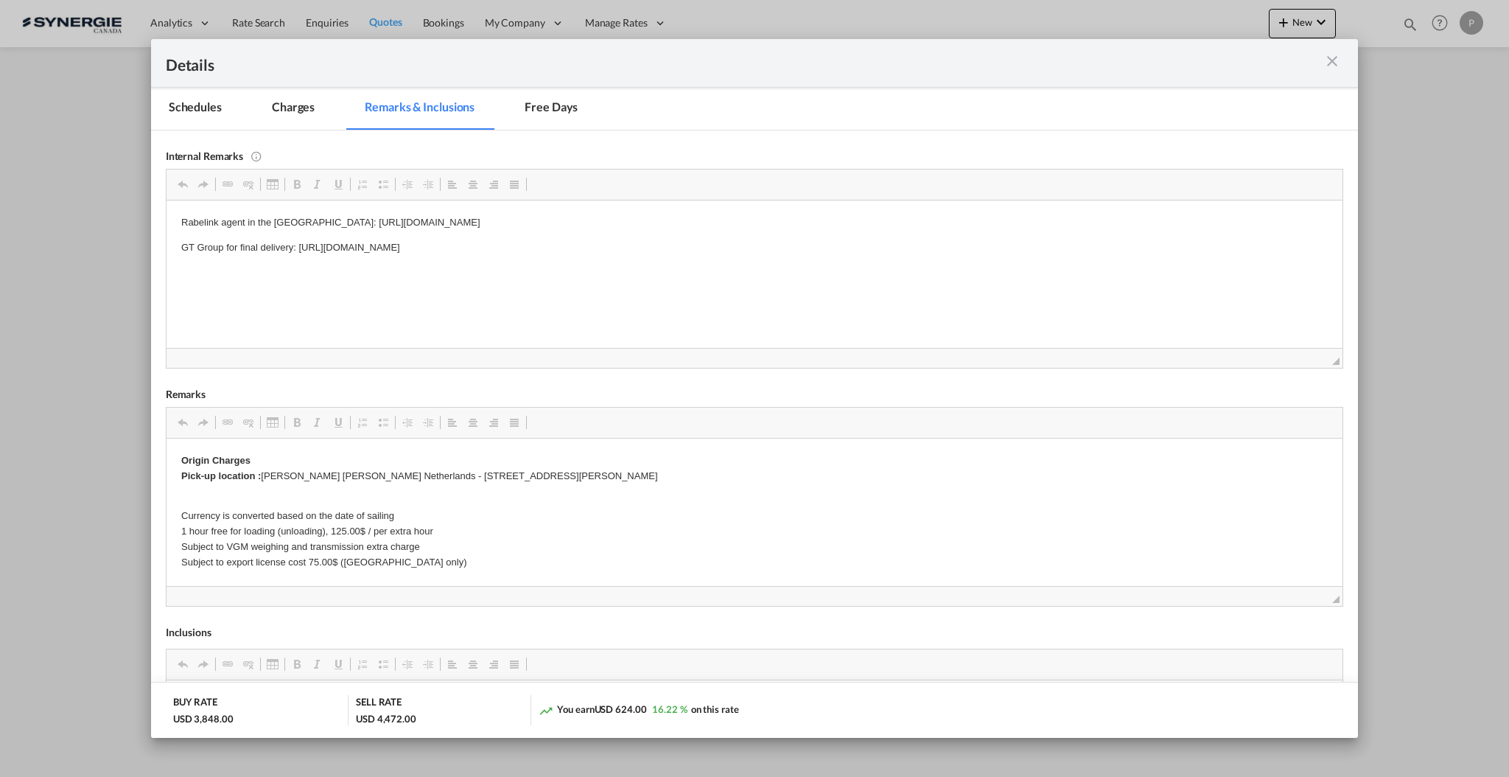
drag, startPoint x: 692, startPoint y: 245, endPoint x: 298, endPoint y: 235, distance: 394.5
click at [298, 235] on body "Rabelink agent in the Netherlands: https://app.frontapp.com/open/cnv_pwd983z?ke…" at bounding box center [754, 234] width 1147 height 41
copy p "https://app.frontapp.com/open/cnv_plld00f?key=SNCFCMfUA2jueVlV8jD15kjxnQvxDLvJ"
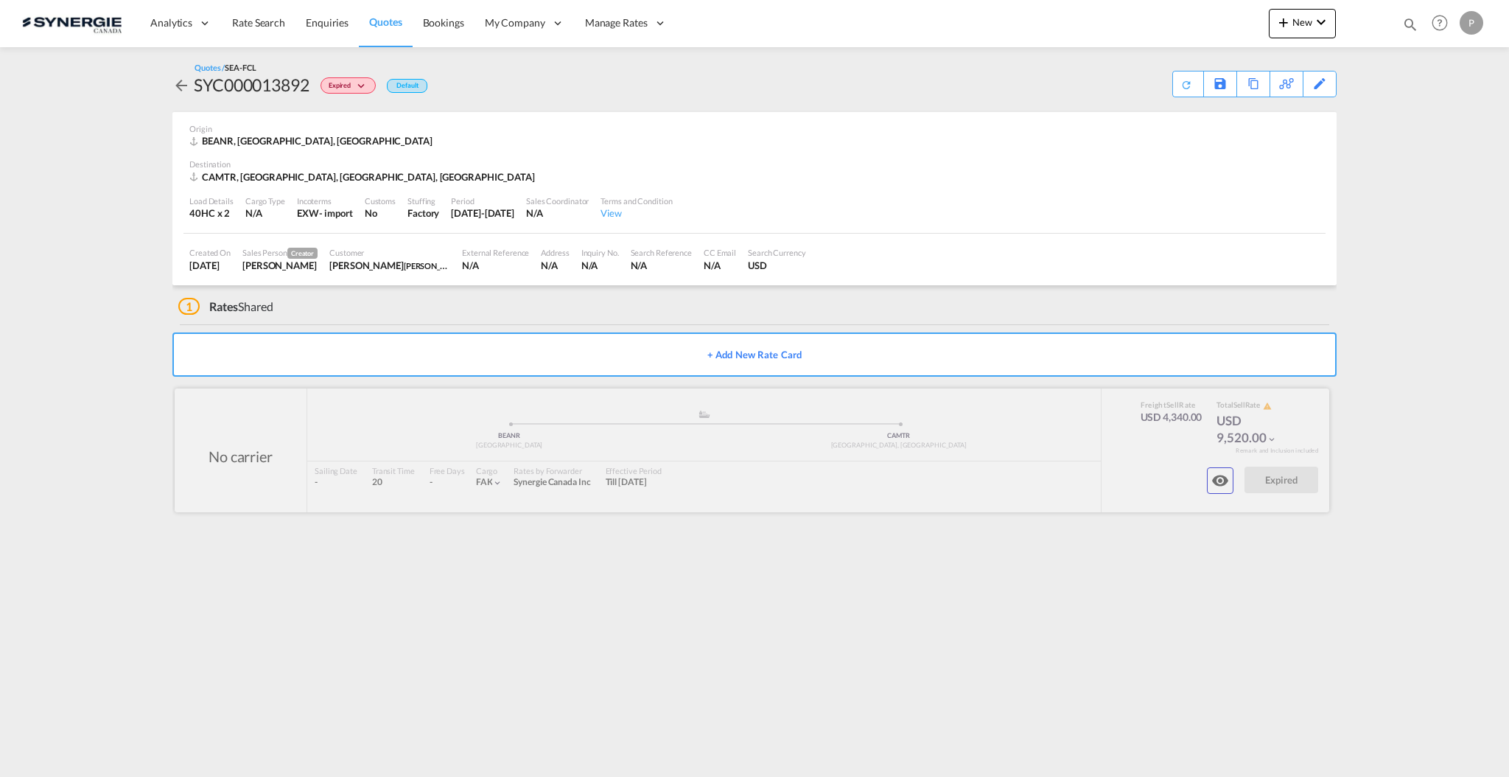
click at [1218, 478] on md-icon "icon-eye" at bounding box center [1221, 481] width 18 height 18
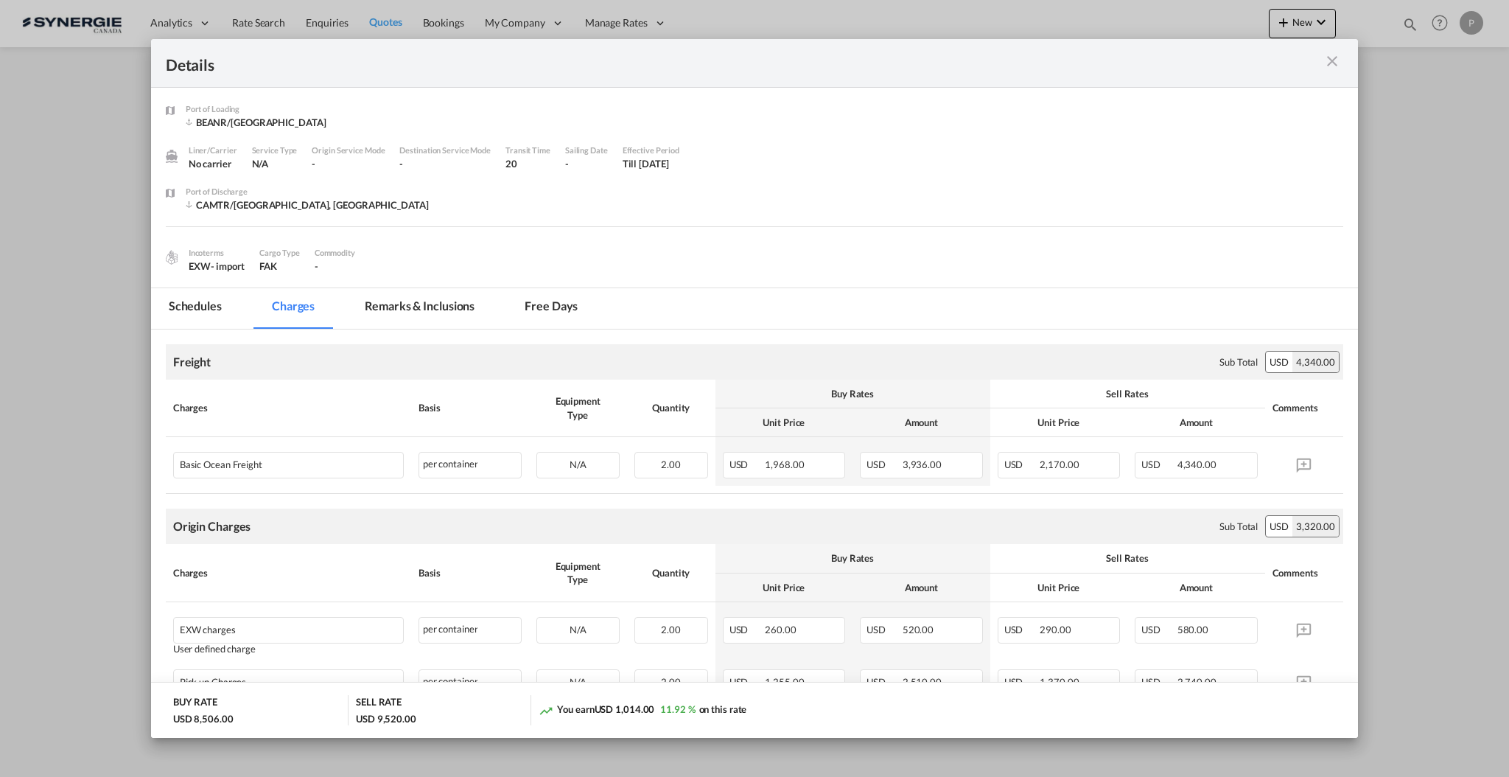
click at [408, 290] on md-tab-item "Remarks & Inclusions" at bounding box center [419, 308] width 145 height 41
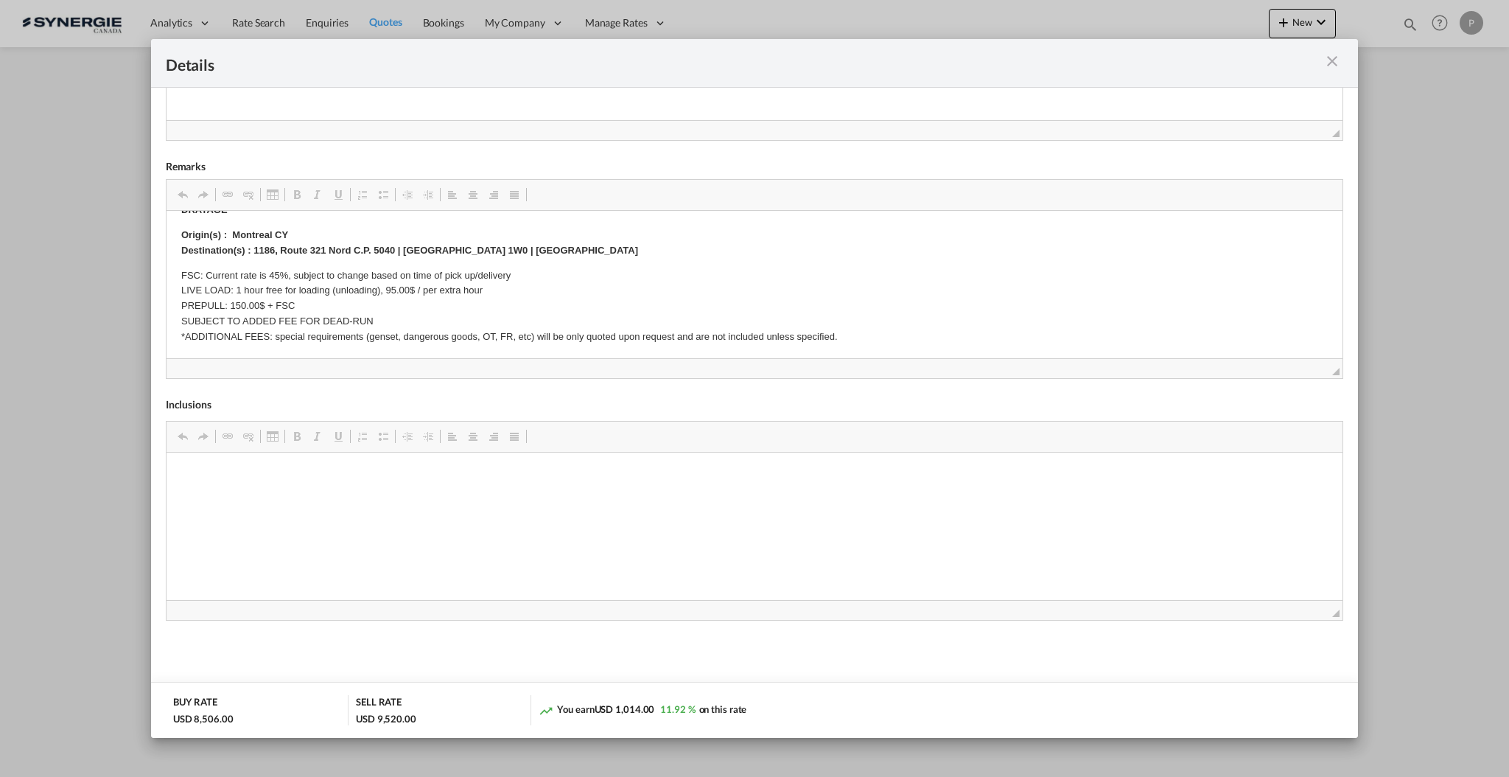
scroll to position [15, 0]
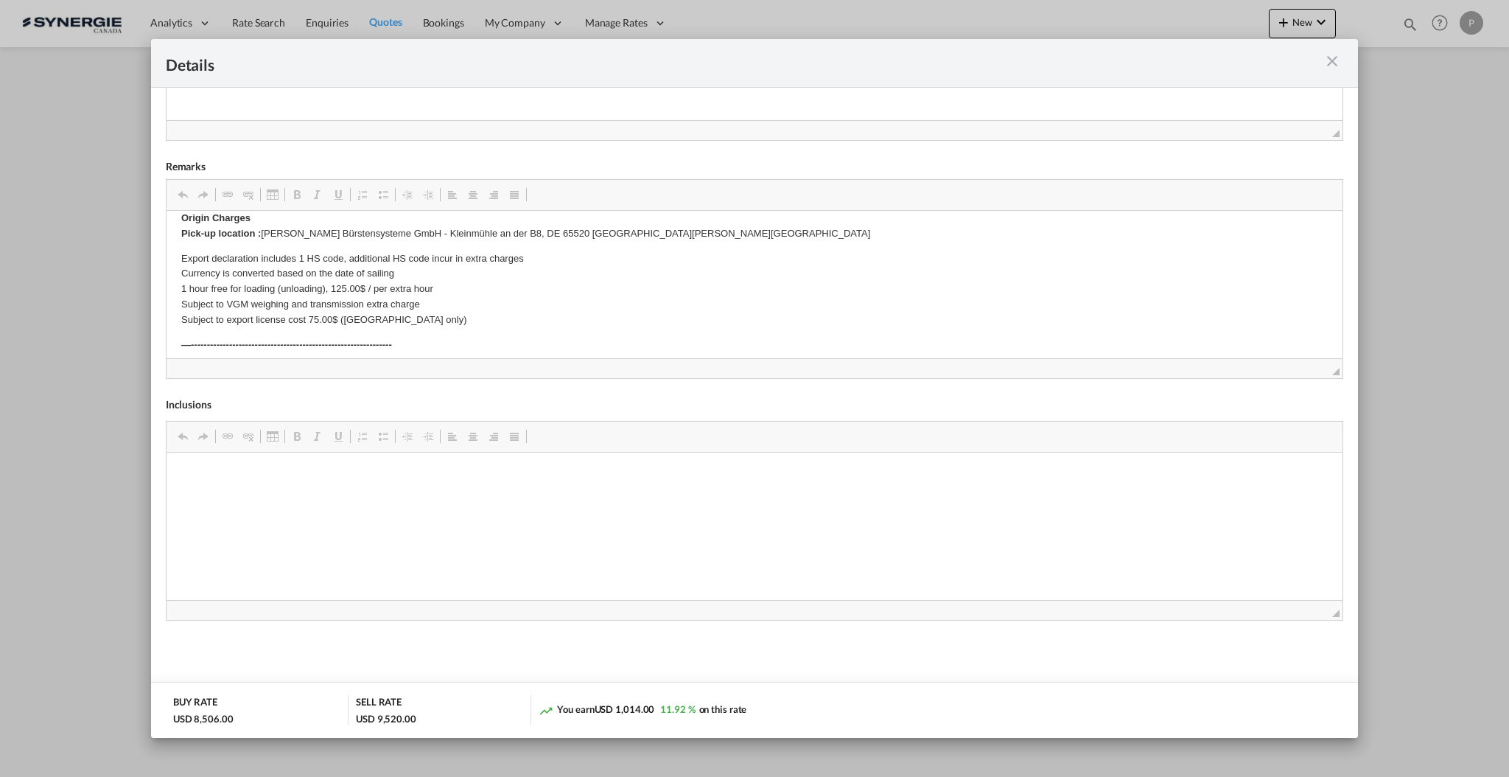
drag, startPoint x: 475, startPoint y: 248, endPoint x: 436, endPoint y: 245, distance: 38.4
